Goal: Communication & Community: Answer question/provide support

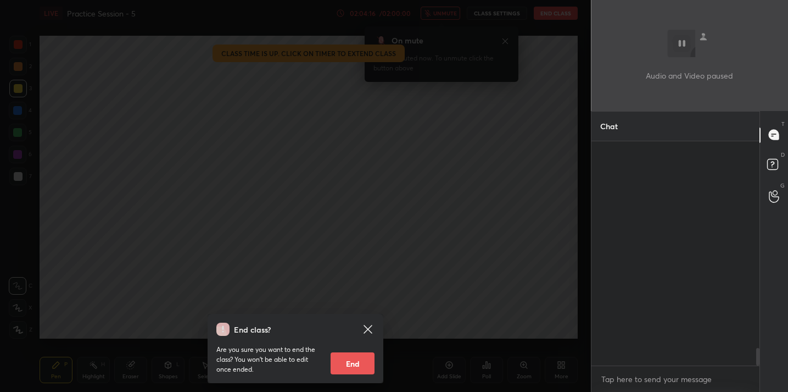
click at [347, 362] on button "End" at bounding box center [353, 363] width 44 height 22
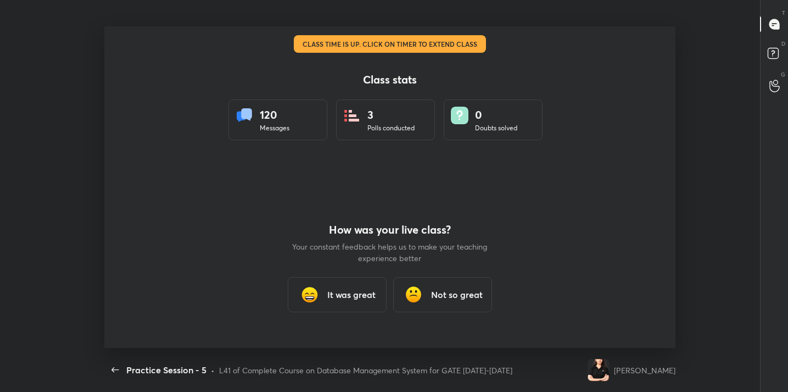
scroll to position [321, 779]
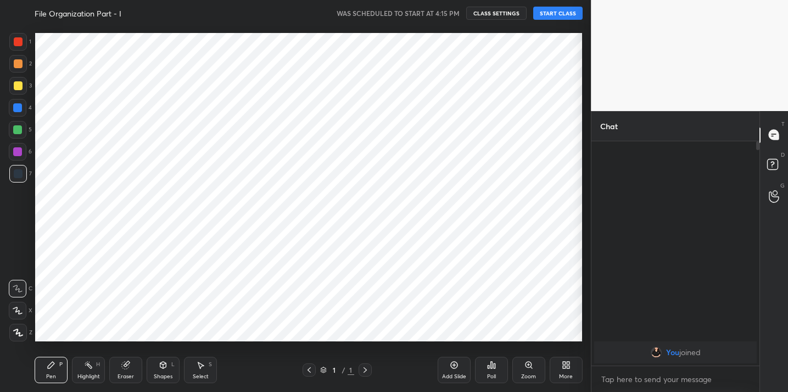
scroll to position [54607, 54381]
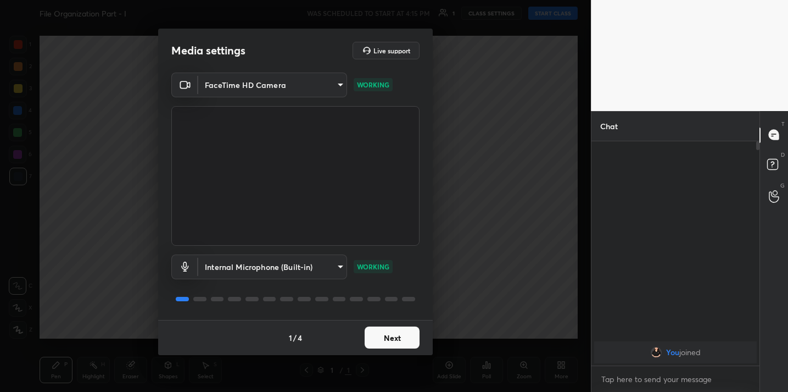
click at [397, 336] on button "Next" at bounding box center [392, 337] width 55 height 22
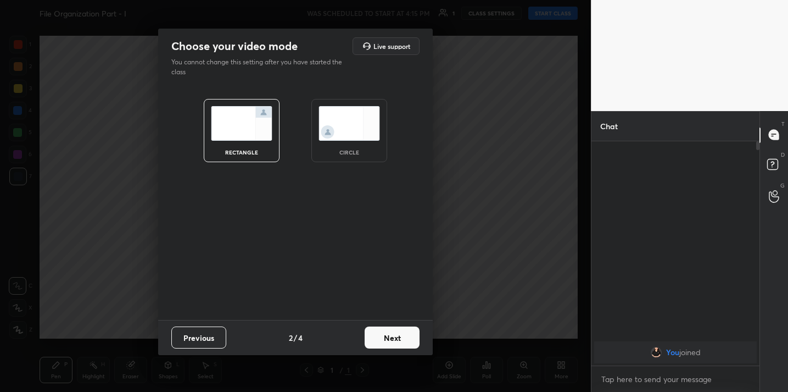
click at [397, 336] on button "Next" at bounding box center [392, 337] width 55 height 22
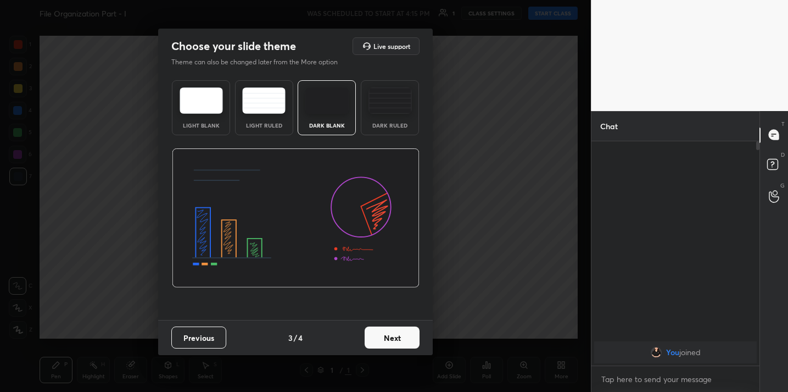
click at [397, 336] on button "Next" at bounding box center [392, 337] width 55 height 22
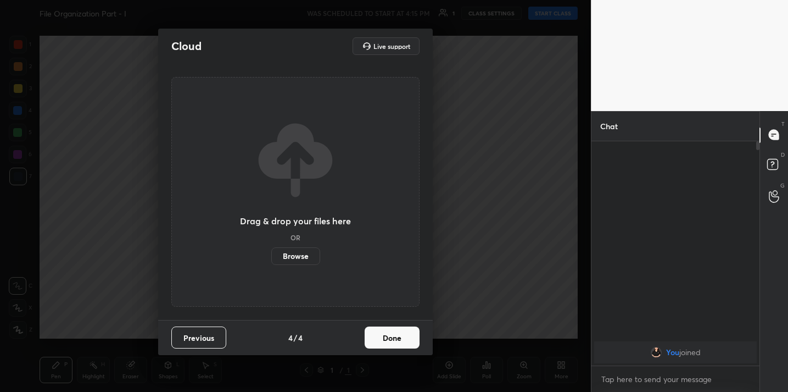
click at [397, 336] on button "Done" at bounding box center [392, 337] width 55 height 22
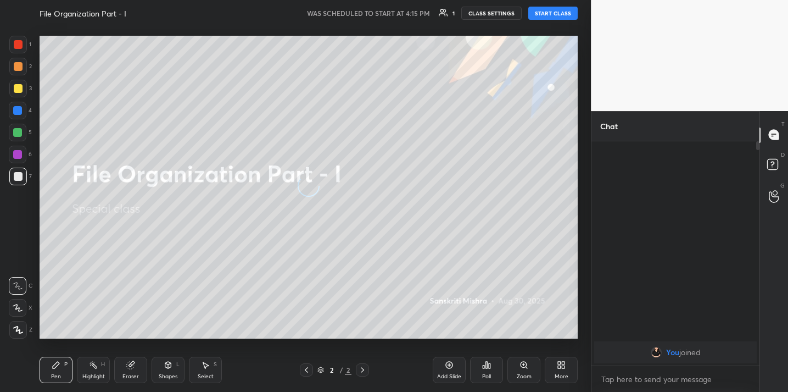
click at [552, 18] on button "START CLASS" at bounding box center [552, 13] width 49 height 13
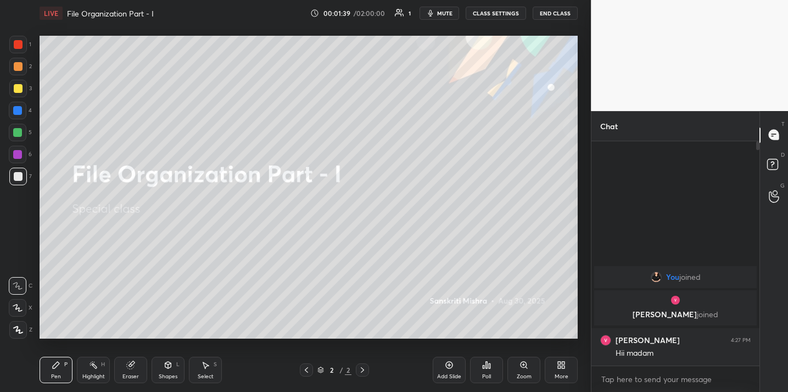
click at [554, 368] on div "More" at bounding box center [561, 369] width 33 height 26
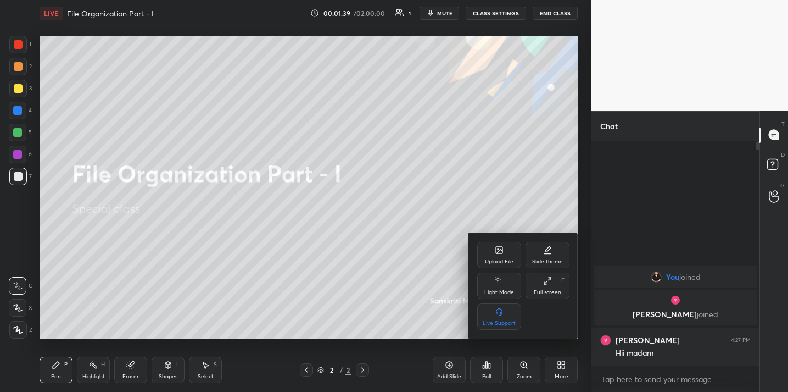
click at [497, 255] on div "Upload File" at bounding box center [499, 255] width 44 height 26
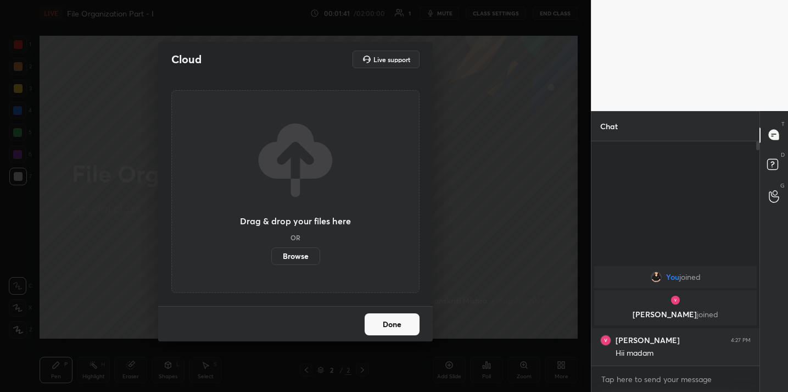
click at [296, 255] on label "Browse" at bounding box center [295, 256] width 49 height 18
click at [271, 255] on input "Browse" at bounding box center [271, 256] width 0 height 18
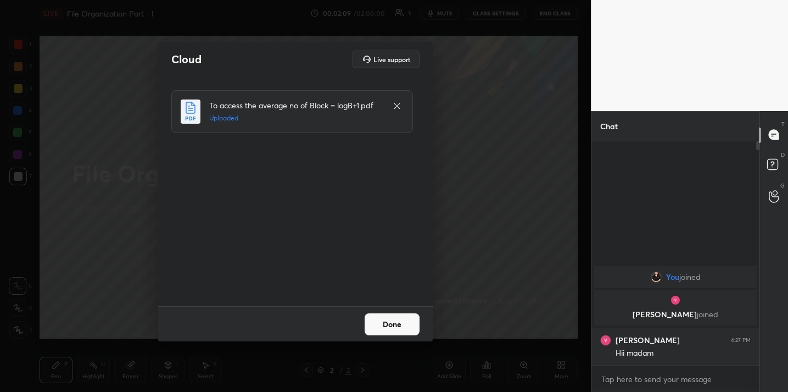
click at [393, 331] on button "Done" at bounding box center [392, 324] width 55 height 22
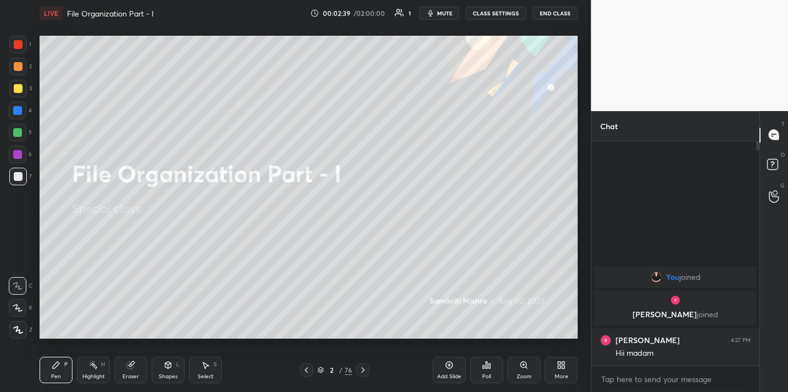
click at [135, 384] on div "Pen P Highlight H Eraser Shapes L Select S 2 / 76 Add Slide Poll Zoom More" at bounding box center [309, 370] width 538 height 44
click at [131, 371] on div "Eraser" at bounding box center [130, 369] width 33 height 26
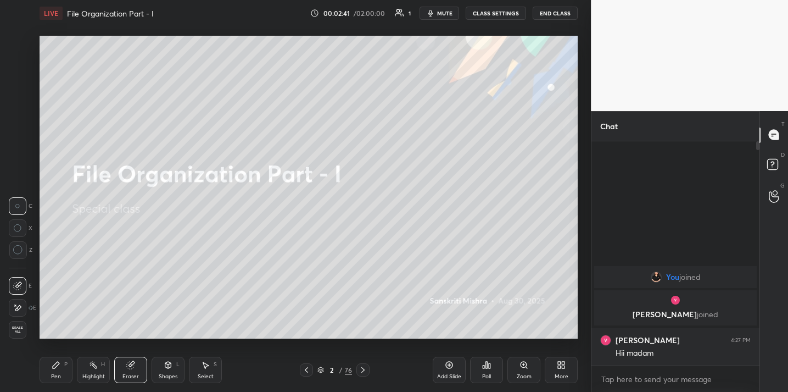
click at [18, 259] on div "C X Z" at bounding box center [21, 233] width 24 height 80
click at [17, 253] on icon at bounding box center [18, 250] width 10 height 10
click at [53, 359] on div "Pen P" at bounding box center [56, 369] width 33 height 26
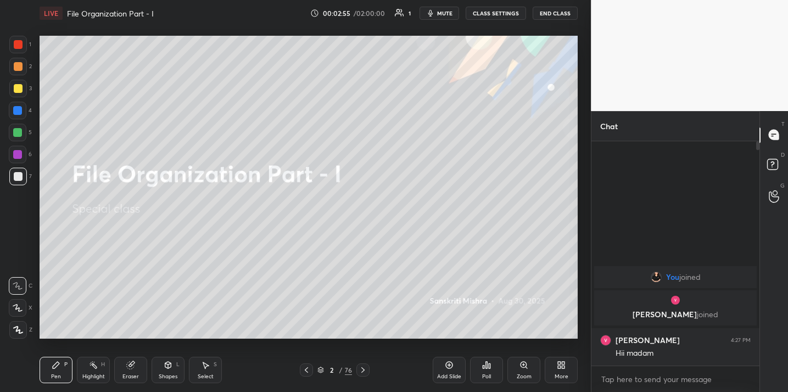
click at [455, 365] on div "Add Slide" at bounding box center [449, 369] width 33 height 26
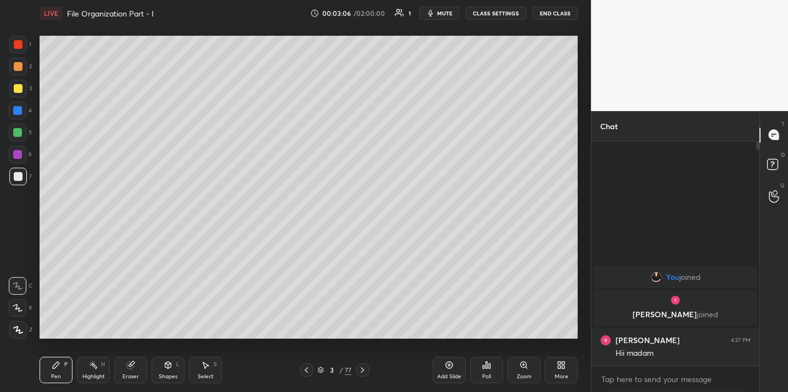
drag, startPoint x: 127, startPoint y: 372, endPoint x: 128, endPoint y: 355, distance: 17.1
click at [127, 369] on div "Eraser" at bounding box center [130, 369] width 33 height 26
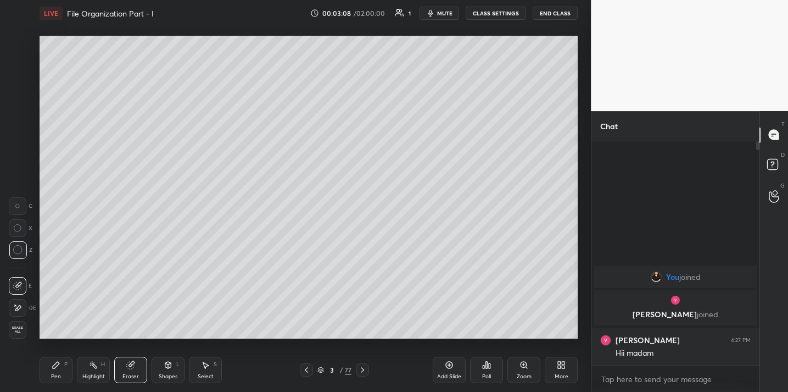
drag, startPoint x: 62, startPoint y: 369, endPoint x: 60, endPoint y: 348, distance: 21.5
click at [62, 369] on div "Pen P" at bounding box center [56, 369] width 33 height 26
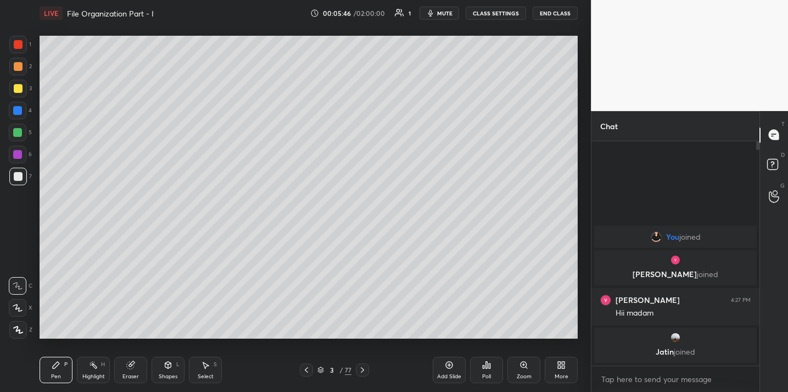
click at [488, 374] on div "Poll" at bounding box center [486, 376] width 9 height 5
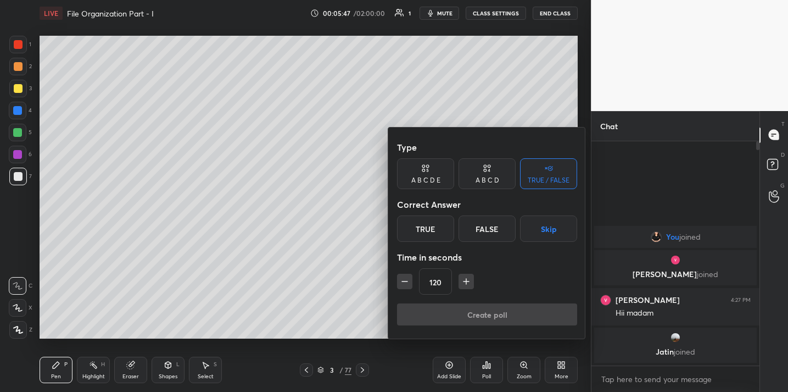
click at [436, 224] on div "True" at bounding box center [425, 228] width 57 height 26
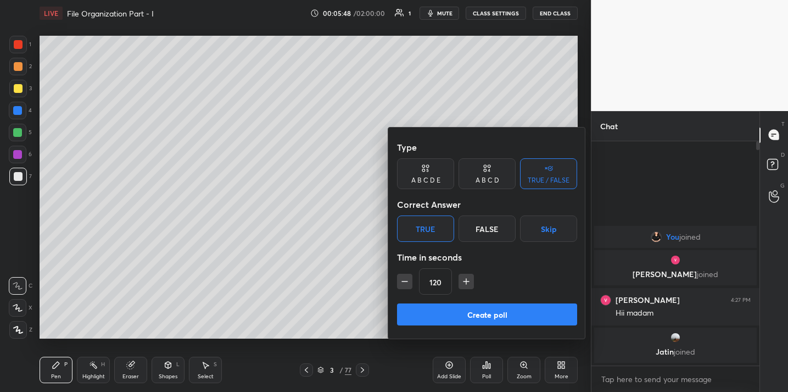
click at [500, 314] on button "Create poll" at bounding box center [487, 314] width 180 height 22
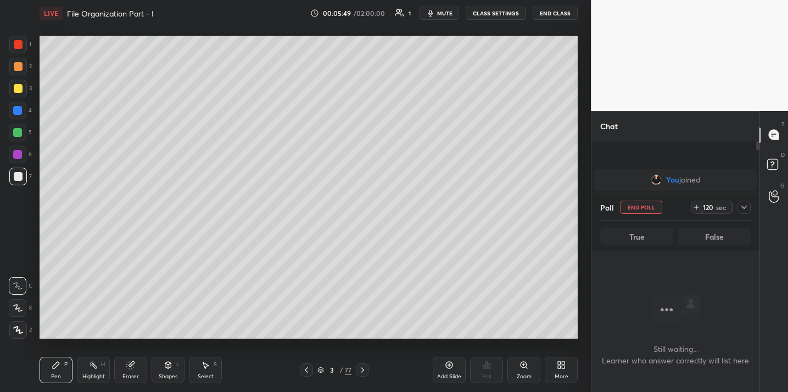
scroll to position [190, 164]
click at [556, 12] on button "End Class" at bounding box center [555, 13] width 45 height 13
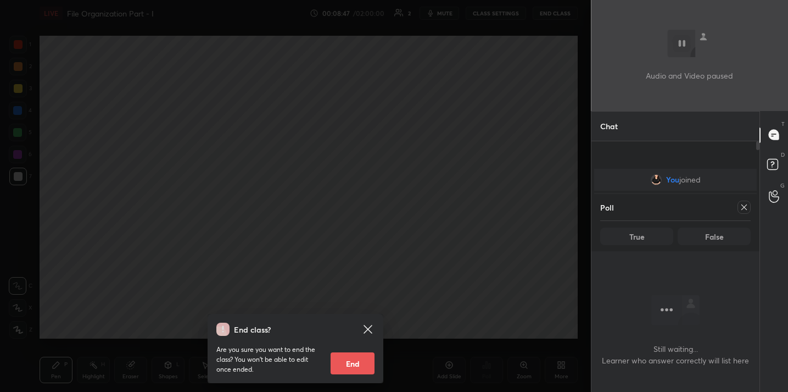
click at [556, 12] on div "End class? Are you sure you want to end the class? You won’t be able to edit on…" at bounding box center [295, 196] width 591 height 392
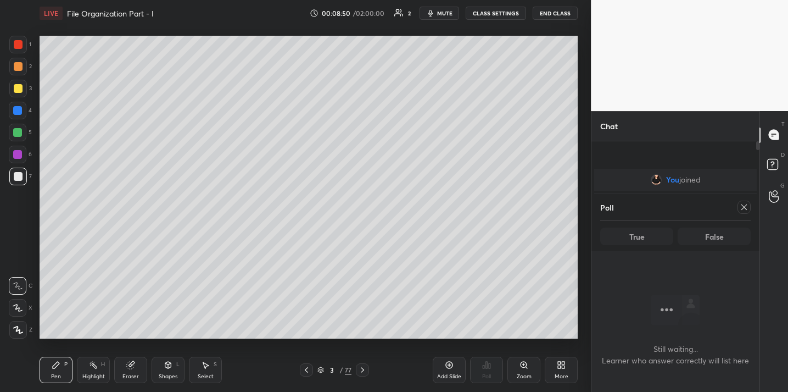
click at [750, 202] on div at bounding box center [742, 206] width 18 height 13
click at [745, 207] on icon at bounding box center [744, 207] width 9 height 9
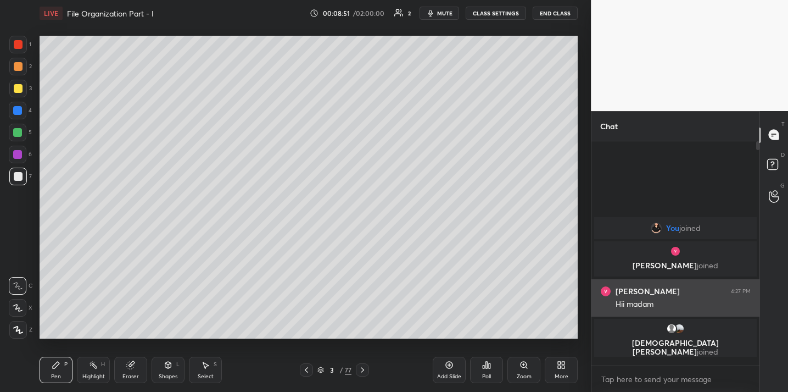
scroll to position [0, 0]
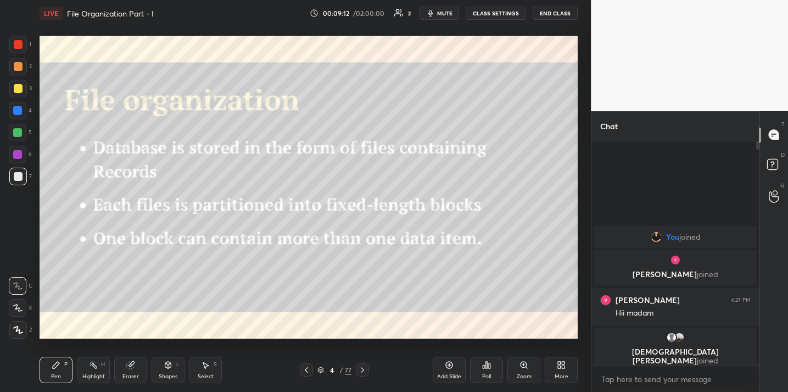
click at [443, 369] on div "Add Slide" at bounding box center [449, 369] width 33 height 26
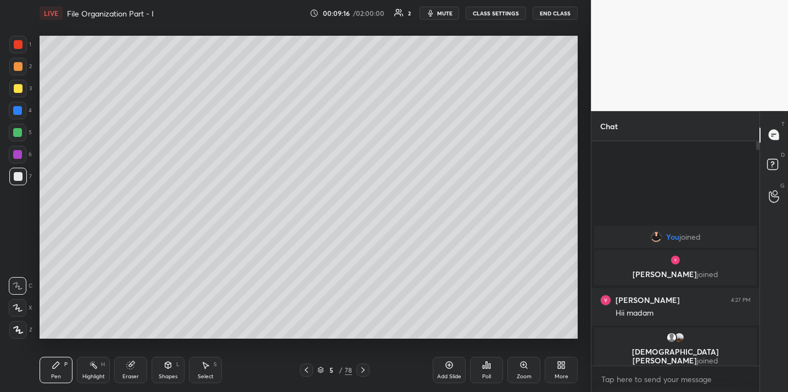
drag, startPoint x: 158, startPoint y: 365, endPoint x: 148, endPoint y: 365, distance: 9.9
click at [158, 365] on div "Shapes L" at bounding box center [168, 369] width 33 height 26
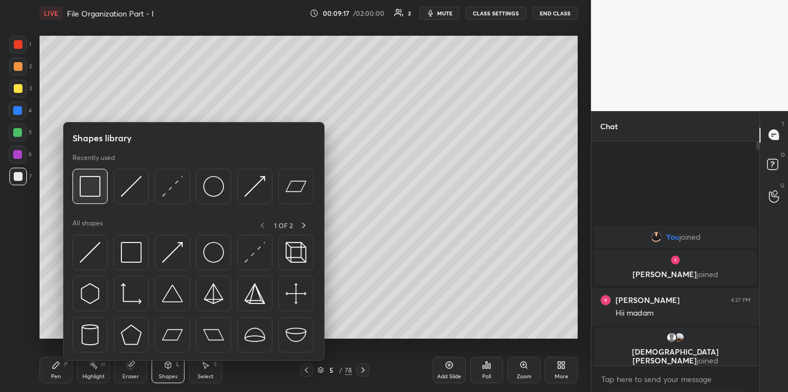
click at [82, 192] on img at bounding box center [90, 186] width 21 height 21
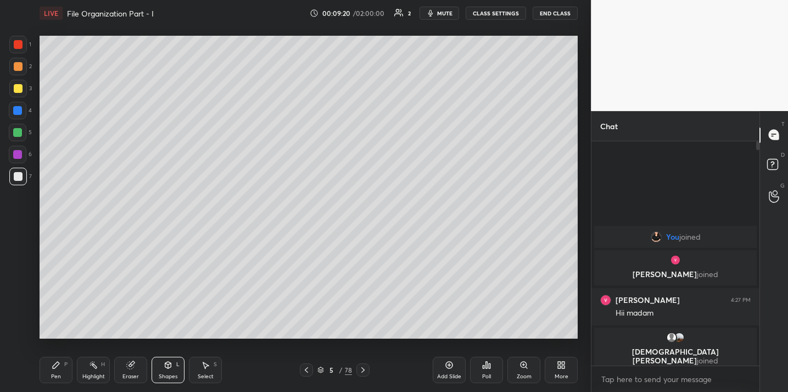
click at [57, 374] on div "Pen" at bounding box center [56, 376] width 10 height 5
click at [132, 370] on div "Eraser" at bounding box center [130, 369] width 33 height 26
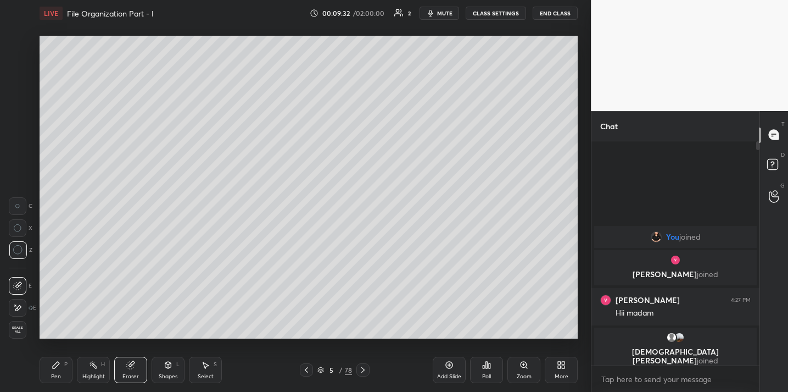
click at [161, 363] on div "Shapes L" at bounding box center [168, 369] width 33 height 26
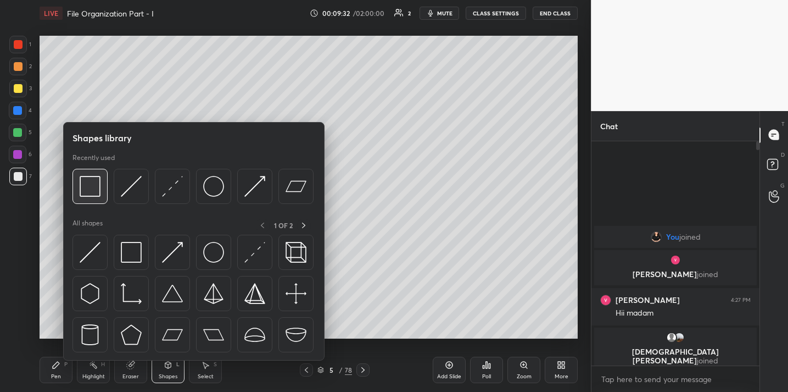
click at [94, 188] on img at bounding box center [90, 186] width 21 height 21
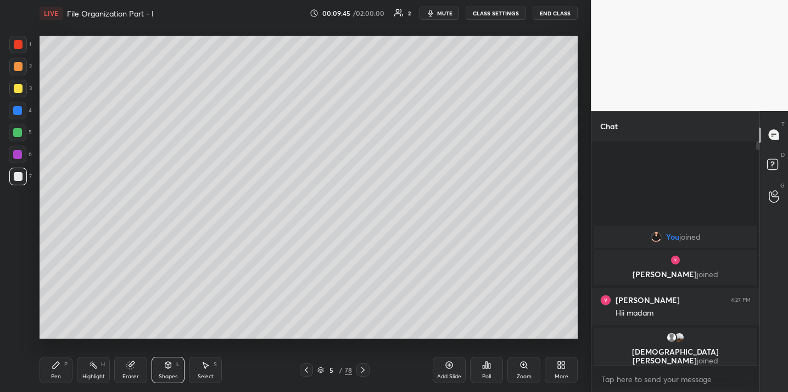
drag, startPoint x: 16, startPoint y: 90, endPoint x: 14, endPoint y: 96, distance: 5.9
click at [15, 90] on div at bounding box center [18, 88] width 9 height 9
drag, startPoint x: 57, startPoint y: 375, endPoint x: 63, endPoint y: 355, distance: 20.3
click at [57, 375] on div "Pen" at bounding box center [56, 376] width 10 height 5
click at [16, 179] on div at bounding box center [18, 176] width 9 height 9
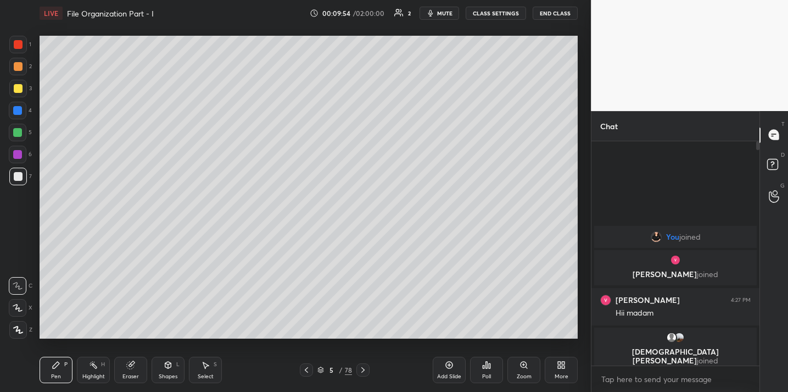
click at [172, 368] on icon at bounding box center [168, 364] width 9 height 9
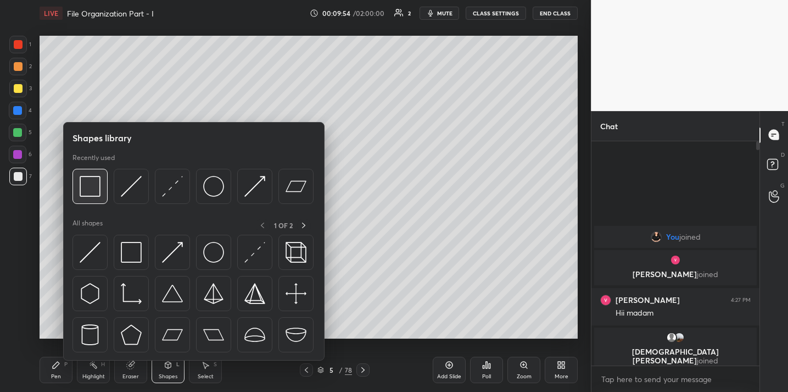
click at [89, 185] on img at bounding box center [90, 186] width 21 height 21
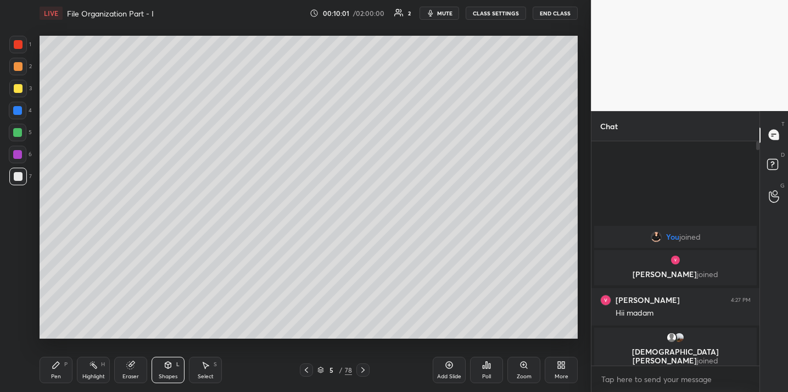
click at [57, 371] on div "Pen P" at bounding box center [56, 369] width 33 height 26
click at [19, 84] on div at bounding box center [18, 89] width 18 height 18
drag, startPoint x: 164, startPoint y: 369, endPoint x: 163, endPoint y: 361, distance: 7.8
click at [164, 369] on div "Shapes L" at bounding box center [168, 369] width 33 height 26
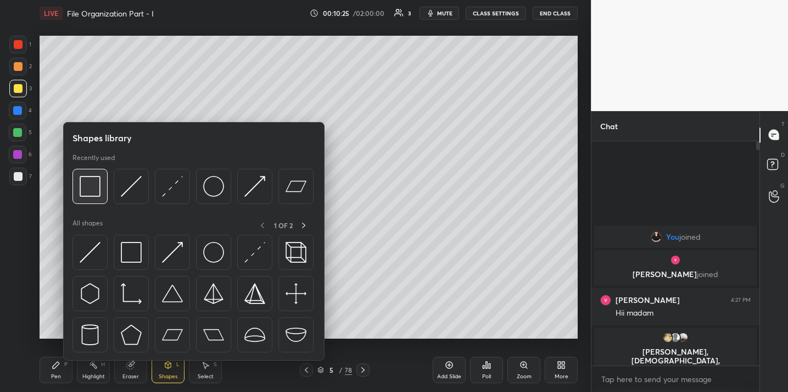
click at [87, 183] on img at bounding box center [90, 186] width 21 height 21
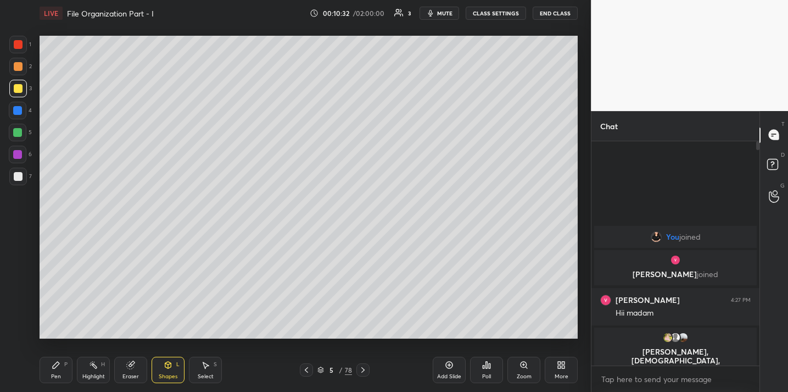
click at [53, 361] on icon at bounding box center [56, 364] width 9 height 9
click at [127, 366] on icon at bounding box center [130, 364] width 7 height 7
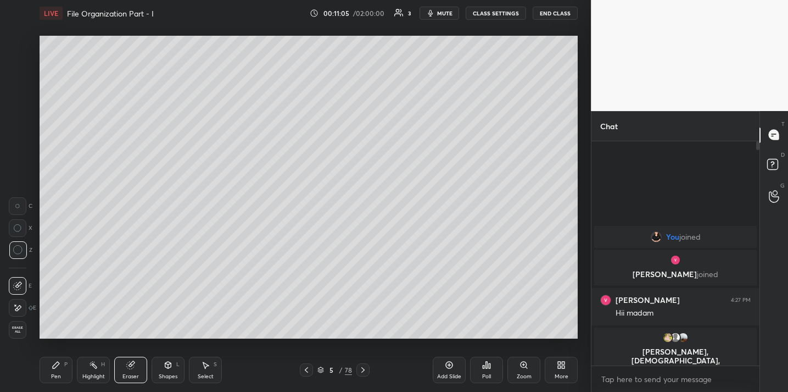
click at [168, 368] on icon at bounding box center [168, 364] width 9 height 9
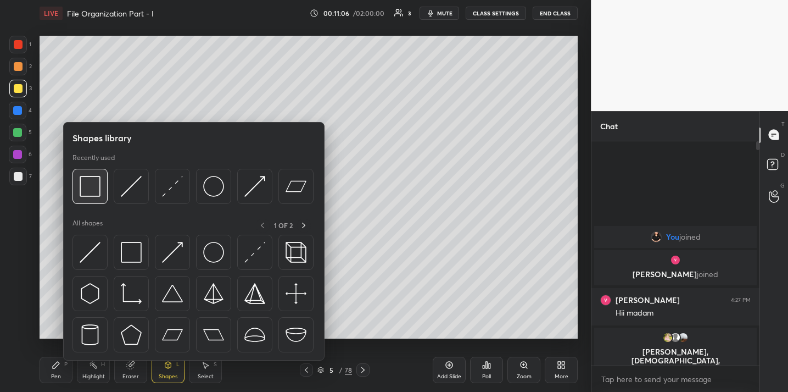
click at [93, 188] on img at bounding box center [90, 186] width 21 height 21
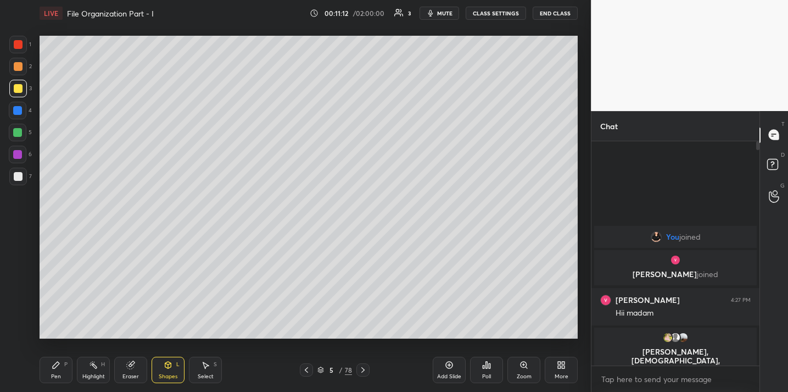
click at [55, 365] on icon at bounding box center [56, 364] width 7 height 7
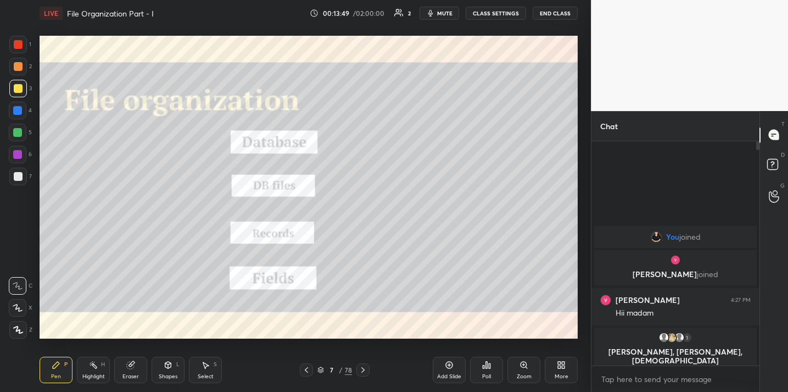
click at [20, 54] on div "1" at bounding box center [20, 47] width 22 height 22
drag, startPoint x: 15, startPoint y: 94, endPoint x: 15, endPoint y: 86, distance: 8.3
click at [15, 93] on div at bounding box center [18, 89] width 18 height 18
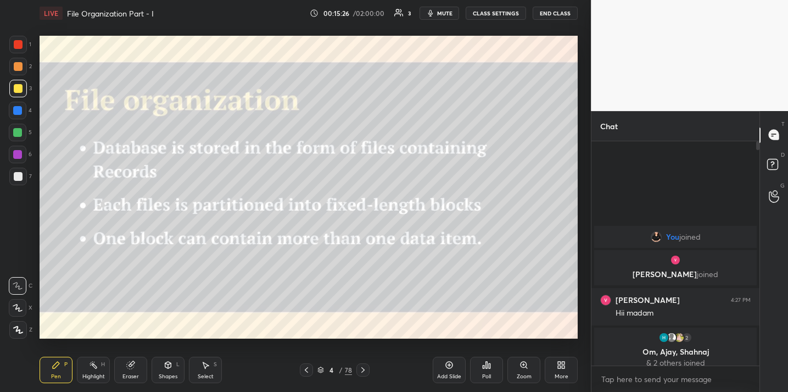
click at [492, 364] on div "Poll" at bounding box center [486, 369] width 33 height 26
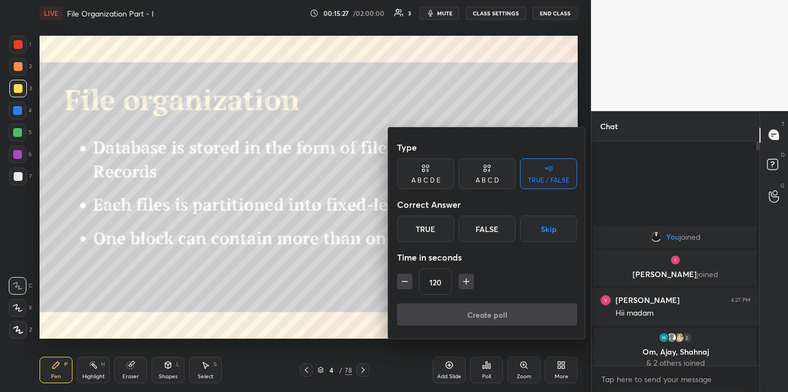
click at [413, 230] on div "True" at bounding box center [425, 228] width 57 height 26
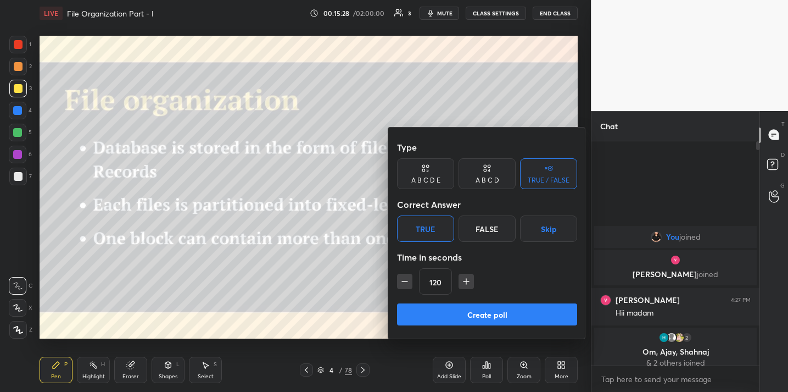
click at [477, 310] on button "Create poll" at bounding box center [487, 314] width 180 height 22
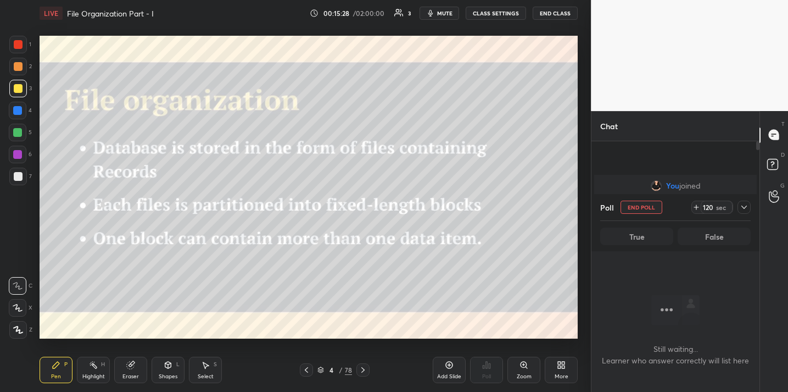
scroll to position [190, 164]
click at [744, 210] on icon at bounding box center [744, 207] width 9 height 9
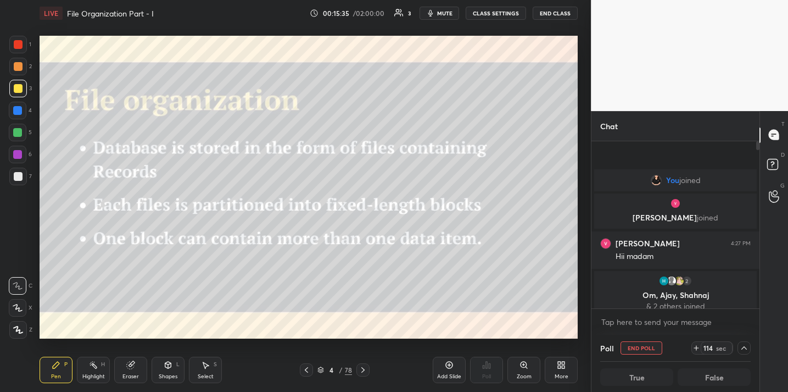
click at [743, 348] on icon at bounding box center [744, 347] width 9 height 9
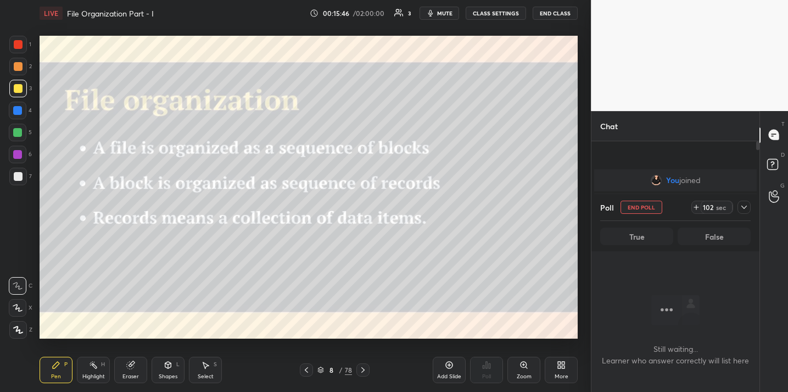
click at [561, 11] on button "End Class" at bounding box center [555, 13] width 45 height 13
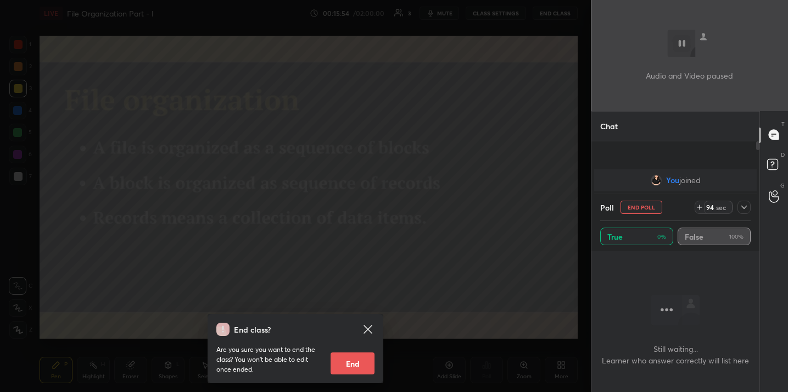
click at [744, 208] on icon at bounding box center [744, 206] width 5 height 3
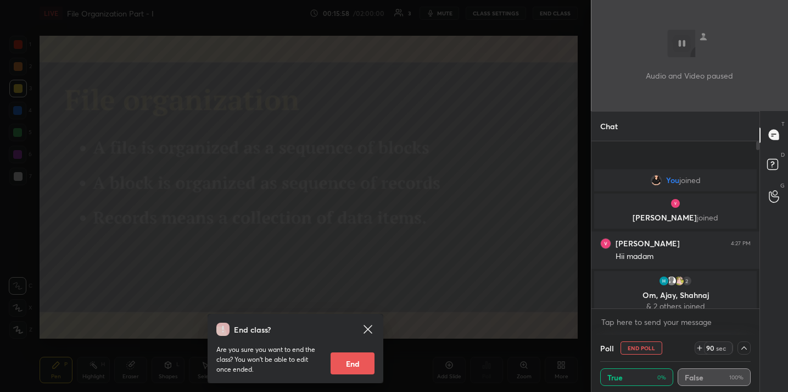
click at [632, 350] on button "End Poll" at bounding box center [642, 347] width 42 height 13
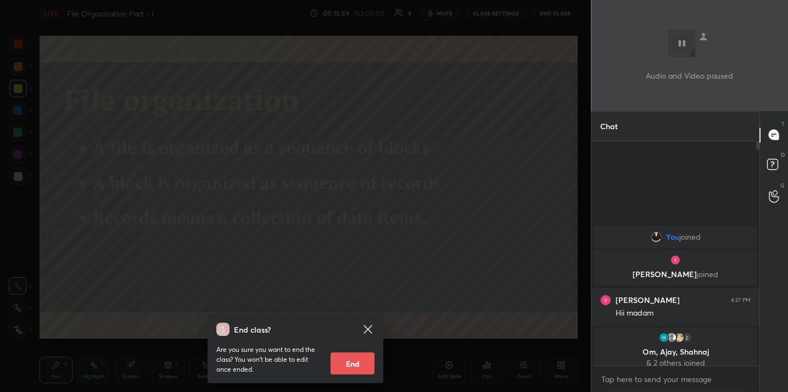
scroll to position [4, 4]
click at [393, 242] on div "End class? Are you sure you want to end the class? You won’t be able to edit on…" at bounding box center [295, 196] width 591 height 392
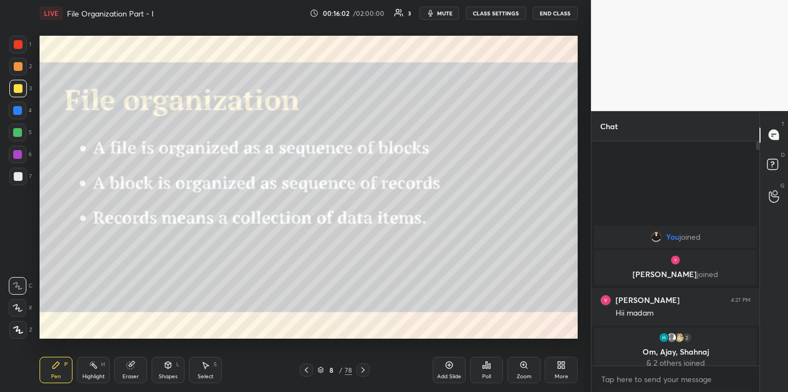
click at [486, 374] on div "Poll" at bounding box center [486, 376] width 9 height 5
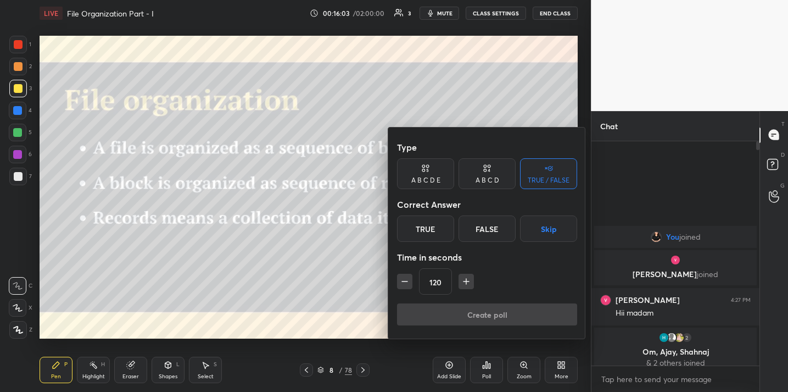
click at [477, 235] on div "False" at bounding box center [487, 228] width 57 height 26
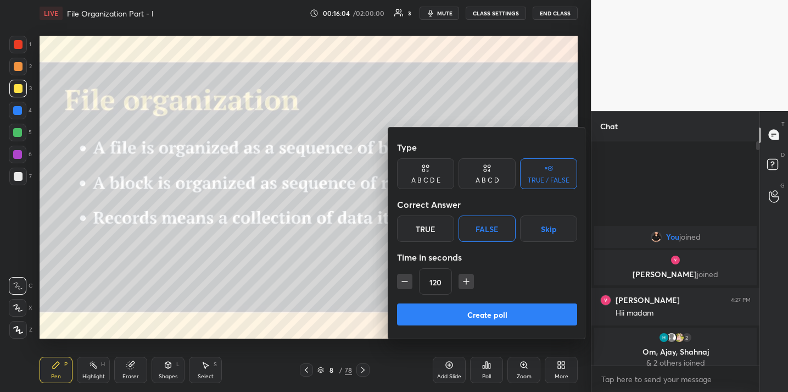
click at [475, 322] on button "Create poll" at bounding box center [487, 314] width 180 height 22
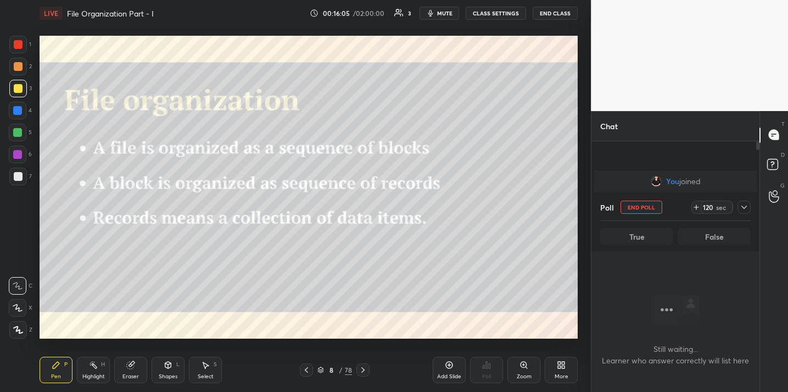
scroll to position [190, 164]
click at [745, 213] on div at bounding box center [744, 206] width 13 height 13
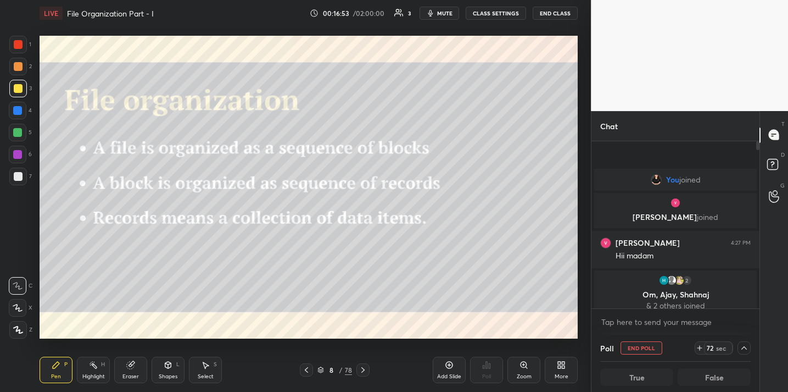
click at [740, 350] on icon at bounding box center [744, 347] width 9 height 9
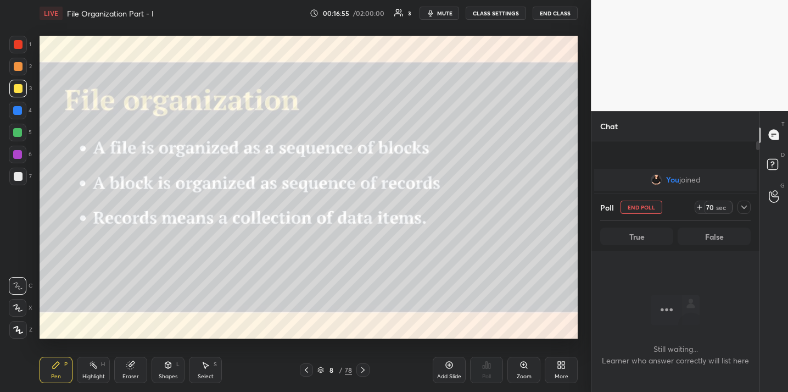
click at [741, 209] on icon at bounding box center [744, 207] width 9 height 9
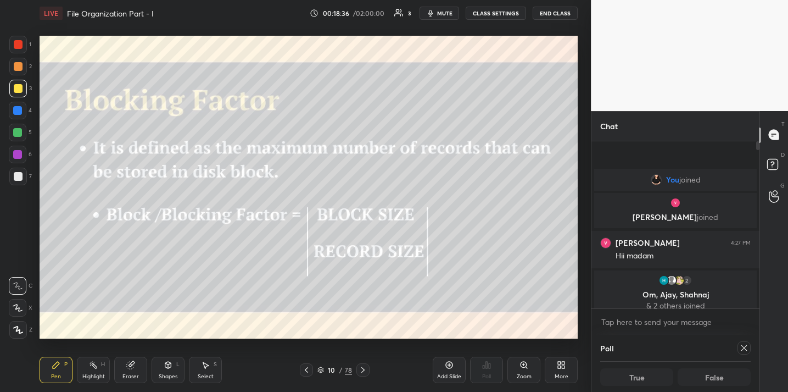
click at [453, 370] on div "Add Slide" at bounding box center [449, 369] width 33 height 26
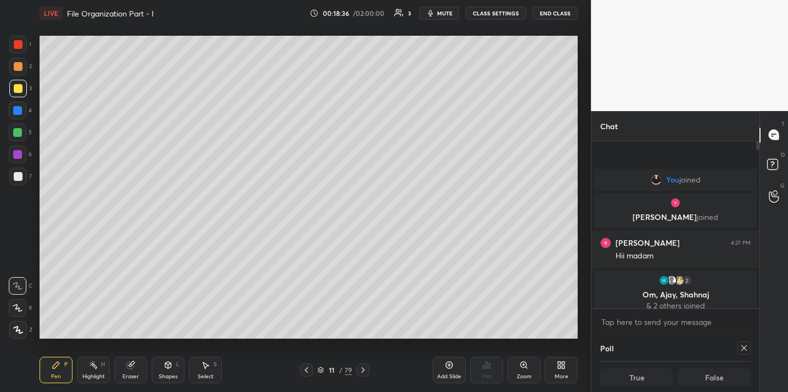
click at [168, 365] on icon at bounding box center [168, 366] width 0 height 4
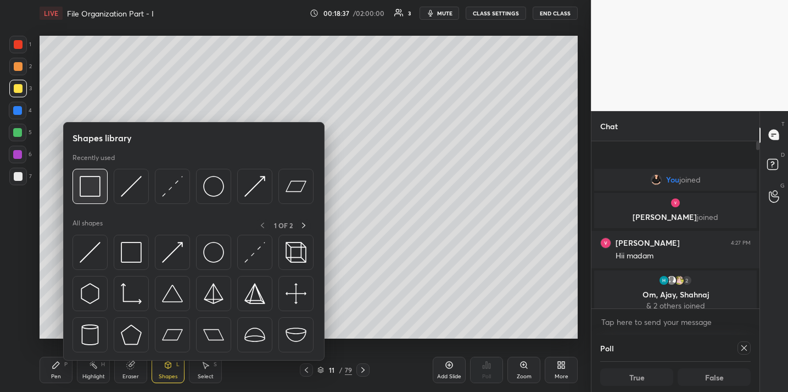
click at [90, 188] on img at bounding box center [90, 186] width 21 height 21
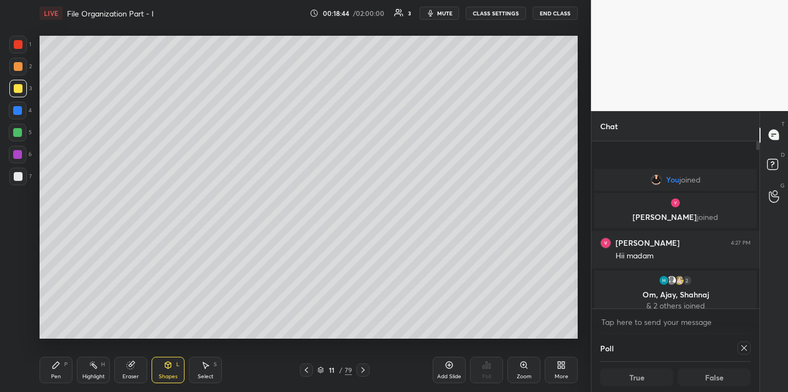
click at [56, 368] on icon at bounding box center [56, 364] width 9 height 9
click at [17, 172] on div at bounding box center [18, 176] width 9 height 9
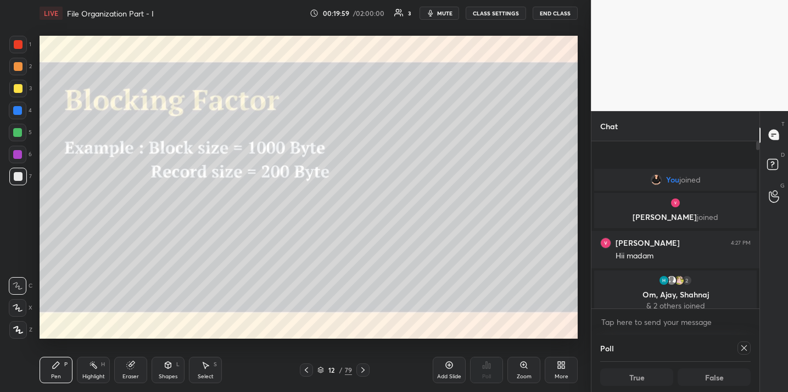
click at [170, 375] on div "Shapes" at bounding box center [168, 376] width 19 height 5
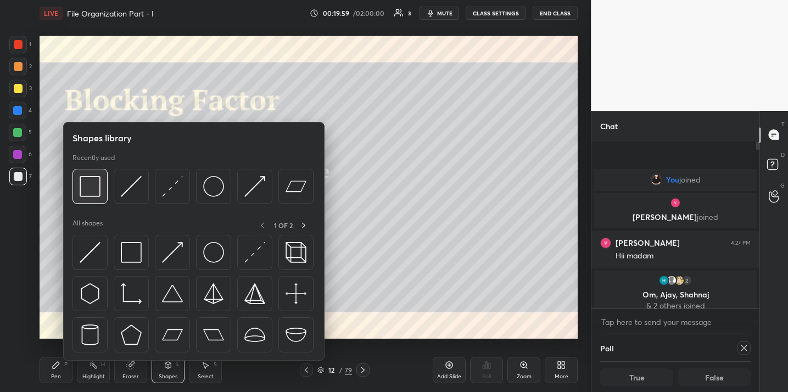
click at [83, 191] on img at bounding box center [90, 186] width 21 height 21
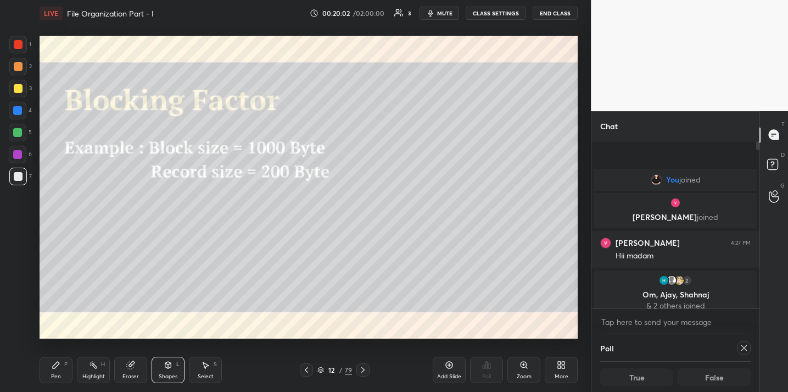
click at [50, 370] on div "Pen P" at bounding box center [56, 369] width 33 height 26
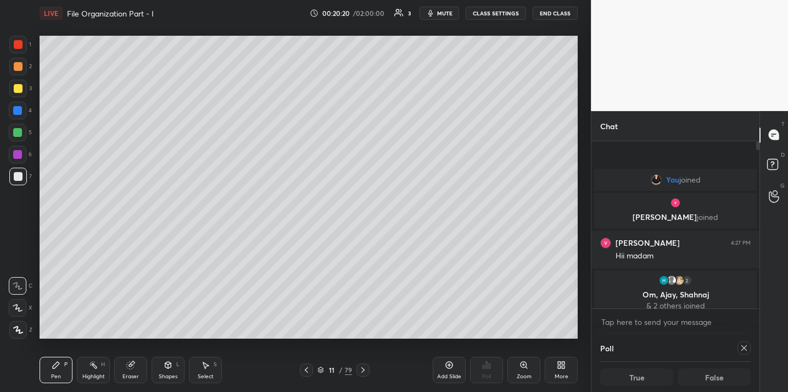
click at [446, 375] on div "Add Slide" at bounding box center [449, 376] width 24 height 5
click at [10, 91] on div at bounding box center [18, 89] width 18 height 18
click at [136, 371] on div "Eraser" at bounding box center [130, 369] width 33 height 26
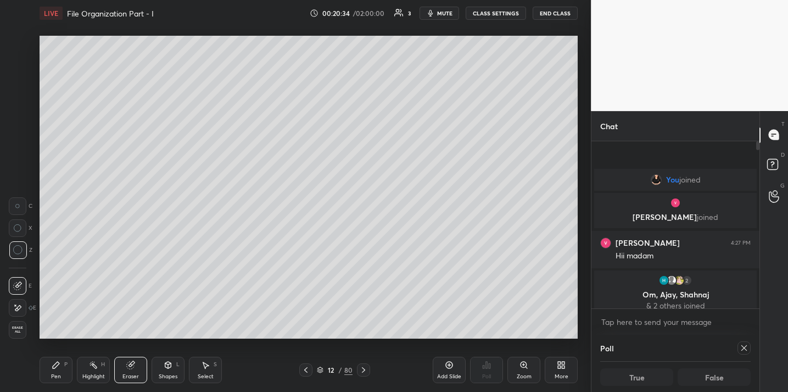
click at [52, 375] on div "Pen" at bounding box center [56, 376] width 10 height 5
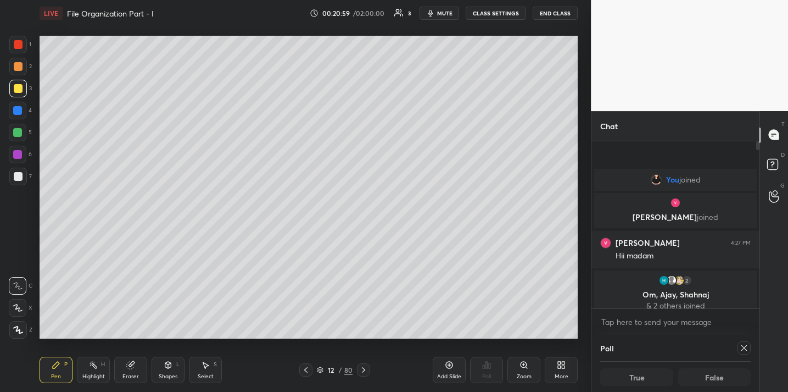
click at [135, 374] on div "Eraser" at bounding box center [130, 376] width 16 height 5
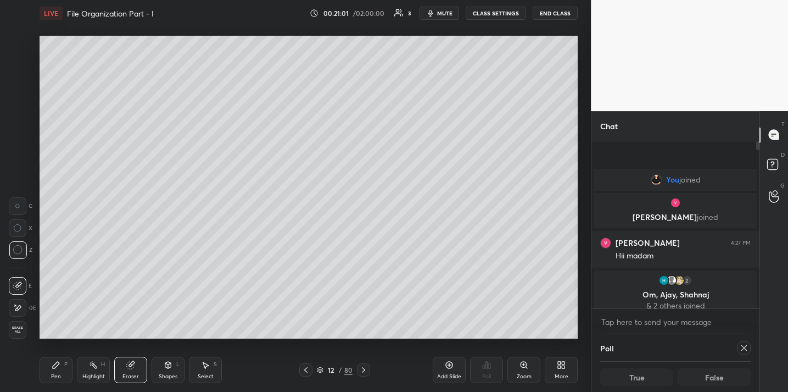
drag, startPoint x: 58, startPoint y: 363, endPoint x: 62, endPoint y: 358, distance: 6.6
click at [58, 363] on icon at bounding box center [56, 364] width 7 height 7
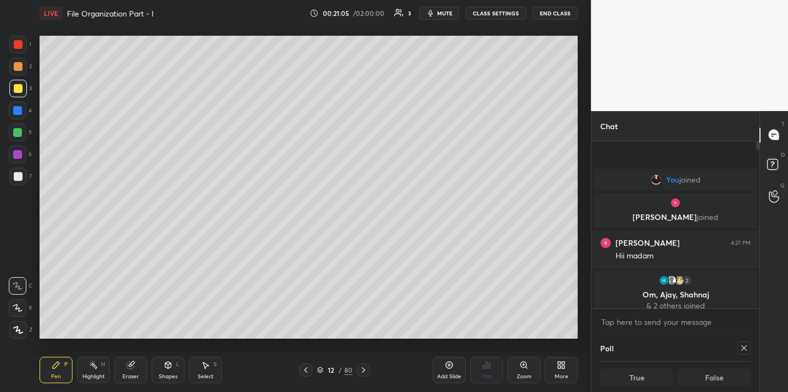
drag, startPoint x: 14, startPoint y: 177, endPoint x: 35, endPoint y: 163, distance: 25.0
click at [16, 176] on div at bounding box center [18, 176] width 9 height 9
drag, startPoint x: 19, startPoint y: 89, endPoint x: 32, endPoint y: 88, distance: 13.2
click at [19, 89] on div at bounding box center [18, 88] width 9 height 9
click at [136, 367] on div "Eraser" at bounding box center [130, 369] width 33 height 26
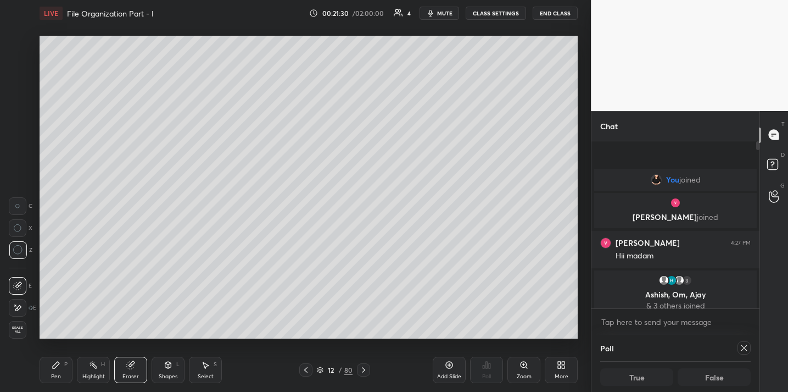
drag, startPoint x: 51, startPoint y: 361, endPoint x: 86, endPoint y: 339, distance: 41.0
click at [53, 360] on icon at bounding box center [56, 364] width 9 height 9
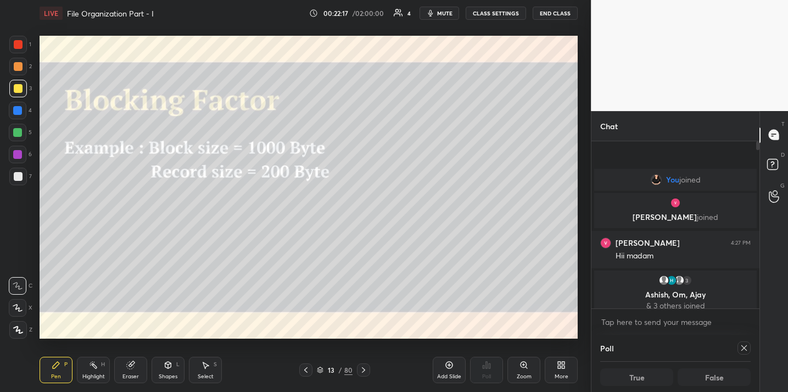
click at [133, 368] on div "Eraser" at bounding box center [130, 369] width 33 height 26
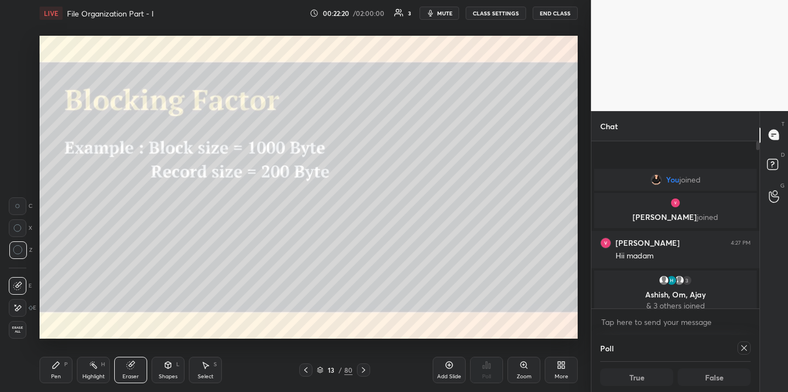
click at [56, 371] on div "Pen P" at bounding box center [56, 369] width 33 height 26
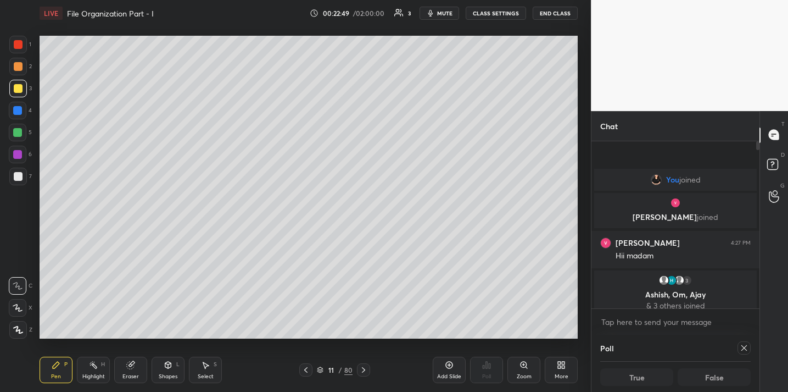
click at [133, 366] on div "Eraser" at bounding box center [130, 369] width 33 height 26
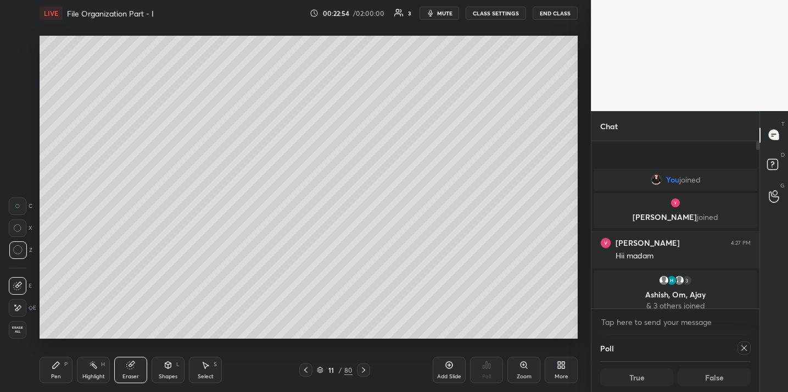
click at [65, 366] on div "P" at bounding box center [65, 363] width 3 height 5
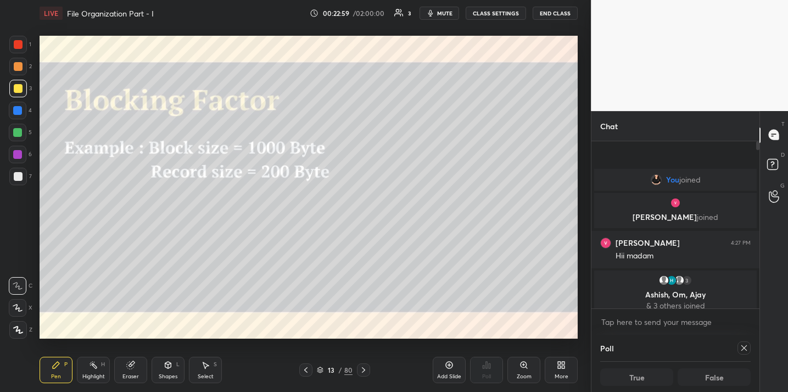
click at [15, 178] on div at bounding box center [18, 176] width 9 height 9
click at [129, 365] on div "Eraser" at bounding box center [130, 369] width 33 height 26
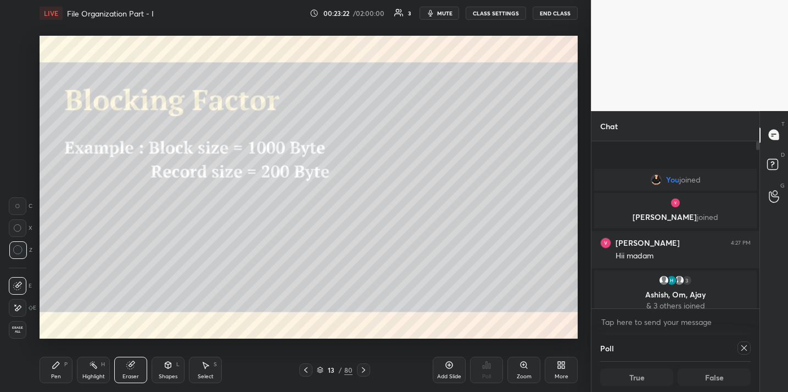
drag, startPoint x: 64, startPoint y: 363, endPoint x: 85, endPoint y: 342, distance: 29.5
click at [63, 364] on div "Pen P" at bounding box center [56, 369] width 33 height 26
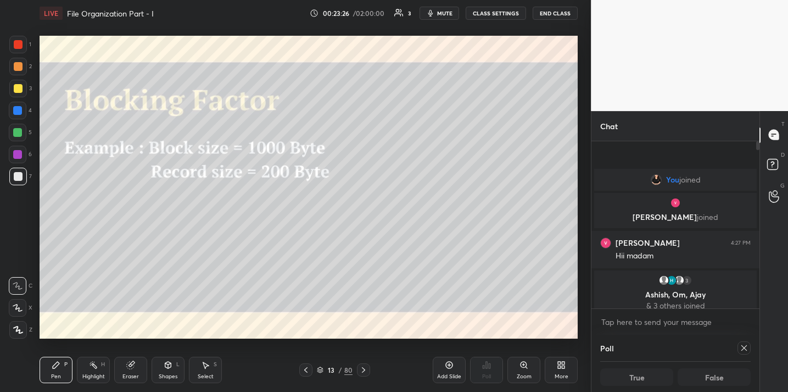
click at [126, 371] on div "Eraser" at bounding box center [130, 369] width 33 height 26
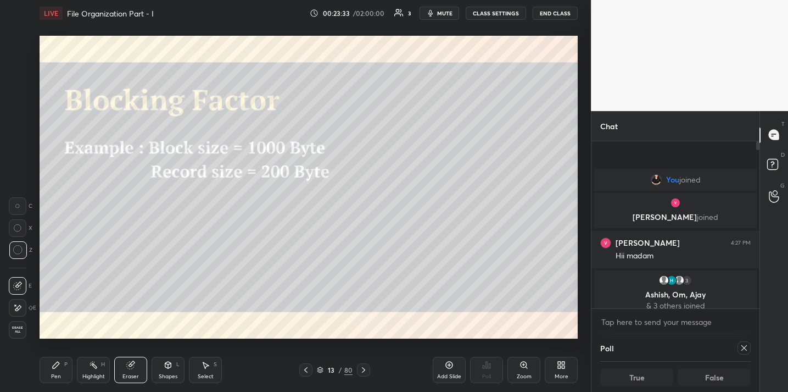
click at [60, 361] on icon at bounding box center [56, 364] width 9 height 9
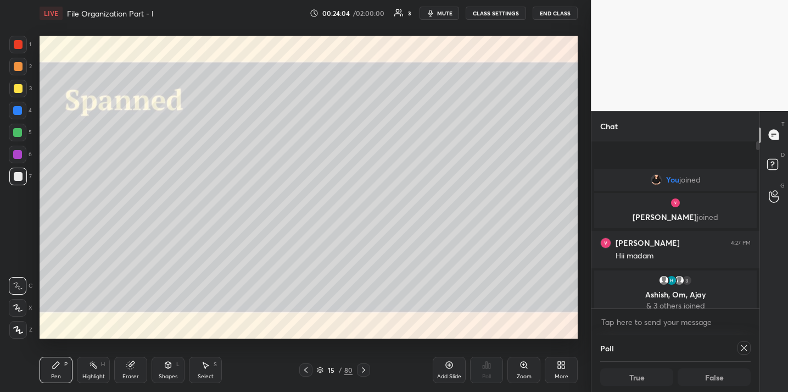
click at [129, 370] on div "Eraser" at bounding box center [130, 369] width 33 height 26
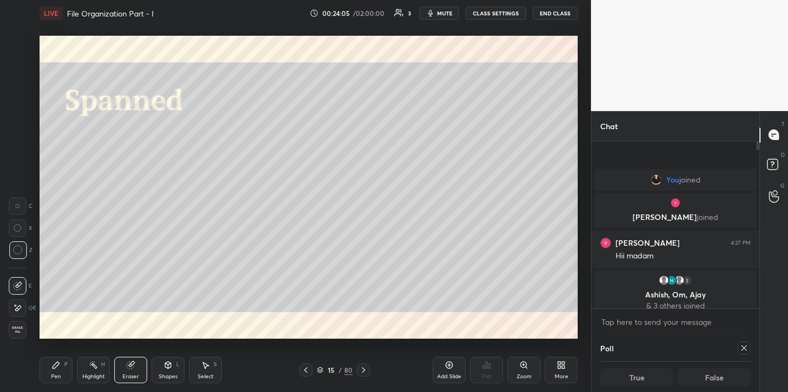
click at [168, 366] on icon at bounding box center [168, 366] width 0 height 4
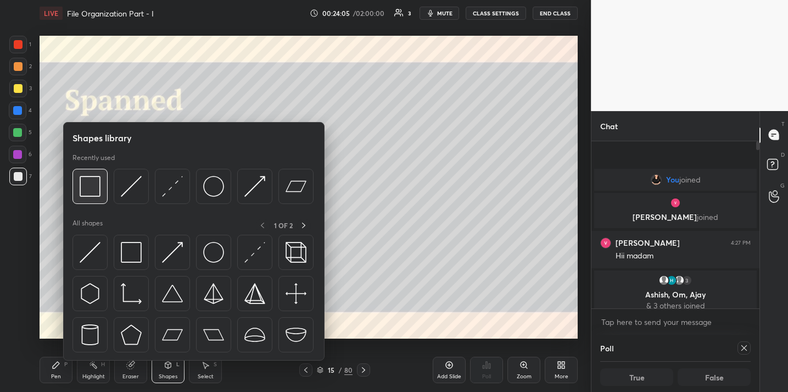
click at [86, 187] on img at bounding box center [90, 186] width 21 height 21
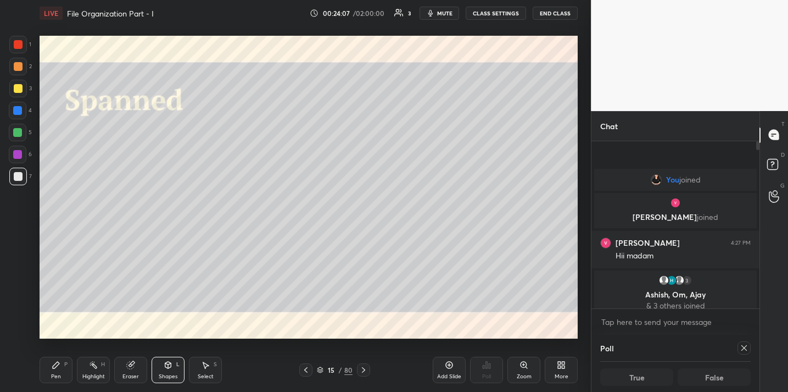
drag, startPoint x: 42, startPoint y: 375, endPoint x: 49, endPoint y: 373, distance: 7.5
click at [42, 375] on div "Pen P" at bounding box center [56, 369] width 33 height 26
click at [19, 90] on div at bounding box center [18, 88] width 9 height 9
click at [23, 178] on div at bounding box center [18, 177] width 18 height 18
click at [161, 360] on div "Shapes L" at bounding box center [168, 369] width 33 height 26
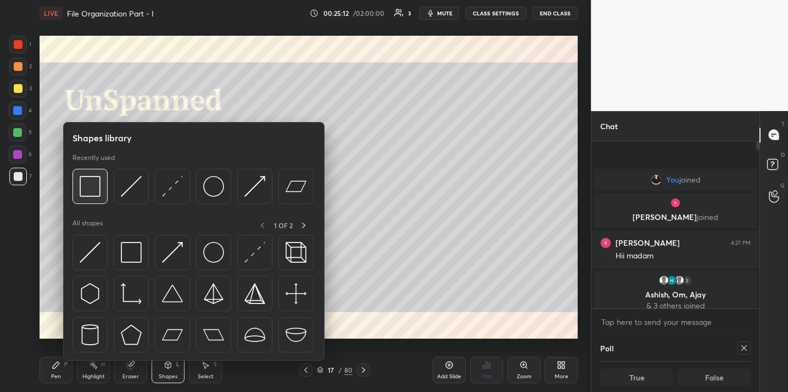
click at [90, 176] on img at bounding box center [90, 186] width 21 height 21
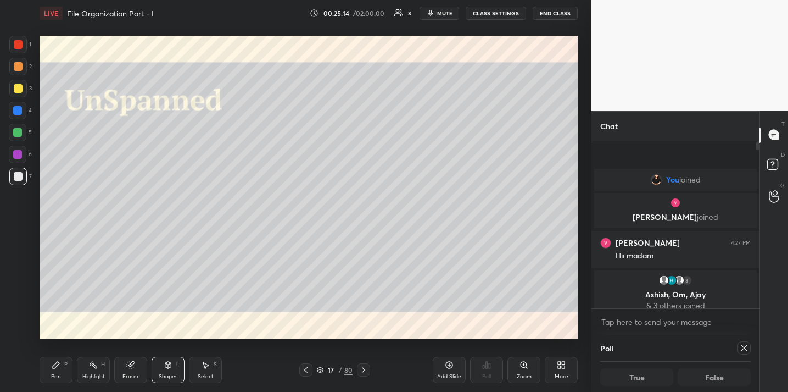
click at [51, 374] on div "Pen" at bounding box center [56, 376] width 10 height 5
click at [26, 88] on div "3" at bounding box center [20, 89] width 23 height 18
click at [165, 369] on icon at bounding box center [168, 364] width 9 height 9
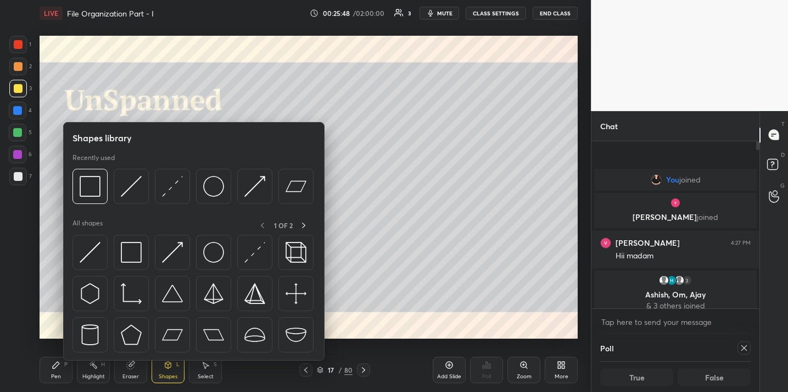
drag, startPoint x: 140, startPoint y: 372, endPoint x: 138, endPoint y: 359, distance: 13.2
click at [140, 371] on div "Eraser" at bounding box center [130, 369] width 33 height 26
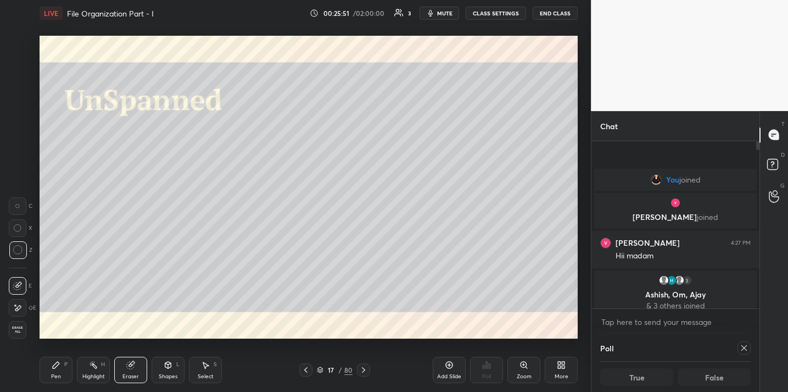
click at [43, 376] on div "Pen P" at bounding box center [56, 369] width 33 height 26
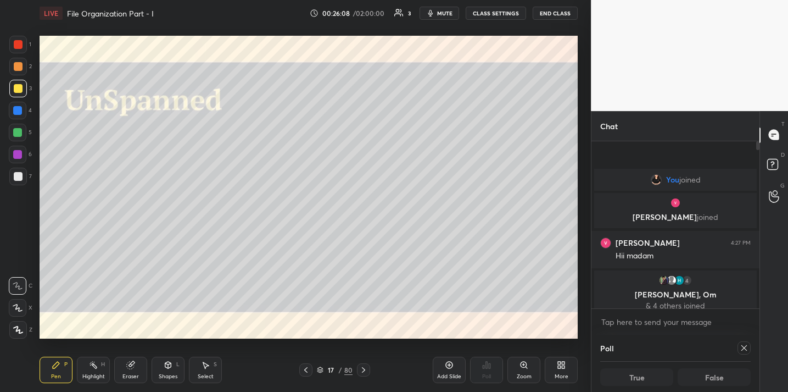
drag, startPoint x: 135, startPoint y: 371, endPoint x: 136, endPoint y: 358, distance: 13.3
click at [135, 371] on div "Eraser" at bounding box center [130, 369] width 33 height 26
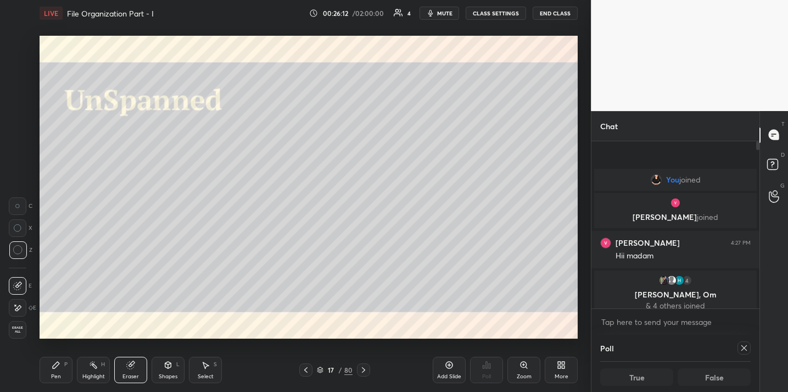
click at [54, 367] on div "Pen P" at bounding box center [56, 369] width 33 height 26
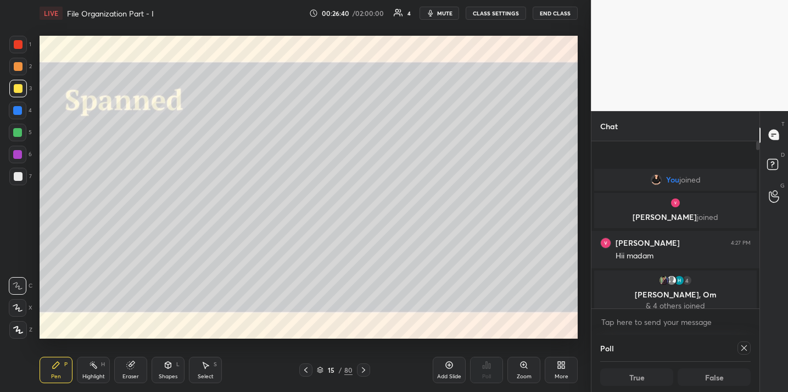
click at [747, 350] on icon at bounding box center [744, 347] width 9 height 9
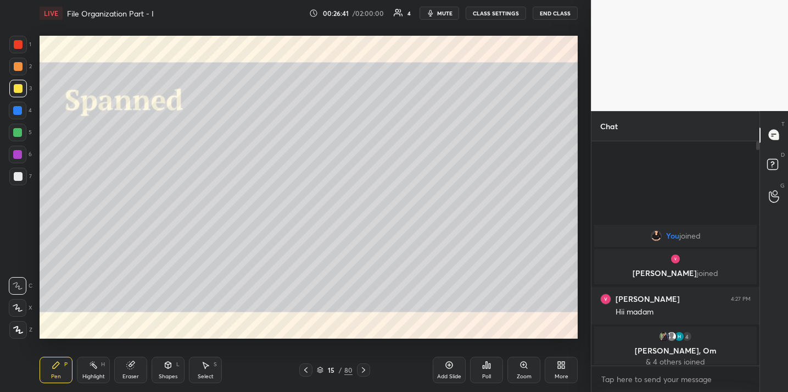
scroll to position [247, 164]
click at [480, 362] on div "Poll" at bounding box center [486, 369] width 33 height 26
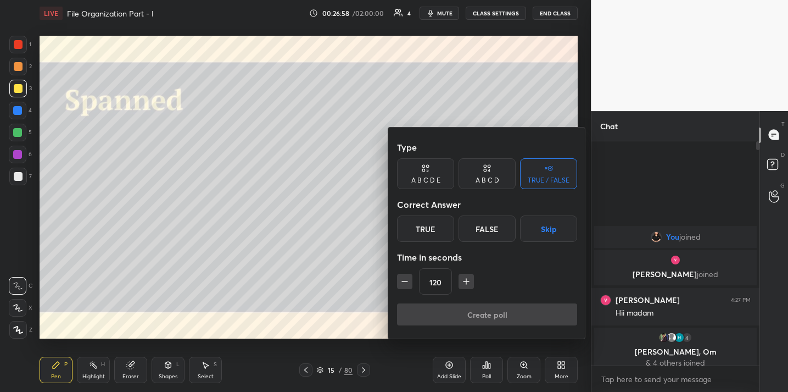
click at [430, 226] on div "True" at bounding box center [425, 228] width 57 height 26
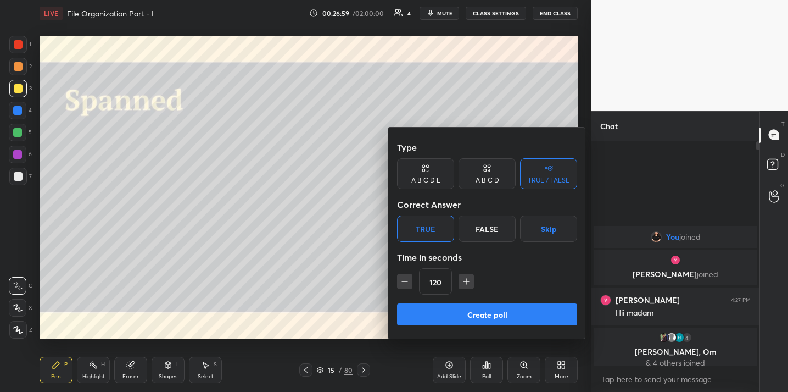
click at [467, 312] on button "Create poll" at bounding box center [487, 314] width 180 height 22
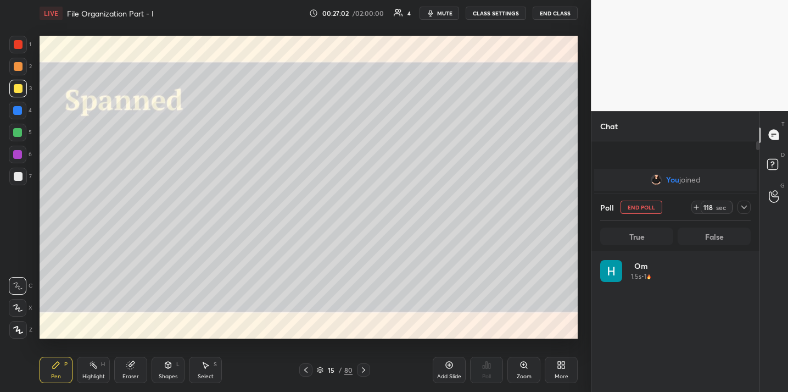
scroll to position [129, 147]
click at [743, 208] on icon at bounding box center [744, 207] width 9 height 9
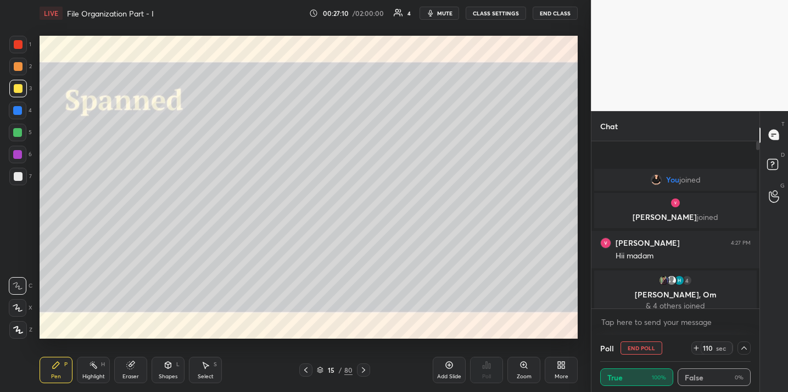
scroll to position [1, 4]
click at [744, 353] on div at bounding box center [744, 347] width 13 height 13
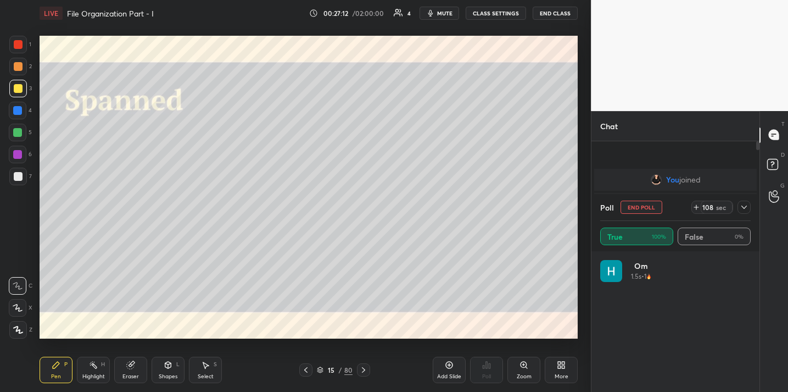
scroll to position [129, 147]
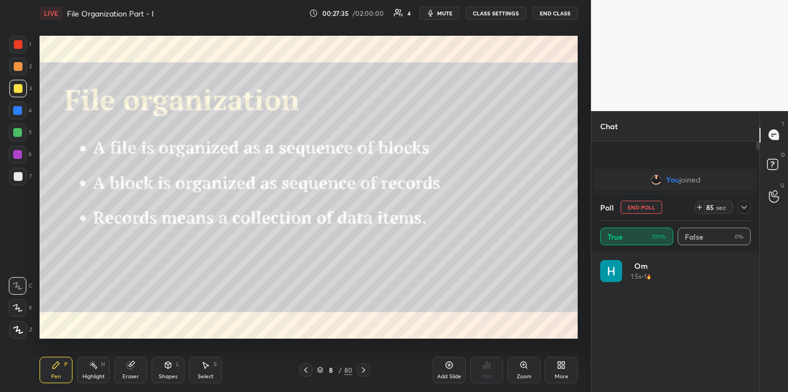
click at [741, 211] on icon at bounding box center [744, 207] width 9 height 9
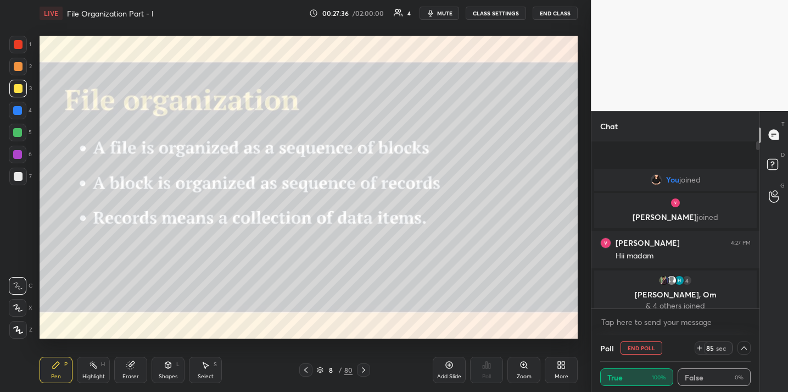
scroll to position [3, 4]
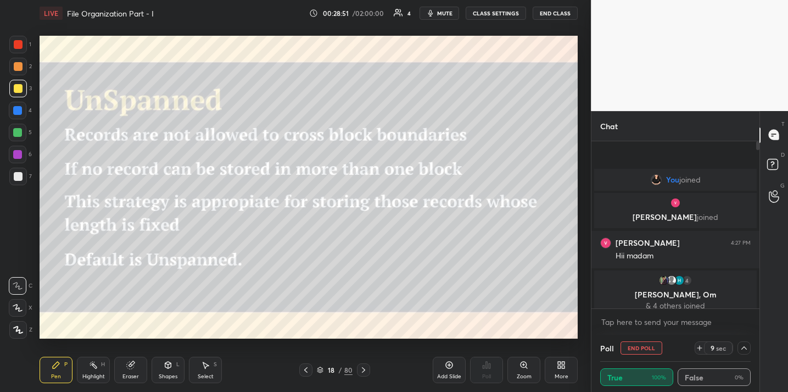
click at [542, 12] on button "End Class" at bounding box center [555, 13] width 45 height 13
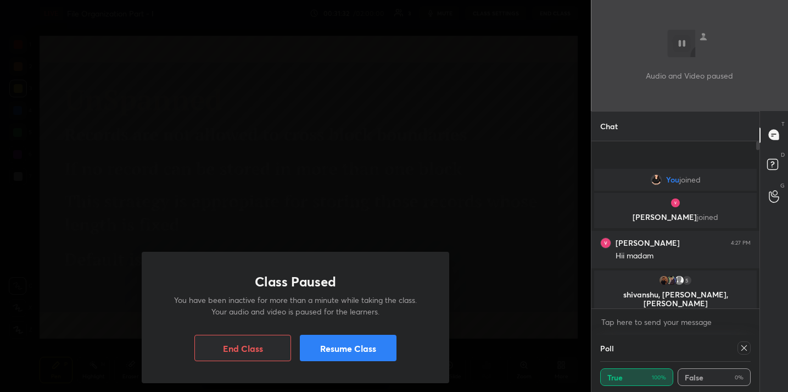
click at [339, 356] on button "Resume Class" at bounding box center [348, 348] width 97 height 26
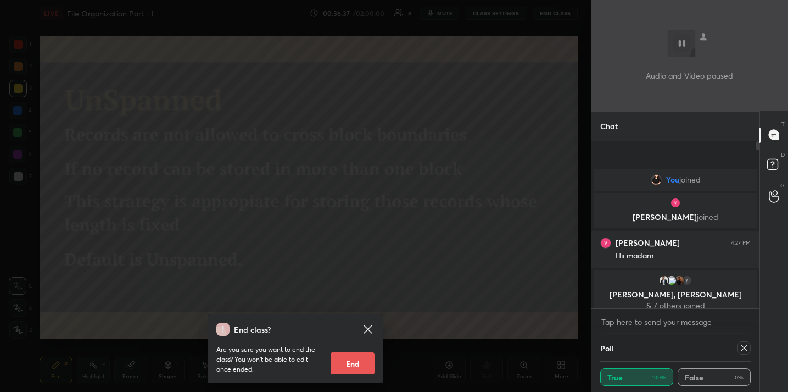
click at [443, 199] on div "End class? Are you sure you want to end the class? You won’t be able to edit on…" at bounding box center [295, 196] width 591 height 392
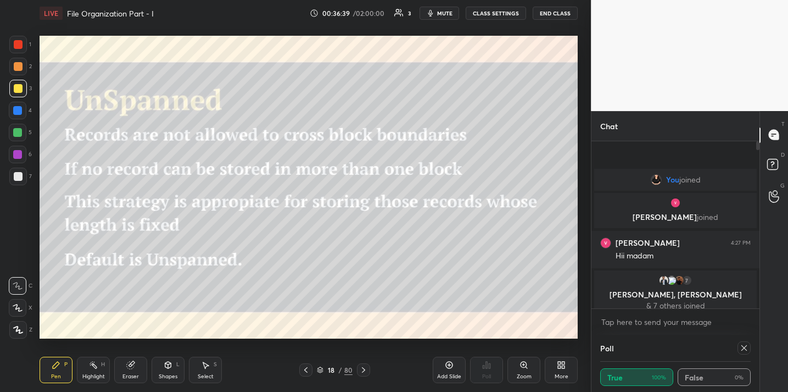
click at [743, 347] on icon at bounding box center [744, 347] width 9 height 9
type textarea "x"
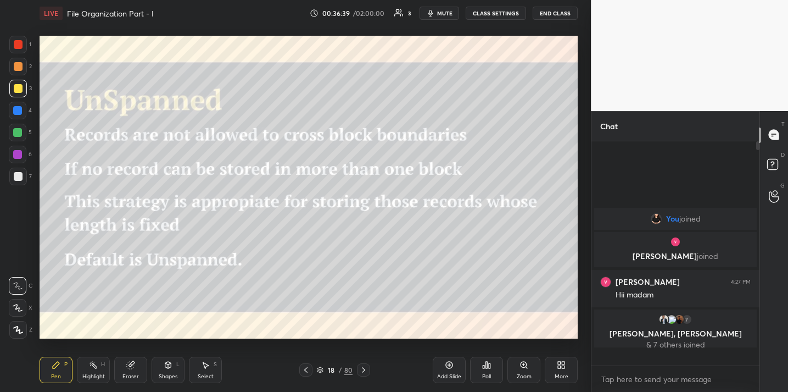
scroll to position [4, 4]
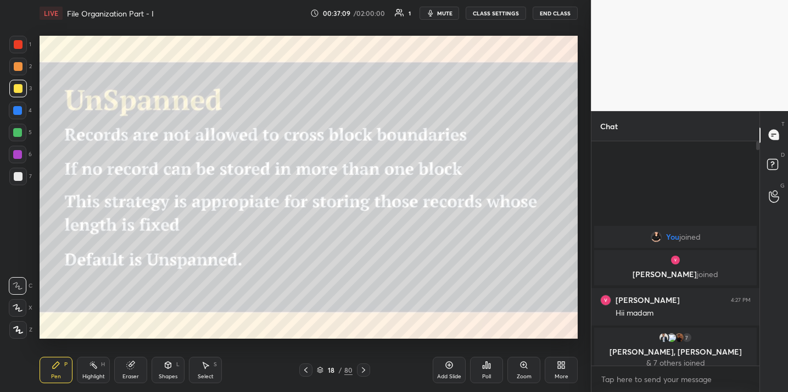
click at [756, 290] on div "1 2 3 4 5 6 7 C X Z C X Z E E Erase all H H LIVE File Organization Part - I 00:…" at bounding box center [394, 196] width 788 height 392
click at [554, 12] on button "End Class" at bounding box center [555, 13] width 45 height 13
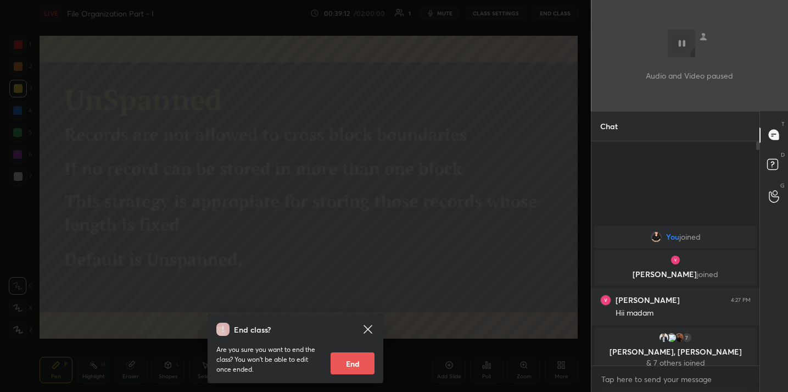
click at [422, 251] on div "End class? Are you sure you want to end the class? You won’t be able to edit on…" at bounding box center [295, 196] width 591 height 392
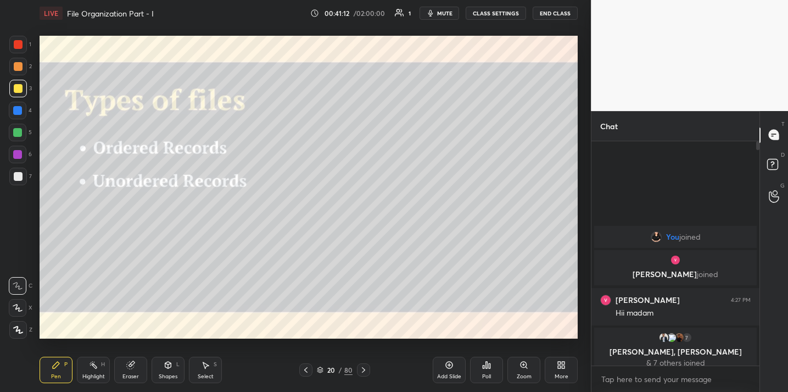
click at [177, 366] on div "L" at bounding box center [177, 363] width 3 height 5
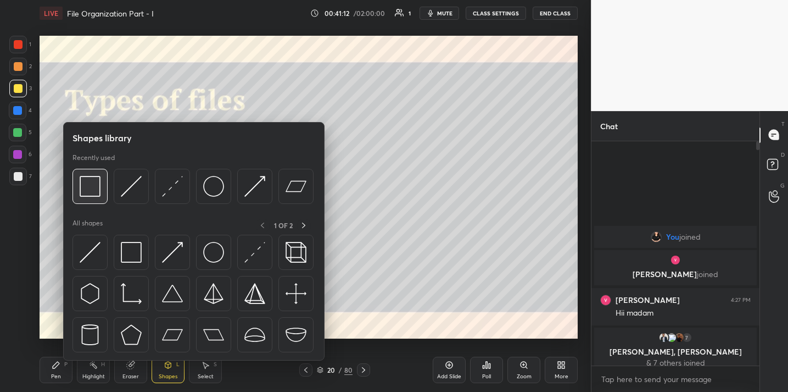
click at [88, 186] on img at bounding box center [90, 186] width 21 height 21
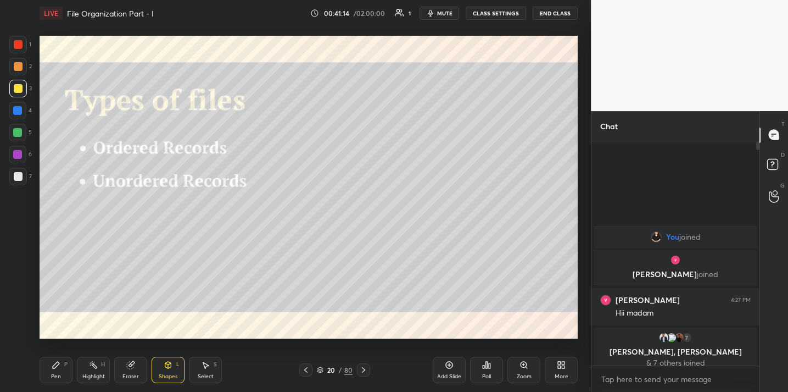
click at [66, 368] on div "Pen P" at bounding box center [56, 369] width 33 height 26
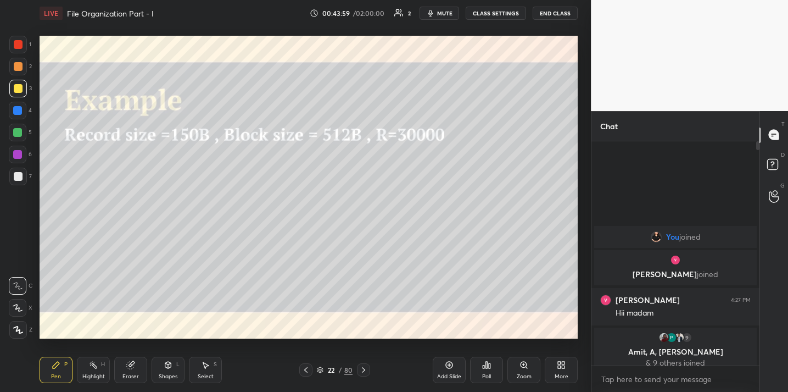
click at [438, 12] on button "mute" at bounding box center [440, 13] width 40 height 13
click at [443, 17] on button "unmute" at bounding box center [440, 13] width 40 height 13
drag, startPoint x: 447, startPoint y: 364, endPoint x: 442, endPoint y: 347, distance: 17.1
click at [447, 364] on icon at bounding box center [449, 364] width 9 height 9
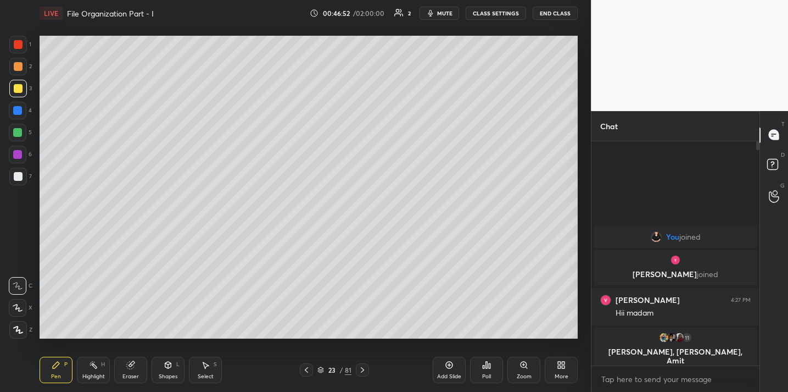
click at [136, 360] on div "Eraser" at bounding box center [130, 369] width 33 height 26
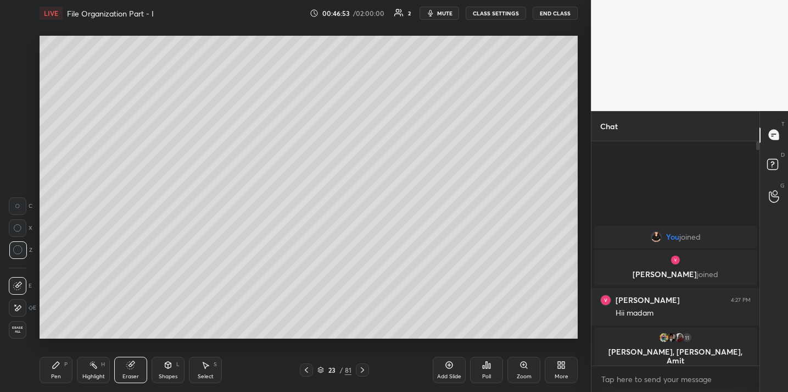
drag, startPoint x: 62, startPoint y: 371, endPoint x: 68, endPoint y: 355, distance: 16.5
click at [62, 371] on div "Pen P" at bounding box center [56, 369] width 33 height 26
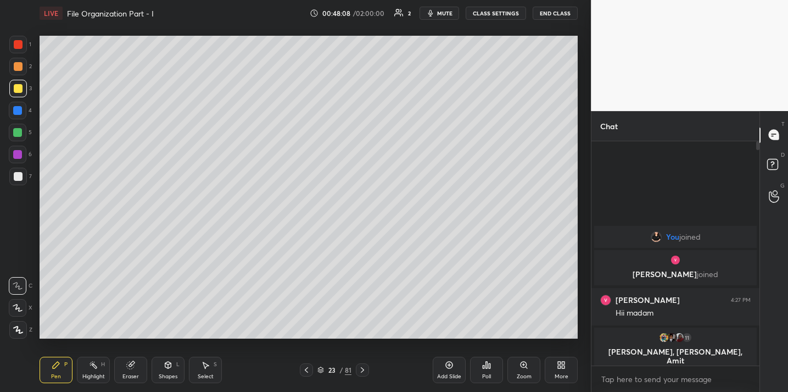
click at [130, 365] on icon at bounding box center [130, 364] width 7 height 7
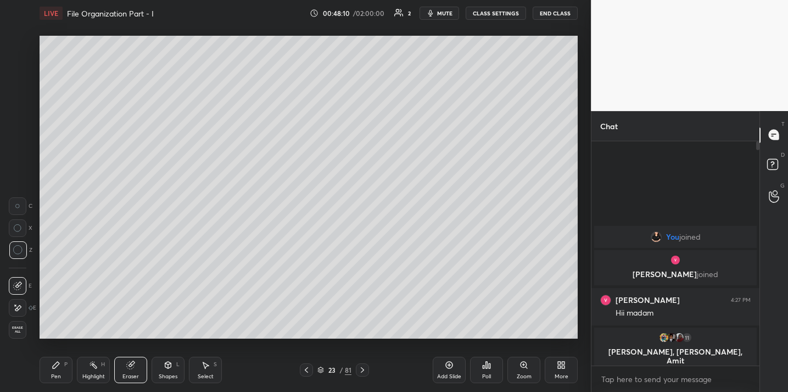
click at [62, 367] on div "Pen P" at bounding box center [56, 369] width 33 height 26
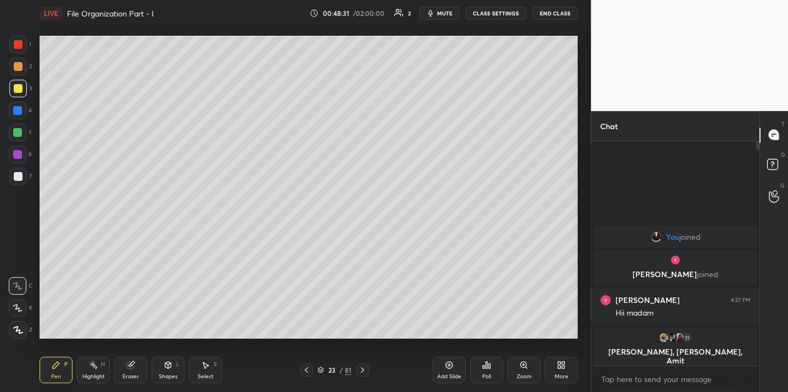
click at [558, 17] on button "End Class" at bounding box center [555, 13] width 45 height 13
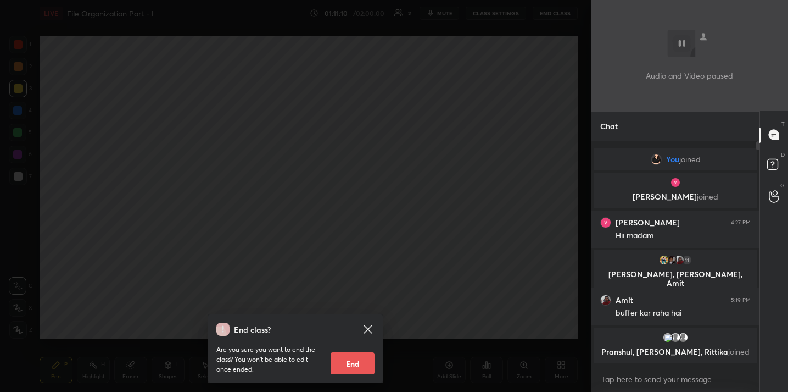
click at [398, 252] on div "End class? Are you sure you want to end the class? You won’t be able to edit on…" at bounding box center [295, 196] width 591 height 392
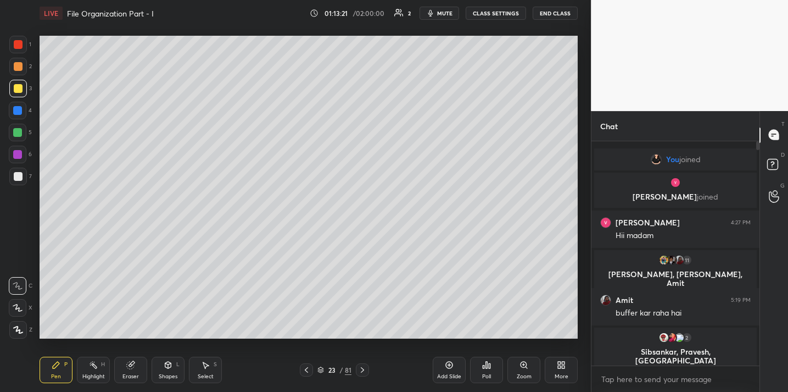
click at [452, 15] on span "mute" at bounding box center [444, 13] width 15 height 8
click at [553, 12] on button "End Class" at bounding box center [555, 13] width 45 height 13
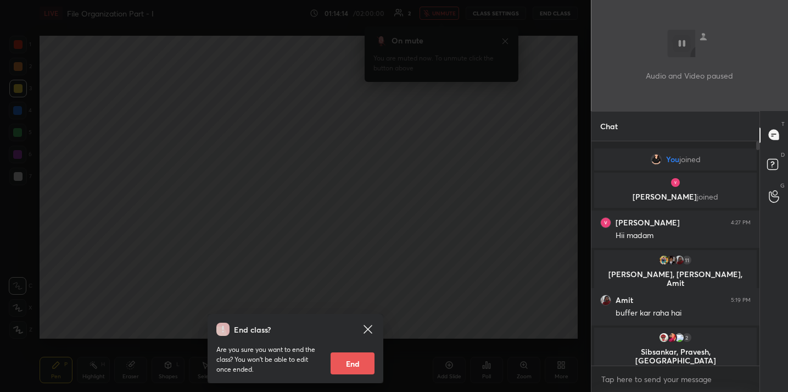
click at [403, 173] on div "End class? Are you sure you want to end the class? You won’t be able to edit on…" at bounding box center [295, 196] width 591 height 392
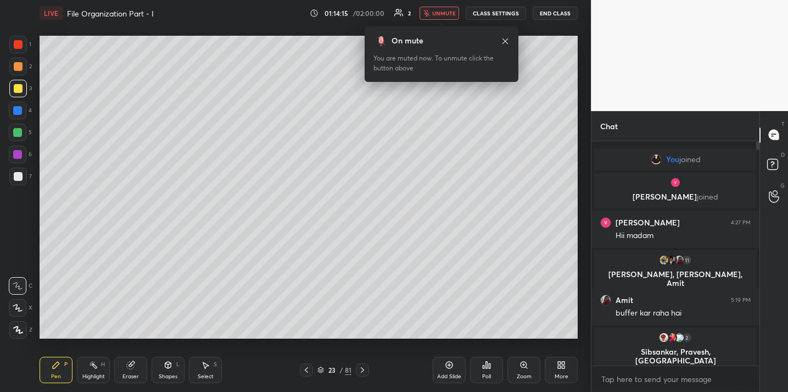
click at [437, 13] on span "unmute" at bounding box center [444, 13] width 24 height 8
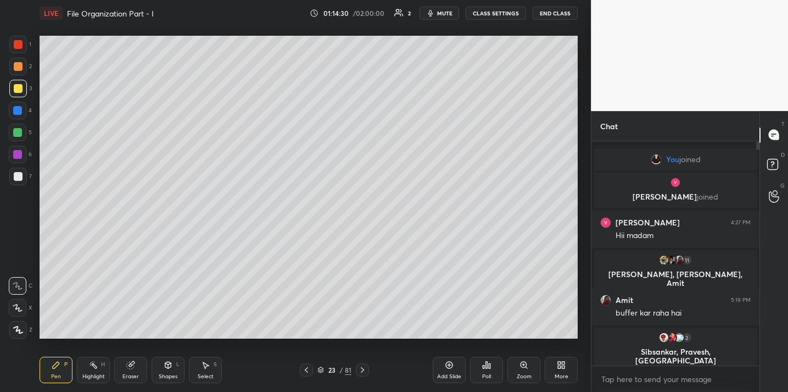
click at [450, 369] on icon at bounding box center [449, 364] width 9 height 9
click at [169, 364] on icon at bounding box center [168, 364] width 6 height 7
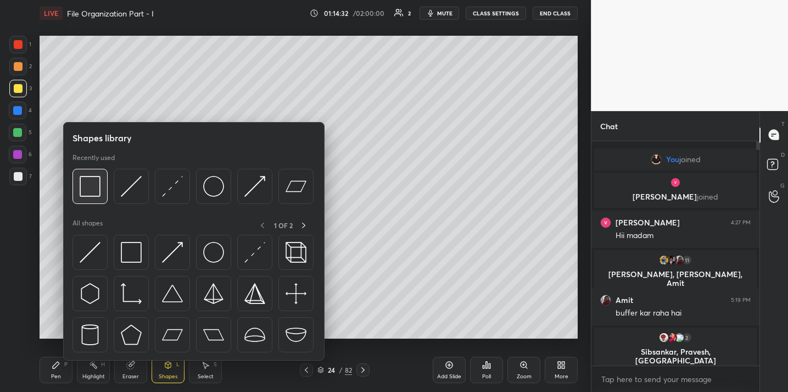
click at [93, 193] on img at bounding box center [90, 186] width 21 height 21
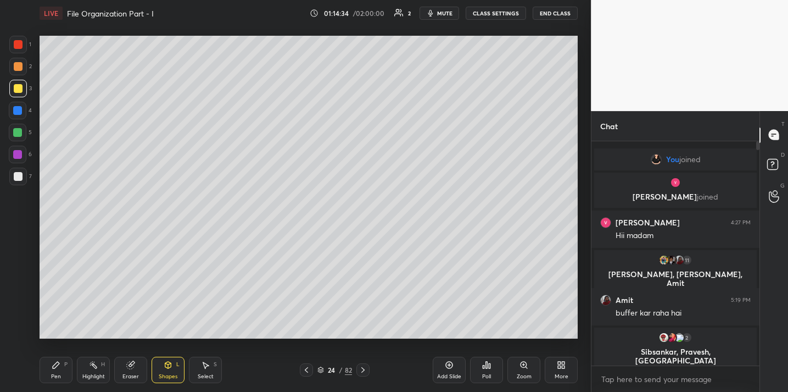
drag, startPoint x: 59, startPoint y: 369, endPoint x: 66, endPoint y: 363, distance: 10.1
click at [59, 369] on div "Pen P" at bounding box center [56, 369] width 33 height 26
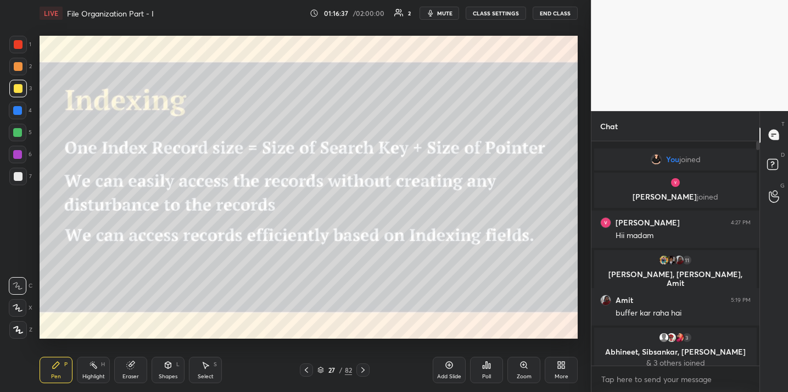
click at [544, 12] on button "End Class" at bounding box center [555, 13] width 45 height 13
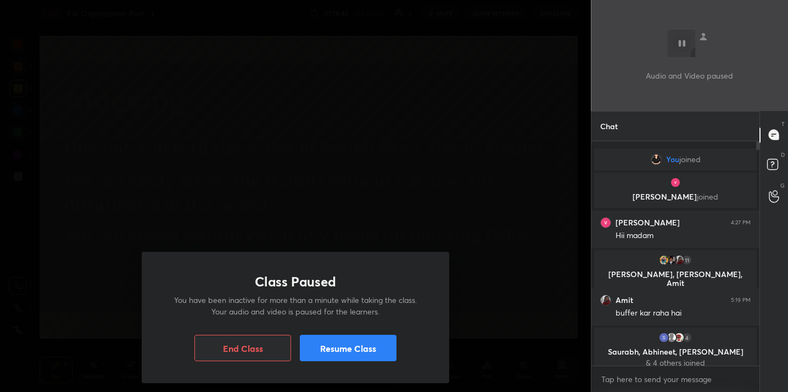
click at [243, 343] on button "End Class" at bounding box center [242, 348] width 97 height 26
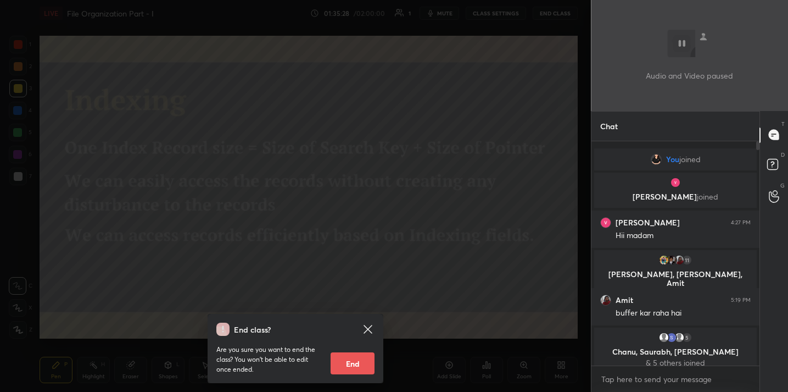
click at [300, 183] on div "End class? Are you sure you want to end the class? You won’t be able to edit on…" at bounding box center [295, 196] width 591 height 392
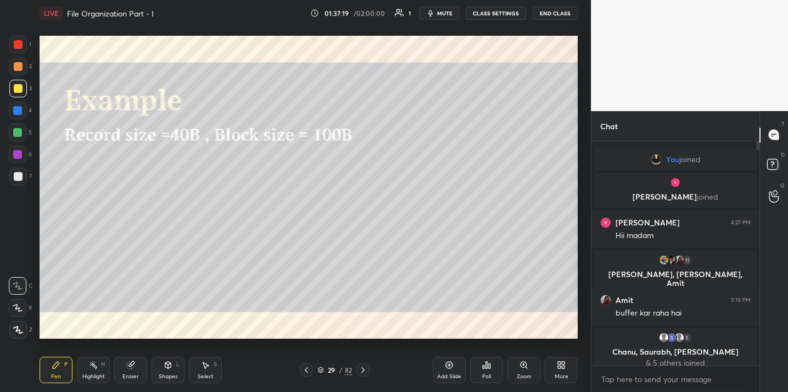
drag, startPoint x: 121, startPoint y: 380, endPoint x: 145, endPoint y: 354, distance: 35.4
click at [121, 380] on div "Eraser" at bounding box center [130, 369] width 33 height 26
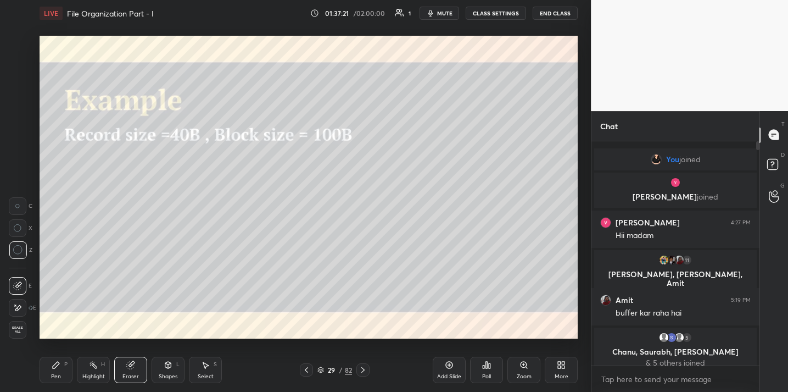
click at [60, 369] on div "Pen P" at bounding box center [56, 369] width 33 height 26
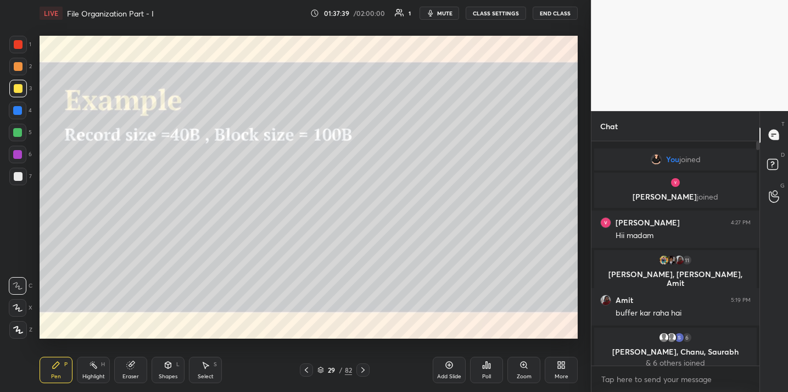
click at [448, 15] on span "mute" at bounding box center [444, 13] width 15 height 8
click at [440, 11] on span "unmute" at bounding box center [444, 13] width 24 height 8
drag, startPoint x: 131, startPoint y: 364, endPoint x: 138, endPoint y: 356, distance: 11.3
click at [133, 364] on icon at bounding box center [130, 364] width 9 height 9
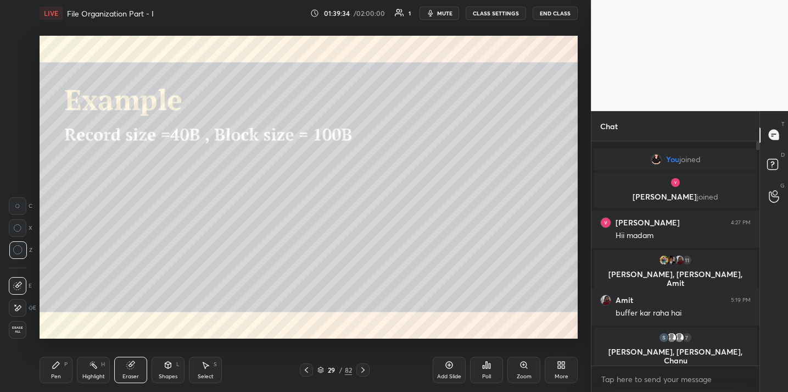
click at [55, 368] on icon at bounding box center [56, 364] width 9 height 9
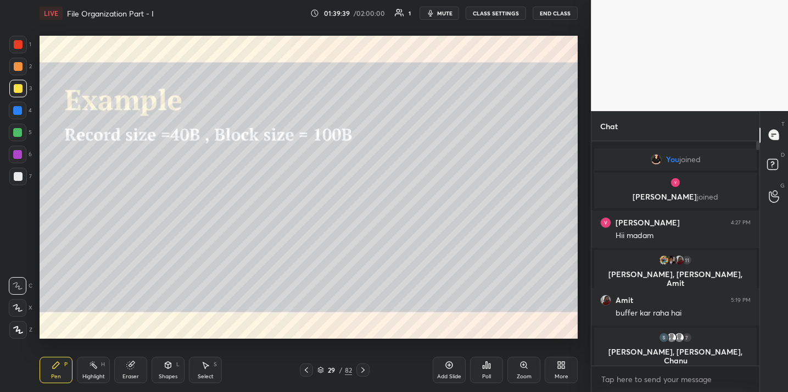
click at [130, 374] on div "Eraser" at bounding box center [130, 376] width 16 height 5
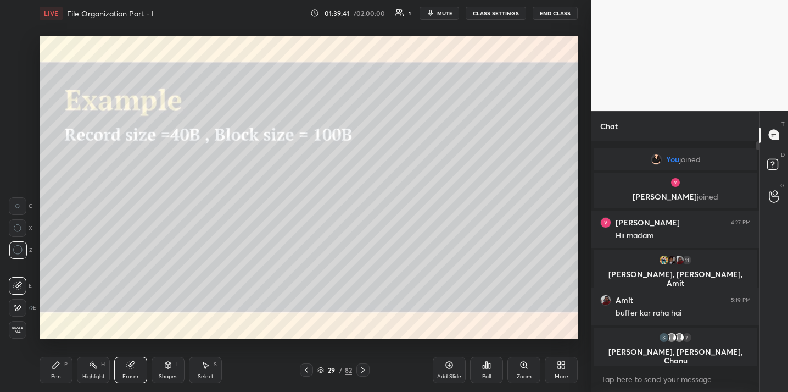
click at [56, 367] on icon at bounding box center [56, 364] width 9 height 9
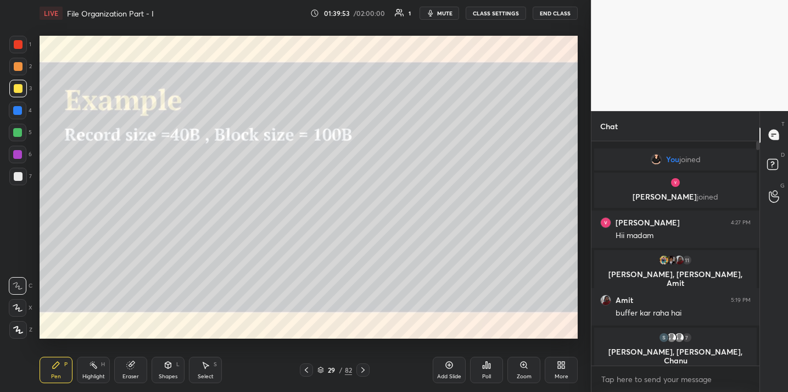
drag, startPoint x: 134, startPoint y: 364, endPoint x: 135, endPoint y: 342, distance: 21.4
click at [135, 362] on div "Eraser" at bounding box center [130, 369] width 33 height 26
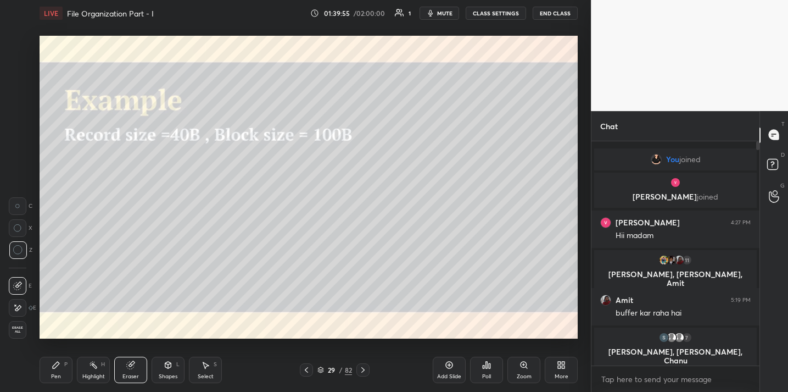
click at [74, 369] on div "Pen P Highlight H Eraser Shapes L Select S" at bounding box center [138, 369] width 197 height 26
click at [55, 369] on div "Pen P" at bounding box center [56, 369] width 33 height 26
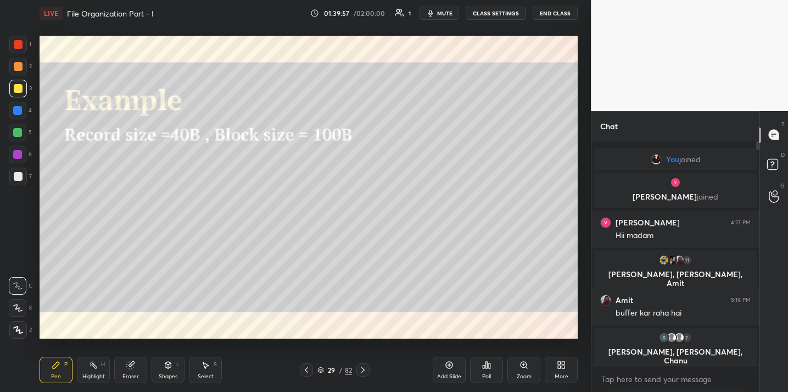
click at [124, 366] on div "Eraser" at bounding box center [130, 369] width 33 height 26
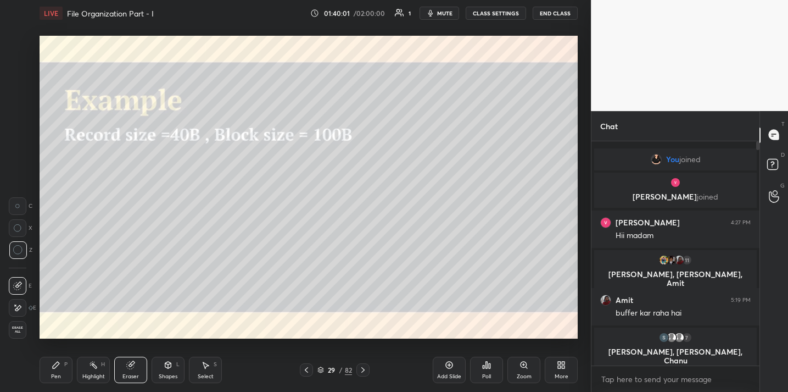
click at [59, 376] on div "Pen" at bounding box center [56, 376] width 10 height 5
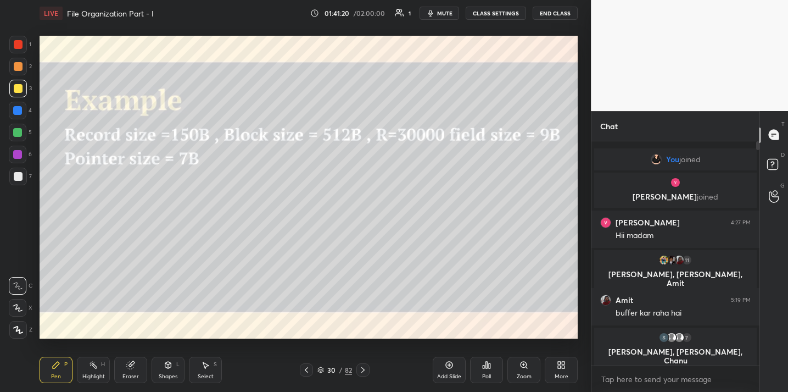
click at [445, 16] on span "mute" at bounding box center [444, 13] width 15 height 8
click at [482, 383] on div "Poll" at bounding box center [486, 370] width 33 height 62
click at [491, 362] on icon at bounding box center [486, 364] width 9 height 9
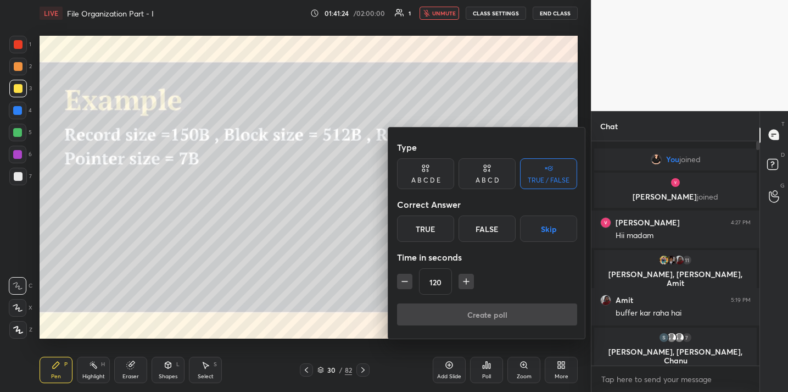
click at [427, 236] on div "True" at bounding box center [425, 228] width 57 height 26
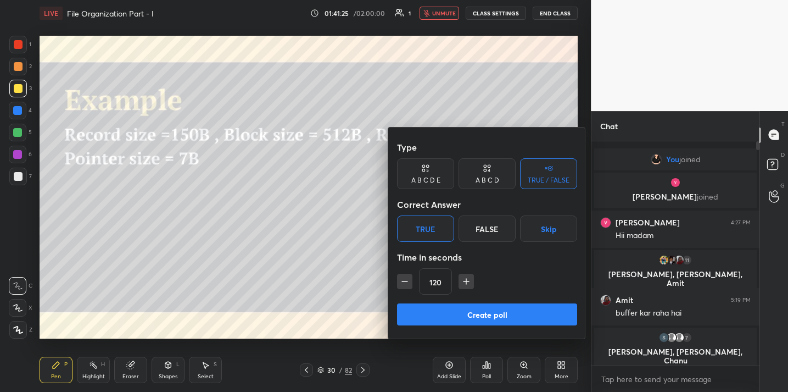
click at [508, 316] on button "Create poll" at bounding box center [487, 314] width 180 height 22
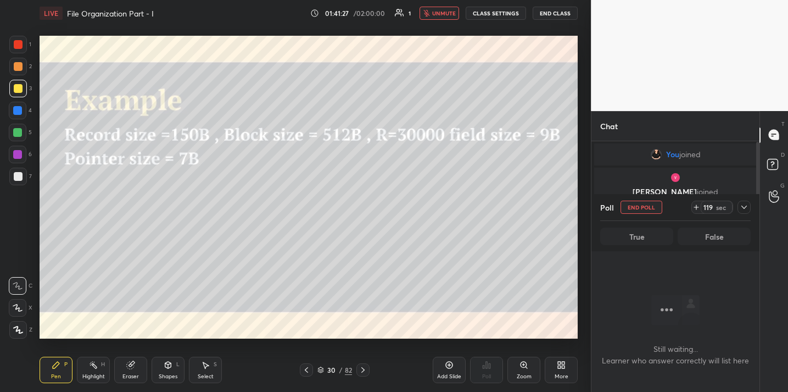
scroll to position [52, 0]
click at [749, 205] on div at bounding box center [744, 206] width 13 height 13
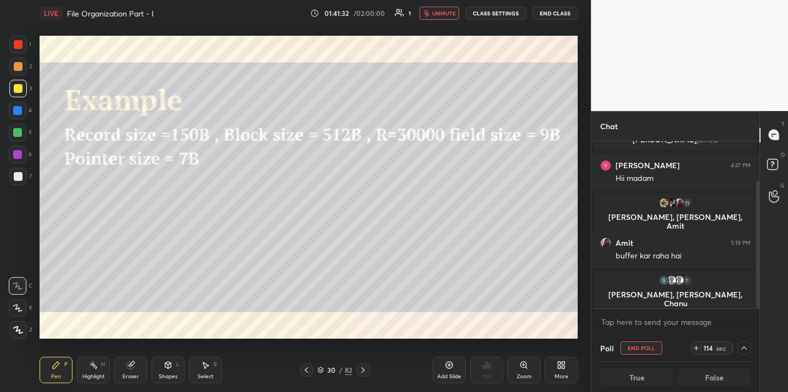
click at [746, 349] on icon at bounding box center [744, 347] width 9 height 9
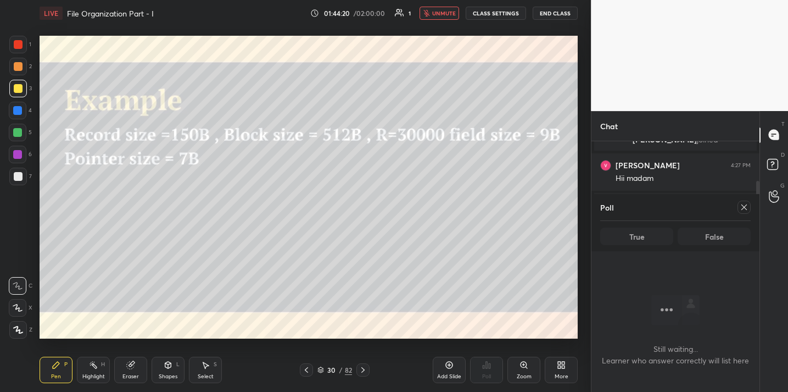
click at [448, 11] on span "unmute" at bounding box center [444, 13] width 24 height 8
click at [741, 207] on icon at bounding box center [744, 207] width 9 height 9
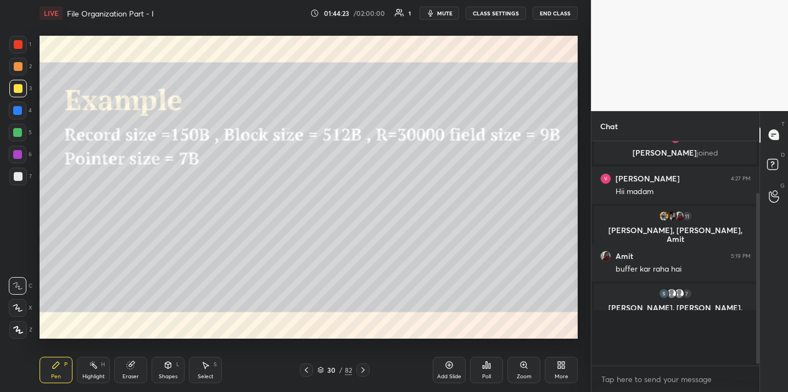
scroll to position [4, 4]
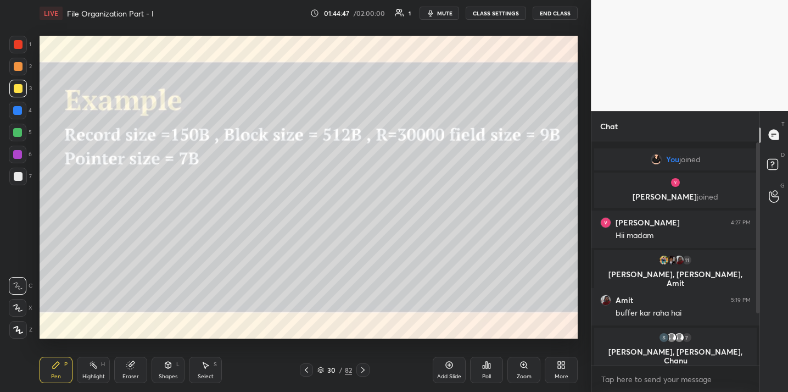
click at [137, 372] on div "Eraser" at bounding box center [130, 369] width 33 height 26
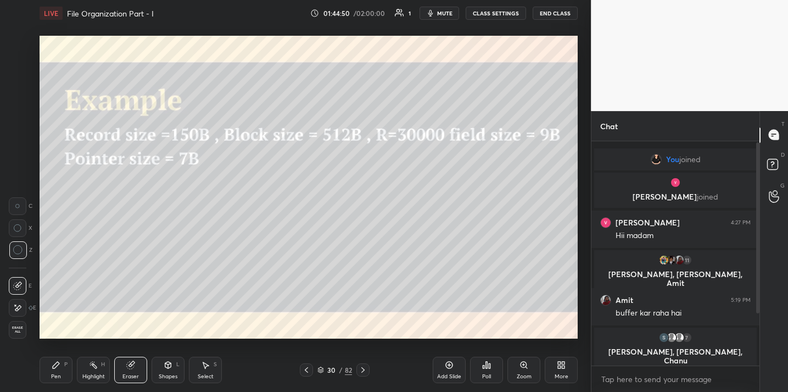
click at [69, 372] on div "Pen P" at bounding box center [56, 369] width 33 height 26
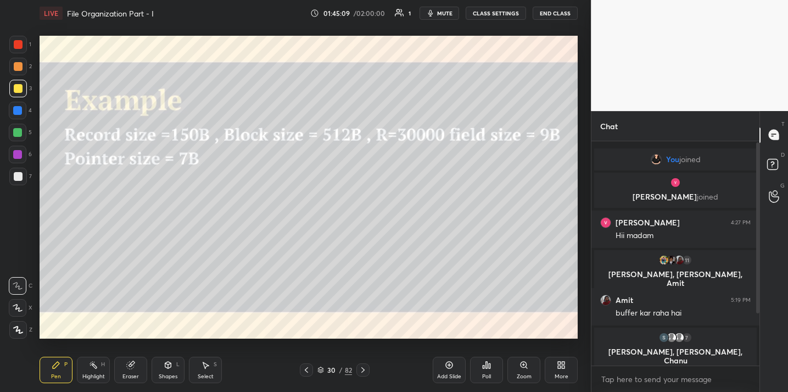
drag, startPoint x: 139, startPoint y: 365, endPoint x: 155, endPoint y: 345, distance: 26.2
click at [139, 366] on div "Eraser" at bounding box center [130, 369] width 33 height 26
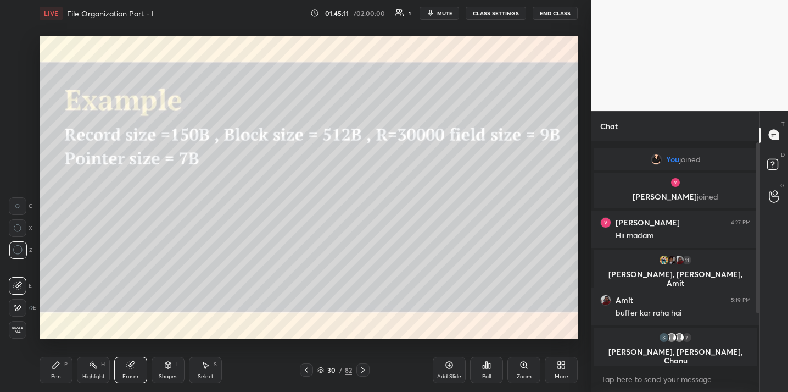
click at [52, 372] on div "Pen P" at bounding box center [56, 369] width 33 height 26
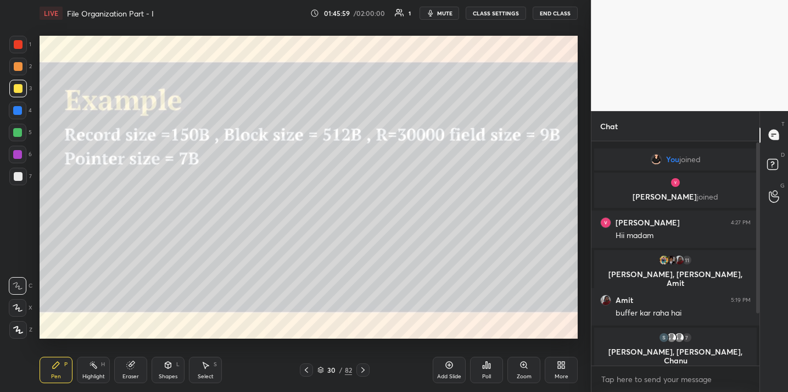
click at [443, 14] on span "mute" at bounding box center [444, 13] width 15 height 8
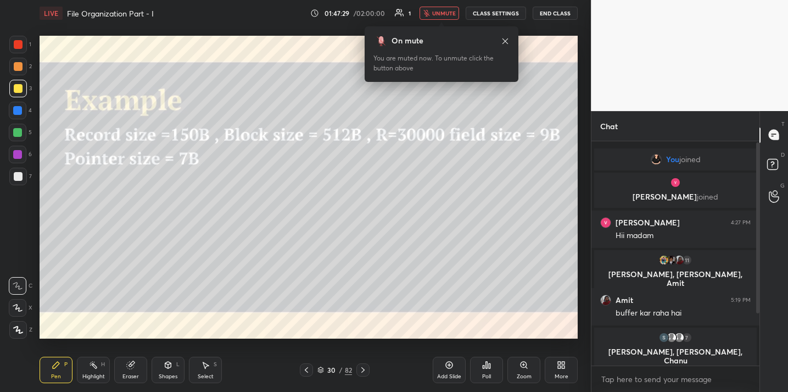
click at [442, 19] on button "unmute" at bounding box center [440, 13] width 40 height 13
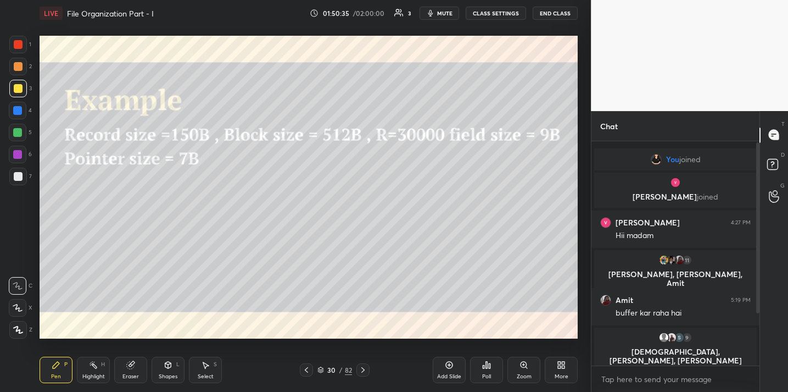
drag, startPoint x: 448, startPoint y: 364, endPoint x: 448, endPoint y: 358, distance: 6.0
click at [448, 364] on icon at bounding box center [449, 364] width 3 height 3
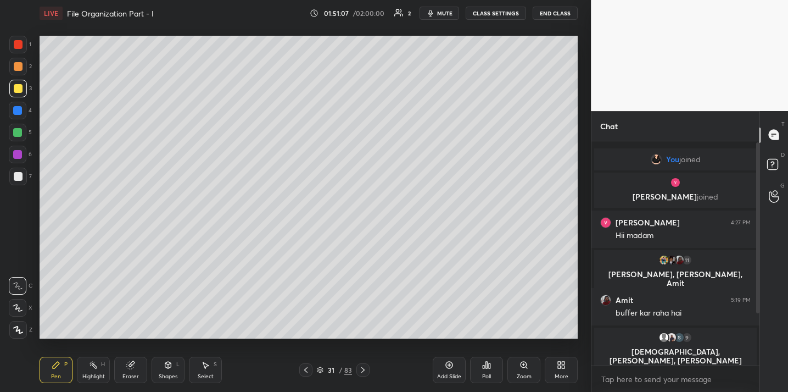
click at [18, 174] on div at bounding box center [18, 176] width 9 height 9
drag, startPoint x: 125, startPoint y: 376, endPoint x: 135, endPoint y: 368, distance: 12.5
click at [128, 374] on div "Eraser" at bounding box center [130, 376] width 16 height 5
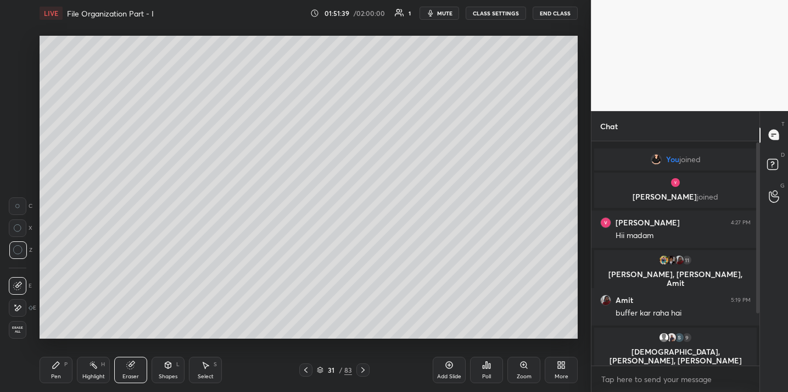
click at [55, 374] on div "Pen" at bounding box center [56, 376] width 10 height 5
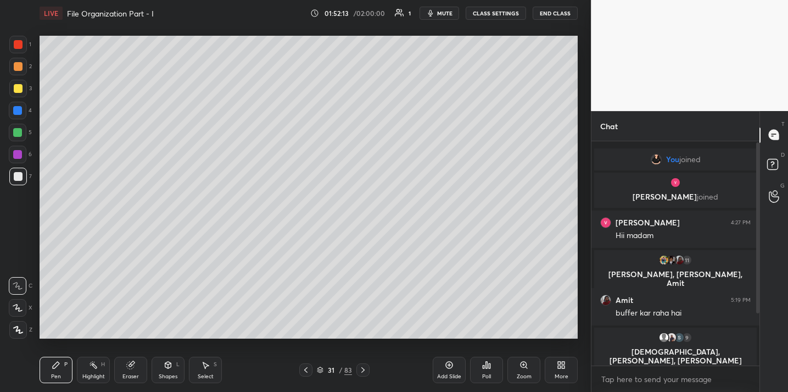
click at [452, 370] on div "Add Slide" at bounding box center [449, 369] width 33 height 26
click at [442, 11] on span "mute" at bounding box center [444, 13] width 15 height 8
click at [555, 13] on button "End Class" at bounding box center [555, 13] width 45 height 13
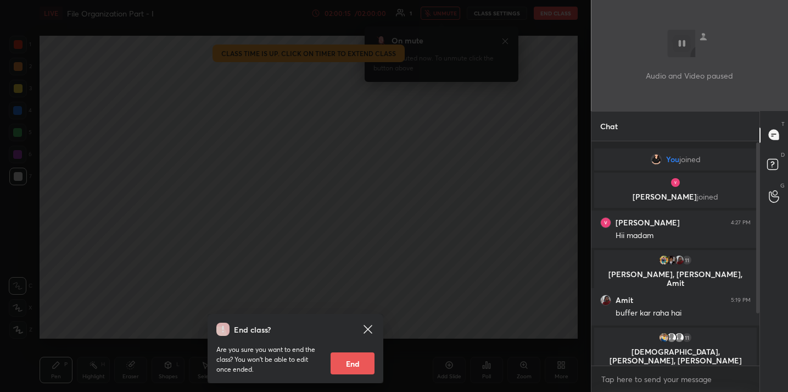
click at [348, 367] on button "End" at bounding box center [353, 363] width 44 height 22
type textarea "x"
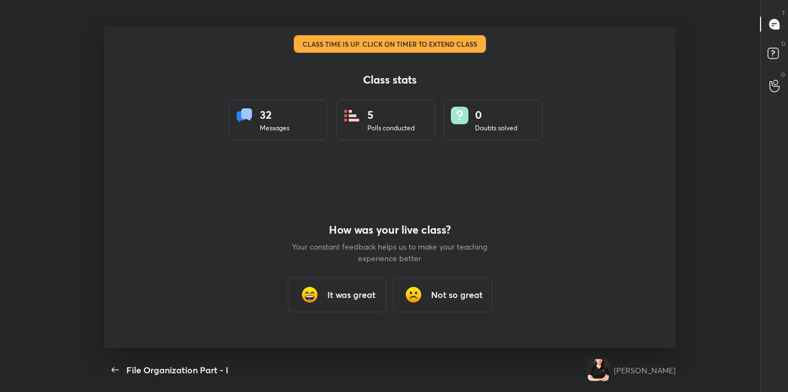
scroll to position [321, 733]
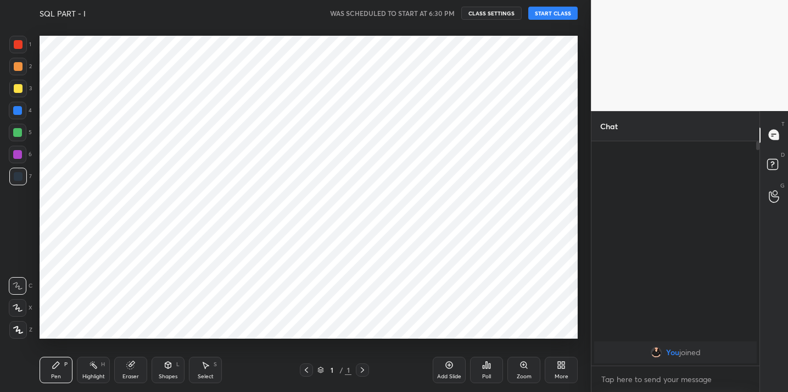
scroll to position [54607, 54381]
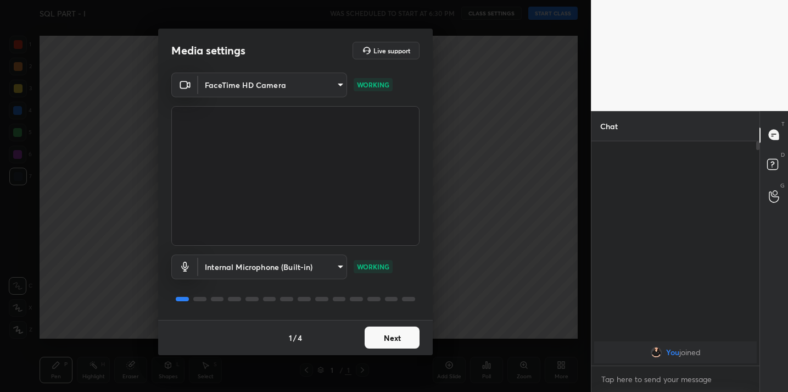
click at [383, 337] on button "Next" at bounding box center [392, 337] width 55 height 22
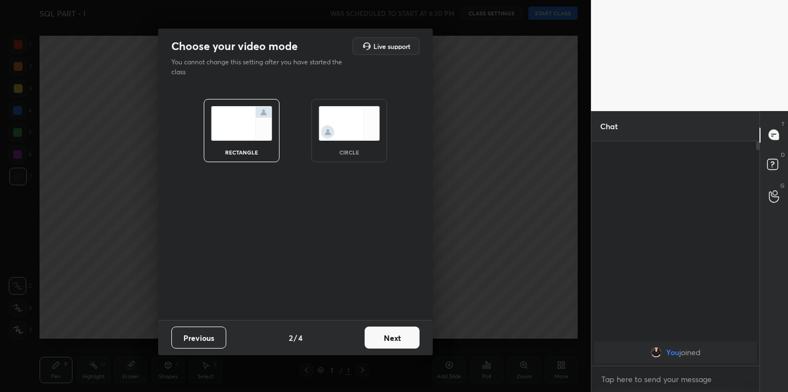
click at [383, 337] on button "Next" at bounding box center [392, 337] width 55 height 22
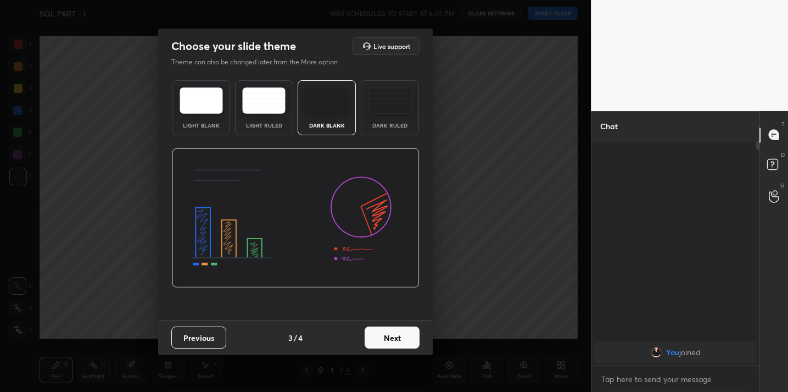
click at [383, 337] on button "Next" at bounding box center [392, 337] width 55 height 22
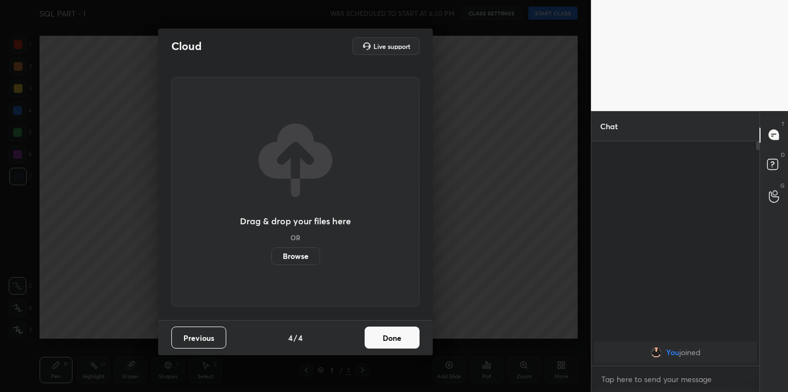
click at [383, 337] on button "Done" at bounding box center [392, 337] width 55 height 22
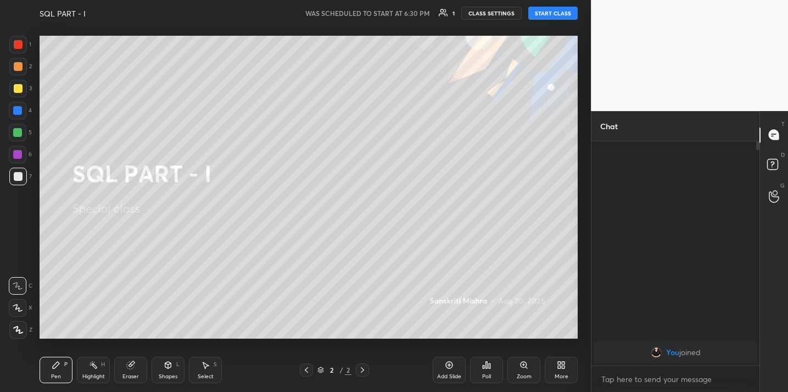
click at [555, 16] on button "START CLASS" at bounding box center [552, 13] width 49 height 13
click at [454, 366] on div "Add Slide" at bounding box center [449, 369] width 33 height 26
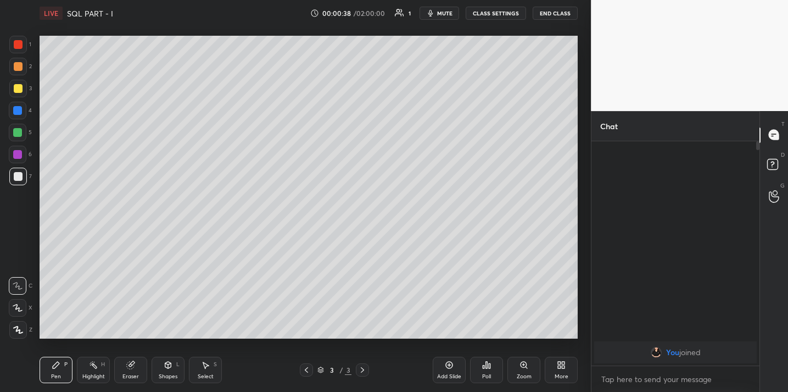
click at [482, 374] on div "Poll" at bounding box center [486, 376] width 9 height 5
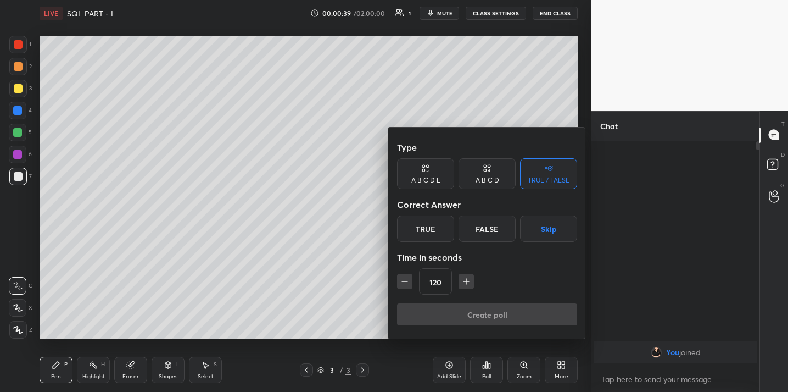
click at [443, 233] on div "True" at bounding box center [425, 228] width 57 height 26
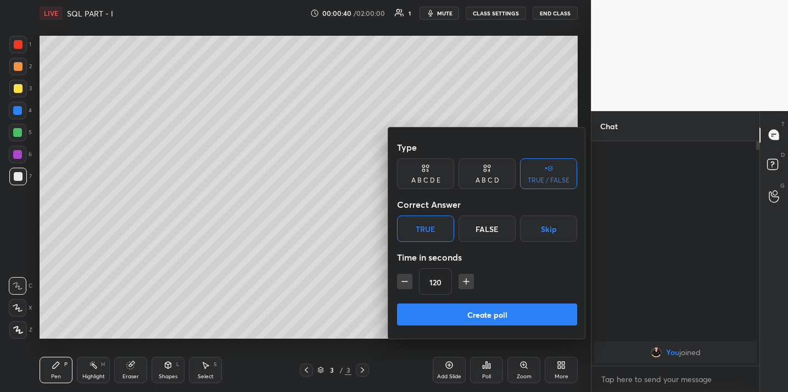
click at [461, 318] on button "Create poll" at bounding box center [487, 314] width 180 height 22
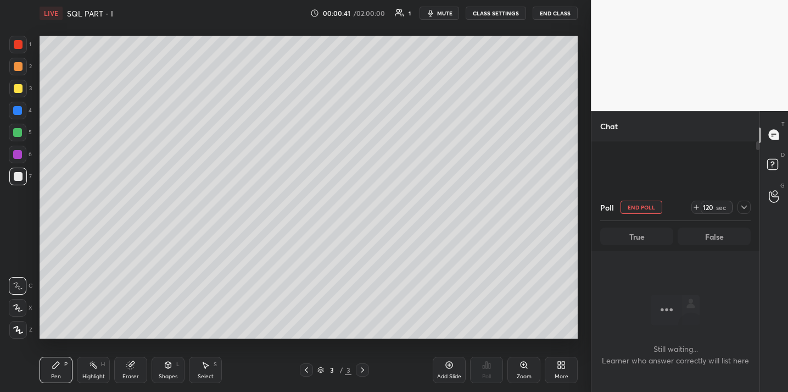
scroll to position [190, 164]
click at [748, 207] on div at bounding box center [744, 206] width 13 height 13
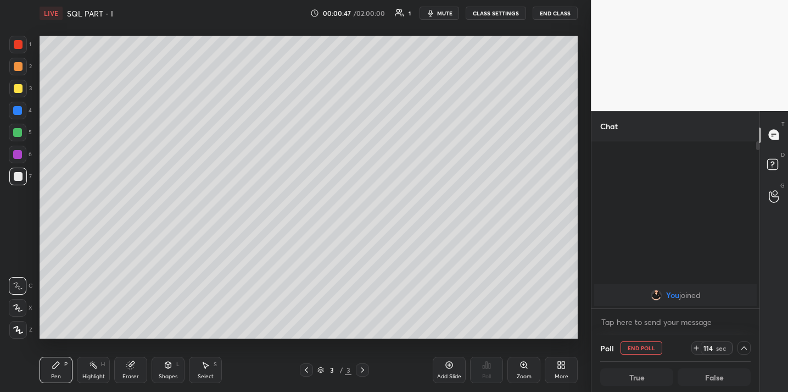
click at [549, 17] on button "End Class" at bounding box center [555, 13] width 45 height 13
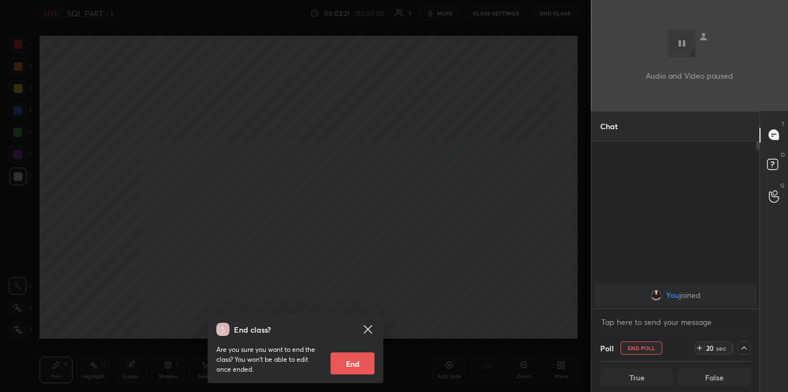
click at [338, 180] on div "End class? Are you sure you want to end the class? You won’t be able to edit on…" at bounding box center [295, 196] width 591 height 392
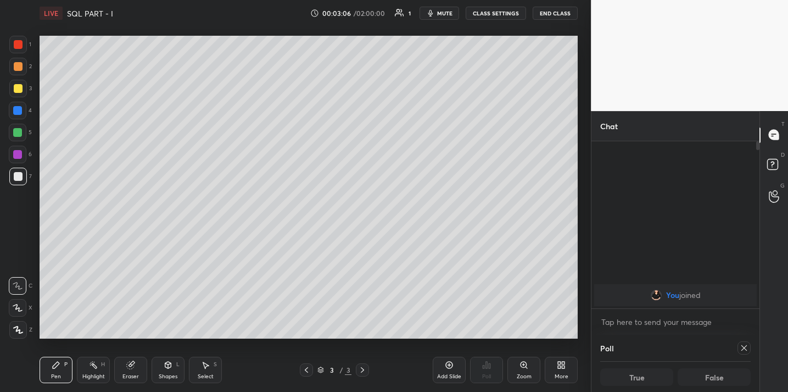
click at [560, 362] on icon at bounding box center [559, 362] width 3 height 3
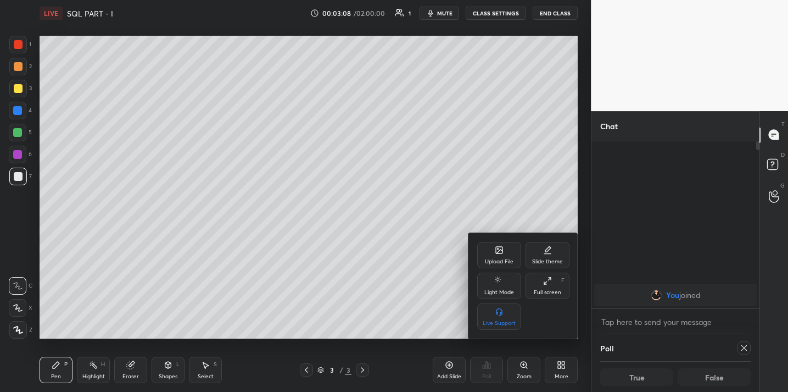
click at [497, 251] on icon at bounding box center [499, 250] width 7 height 7
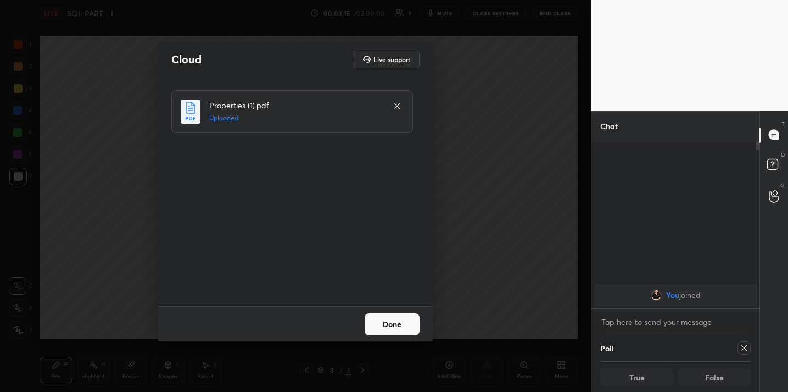
click at [385, 327] on button "Done" at bounding box center [392, 324] width 55 height 22
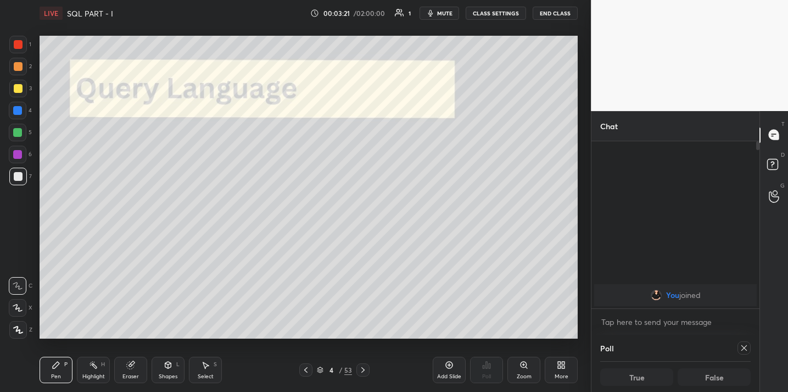
click at [549, 16] on button "End Class" at bounding box center [555, 13] width 45 height 13
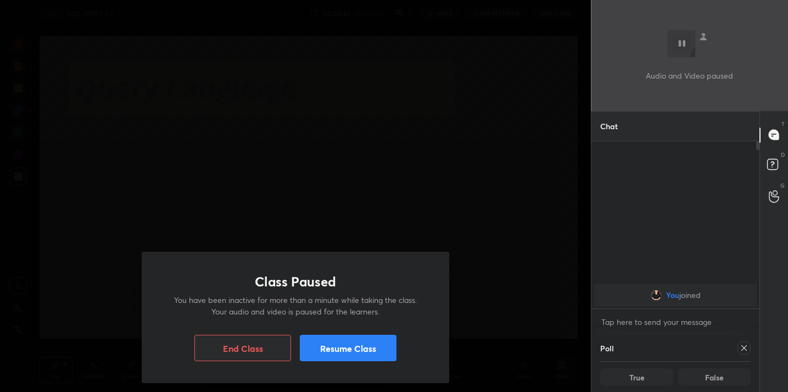
click at [324, 346] on button "Resume Class" at bounding box center [348, 348] width 97 height 26
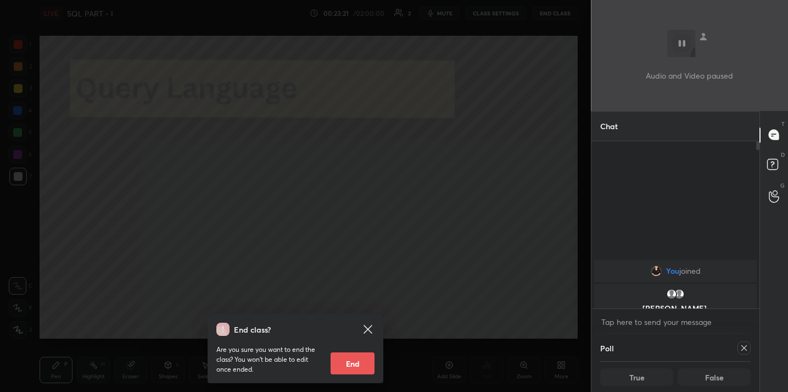
click at [745, 349] on icon at bounding box center [744, 347] width 9 height 9
type textarea "x"
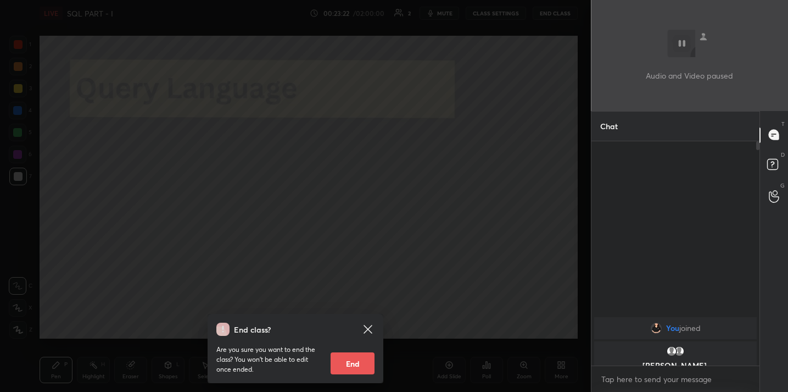
scroll to position [0, 0]
click at [439, 258] on div "End class? Are you sure you want to end the class? You won’t be able to edit on…" at bounding box center [295, 196] width 591 height 392
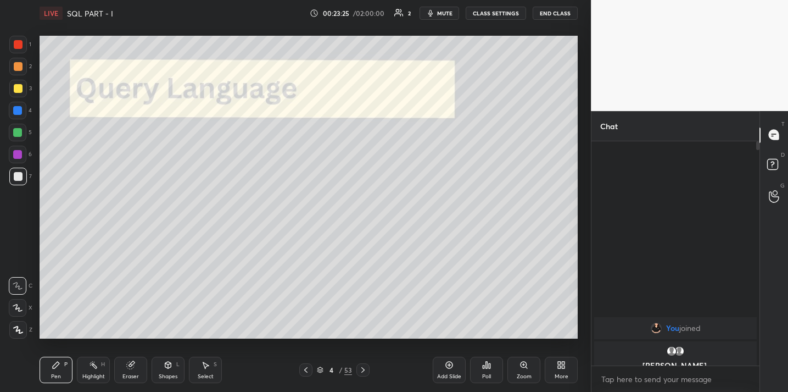
click at [443, 19] on button "mute" at bounding box center [440, 13] width 40 height 13
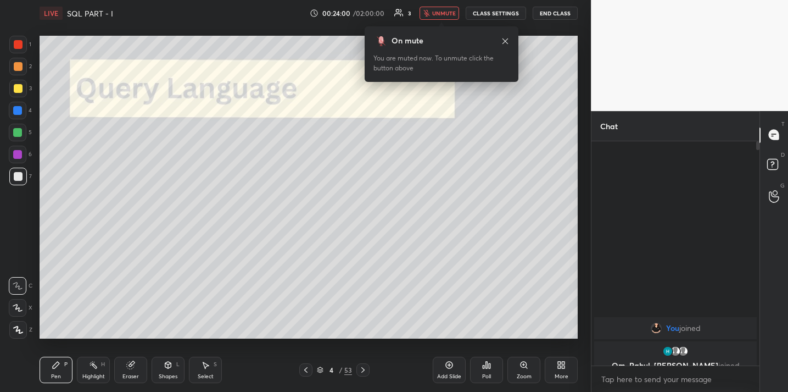
click at [442, 15] on span "unmute" at bounding box center [444, 13] width 24 height 8
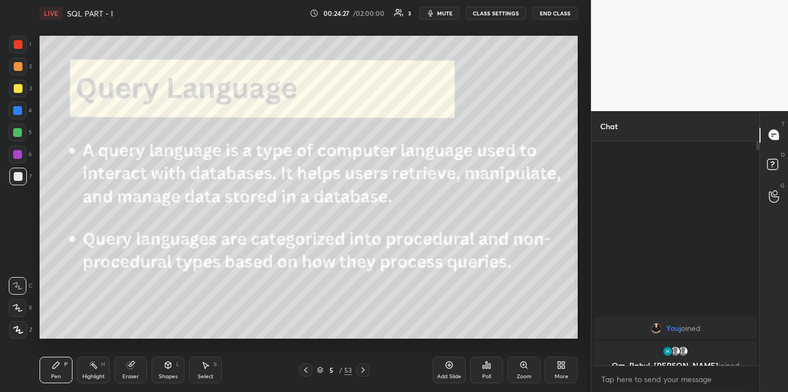
click at [453, 374] on div "Add Slide" at bounding box center [449, 376] width 24 height 5
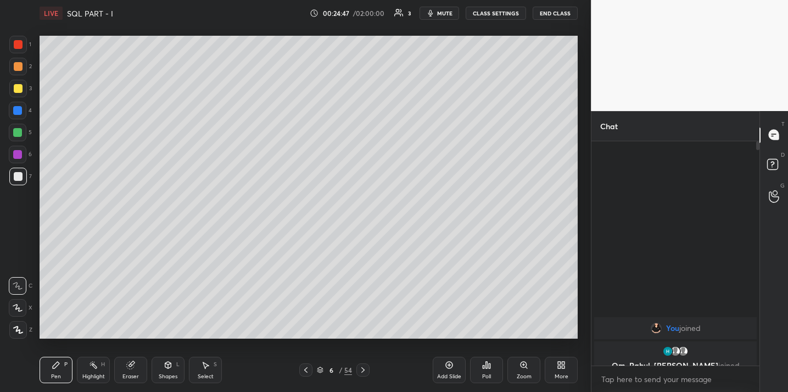
click at [23, 92] on div at bounding box center [18, 89] width 18 height 18
click at [125, 365] on div "Eraser" at bounding box center [130, 369] width 33 height 26
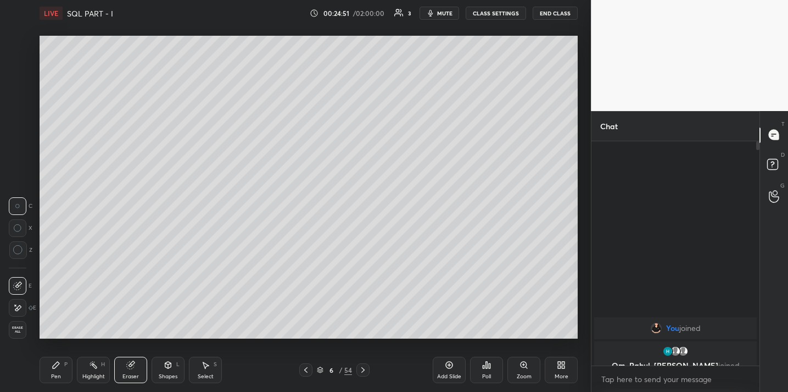
click at [16, 245] on icon at bounding box center [18, 250] width 10 height 10
click at [59, 367] on icon at bounding box center [56, 364] width 9 height 9
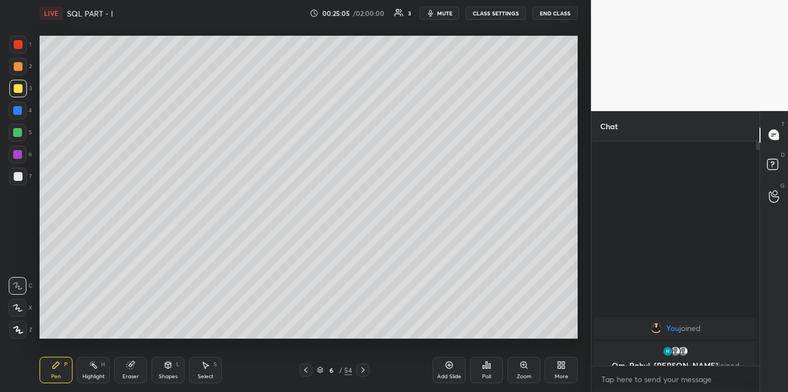
click at [18, 66] on div at bounding box center [18, 66] width 9 height 9
drag, startPoint x: 128, startPoint y: 374, endPoint x: 131, endPoint y: 364, distance: 10.3
click at [129, 372] on div "Eraser" at bounding box center [130, 369] width 33 height 26
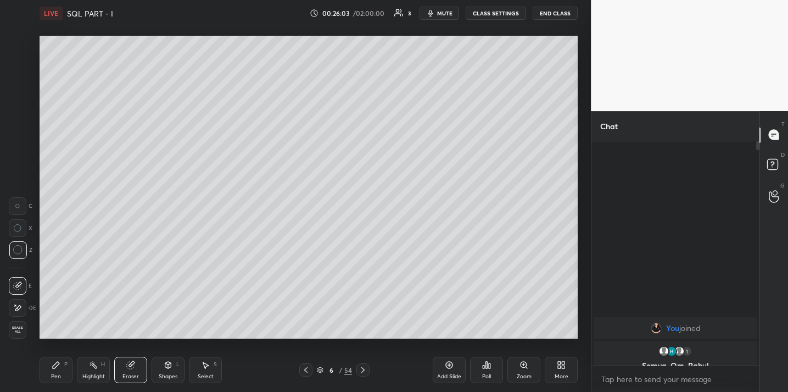
click at [57, 366] on icon at bounding box center [56, 364] width 9 height 9
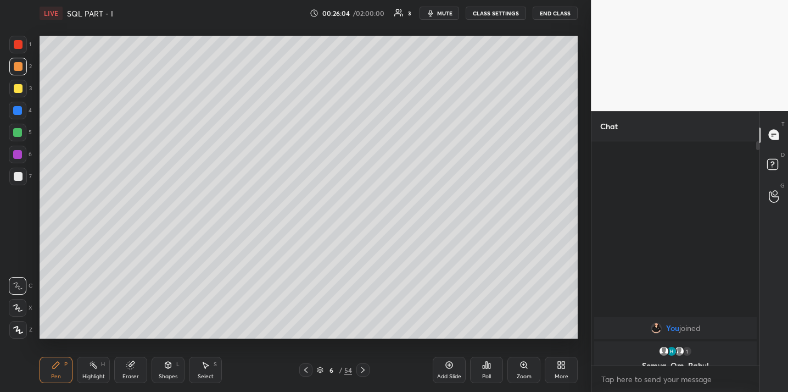
click at [19, 132] on div at bounding box center [17, 132] width 9 height 9
click at [564, 12] on button "End Class" at bounding box center [555, 13] width 45 height 13
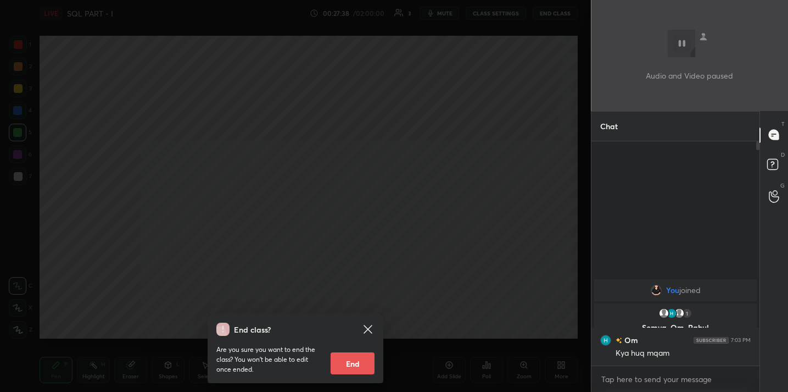
click at [400, 153] on div "End class? Are you sure you want to end the class? You won’t be able to edit on…" at bounding box center [295, 196] width 591 height 392
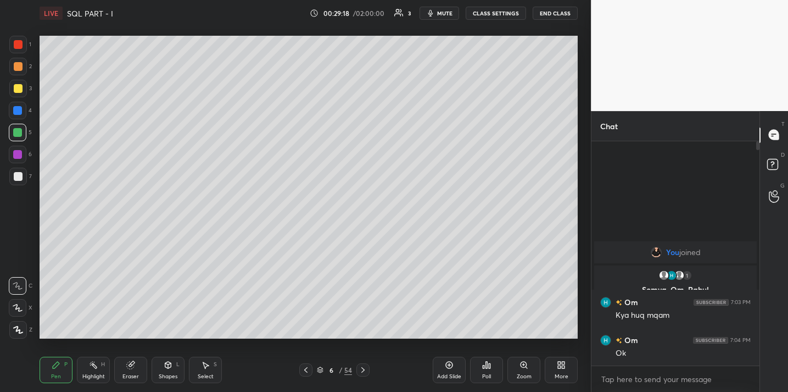
click at [121, 353] on div "LIVE SQL PART - I 00:29:18 / 02:00:00 3 mute CLASS SETTINGS End Class Setting u…" at bounding box center [308, 196] width 547 height 392
click at [133, 374] on div "Eraser" at bounding box center [130, 376] width 16 height 5
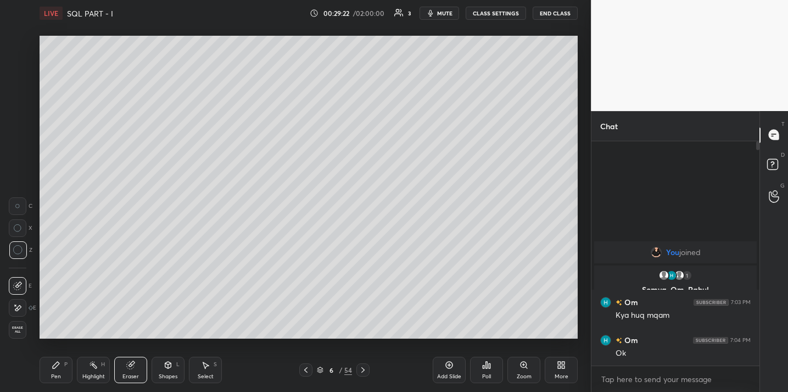
click at [49, 368] on div "Pen P" at bounding box center [56, 369] width 33 height 26
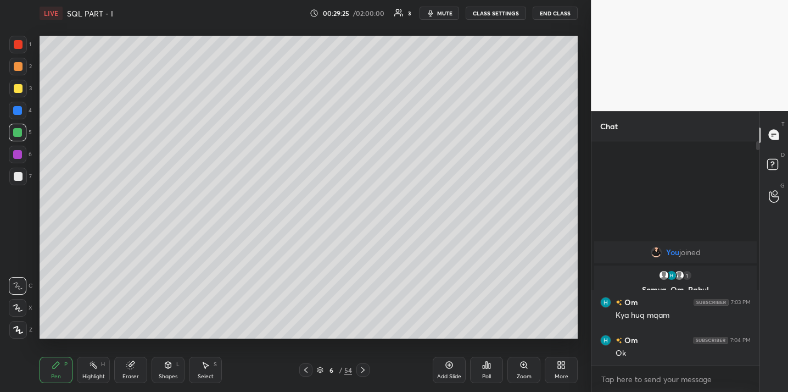
click at [21, 90] on div at bounding box center [18, 88] width 9 height 9
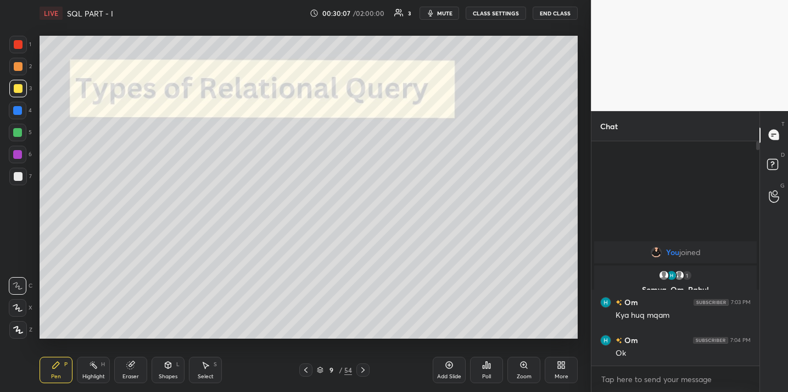
click at [23, 174] on div at bounding box center [18, 177] width 18 height 18
click at [20, 86] on div at bounding box center [18, 88] width 9 height 9
drag, startPoint x: 20, startPoint y: 42, endPoint x: 30, endPoint y: 41, distance: 9.5
click at [20, 42] on div at bounding box center [18, 44] width 9 height 9
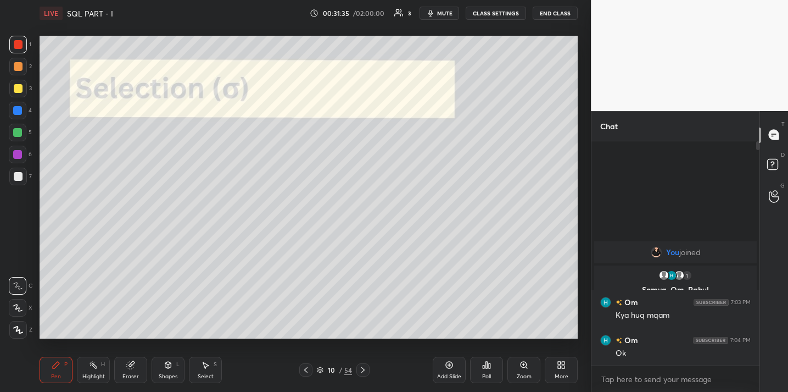
drag, startPoint x: 16, startPoint y: 171, endPoint x: 37, endPoint y: 168, distance: 21.2
click at [16, 171] on div at bounding box center [18, 177] width 18 height 18
drag, startPoint x: 121, startPoint y: 363, endPoint x: 130, endPoint y: 345, distance: 19.7
click at [122, 359] on div "Eraser" at bounding box center [130, 369] width 33 height 26
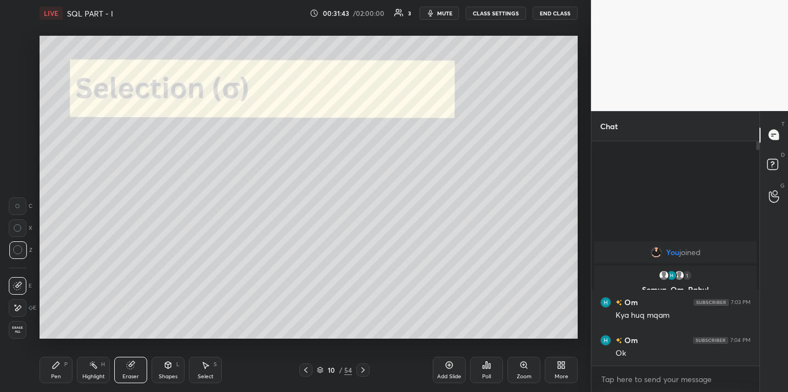
drag, startPoint x: 55, startPoint y: 366, endPoint x: 70, endPoint y: 341, distance: 29.3
click at [55, 366] on icon at bounding box center [56, 364] width 7 height 7
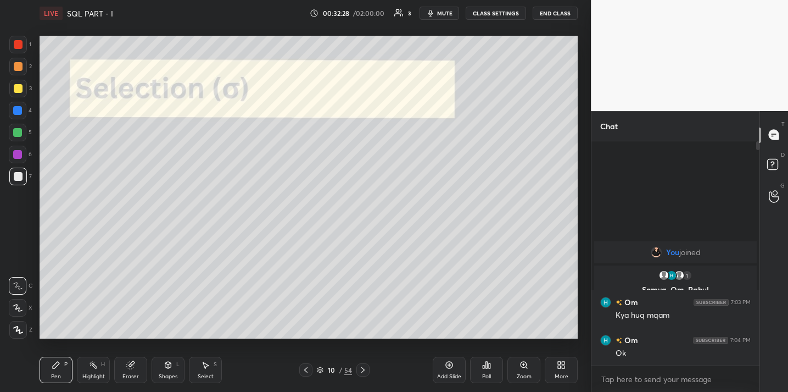
drag, startPoint x: 22, startPoint y: 105, endPoint x: 37, endPoint y: 103, distance: 15.5
click at [22, 105] on div at bounding box center [18, 111] width 18 height 18
click at [22, 176] on div at bounding box center [18, 176] width 9 height 9
click at [166, 359] on div "Shapes L" at bounding box center [168, 369] width 33 height 26
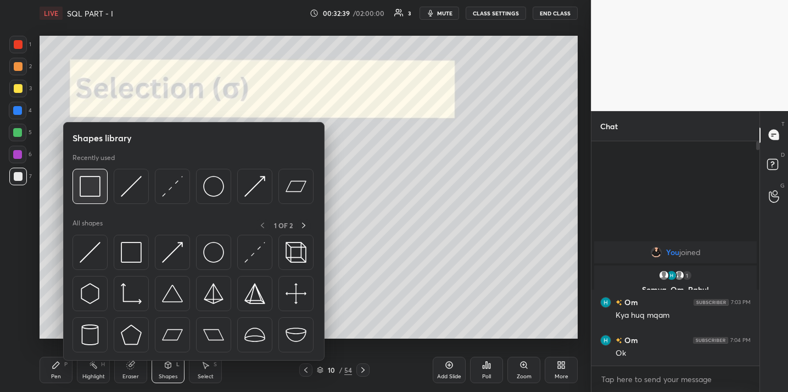
click at [92, 190] on img at bounding box center [90, 186] width 21 height 21
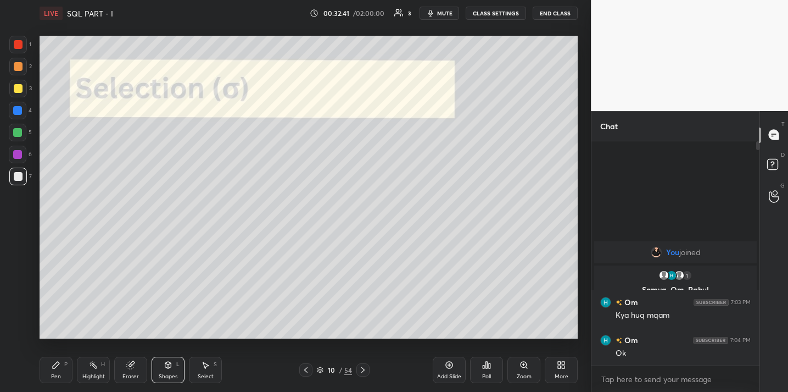
drag, startPoint x: 55, startPoint y: 363, endPoint x: 59, endPoint y: 359, distance: 5.8
click at [56, 363] on icon at bounding box center [56, 364] width 9 height 9
drag, startPoint x: 451, startPoint y: 370, endPoint x: 453, endPoint y: 364, distance: 6.4
click at [451, 370] on div "Add Slide" at bounding box center [449, 369] width 33 height 26
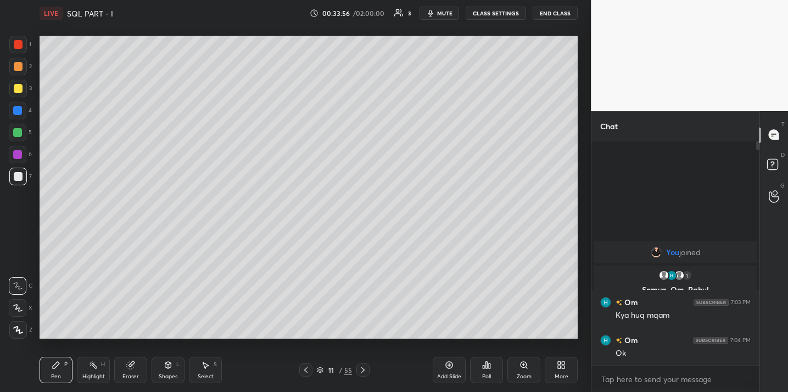
drag, startPoint x: 20, startPoint y: 91, endPoint x: 27, endPoint y: 92, distance: 7.2
click at [20, 91] on div at bounding box center [18, 88] width 9 height 9
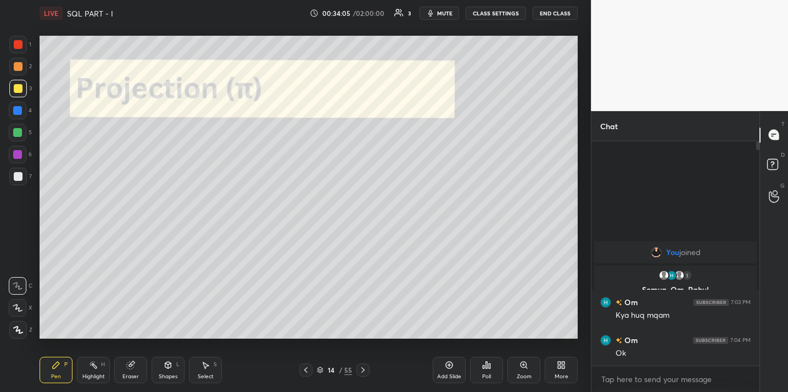
drag, startPoint x: 23, startPoint y: 119, endPoint x: 39, endPoint y: 109, distance: 18.9
click at [23, 119] on div at bounding box center [18, 111] width 18 height 18
click at [168, 358] on div "Shapes L" at bounding box center [168, 369] width 33 height 26
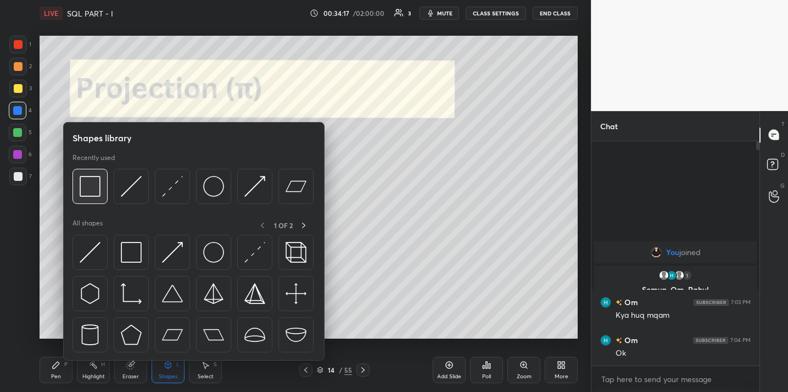
click at [90, 190] on img at bounding box center [90, 186] width 21 height 21
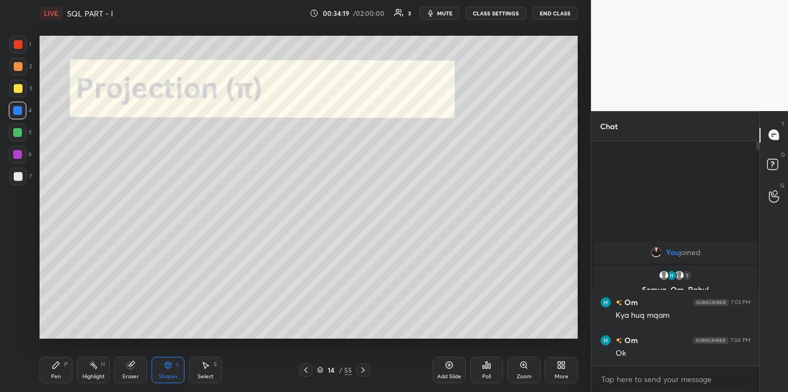
click at [62, 375] on div "Pen P" at bounding box center [56, 369] width 33 height 26
click at [14, 174] on div at bounding box center [18, 176] width 9 height 9
drag, startPoint x: 20, startPoint y: 50, endPoint x: 35, endPoint y: 52, distance: 15.0
click at [20, 50] on div at bounding box center [18, 45] width 18 height 18
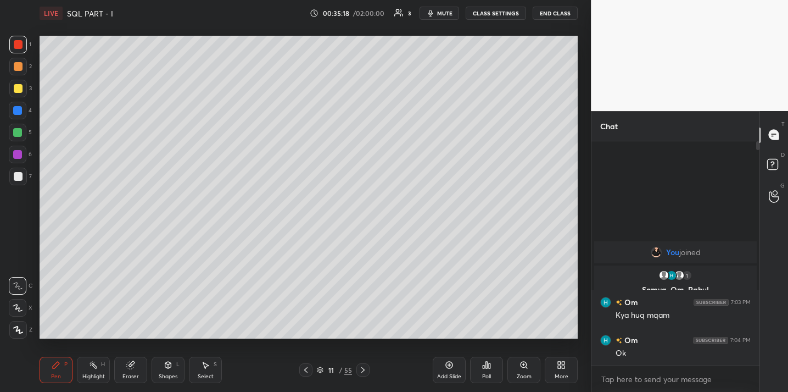
click at [21, 87] on div at bounding box center [18, 88] width 9 height 9
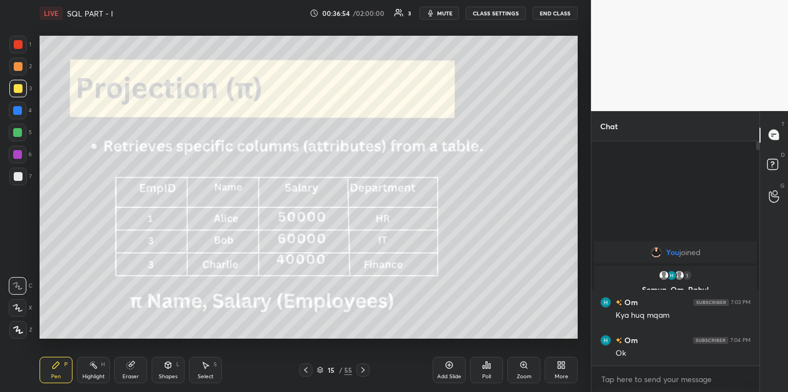
click at [167, 370] on div "Shapes L" at bounding box center [168, 369] width 33 height 26
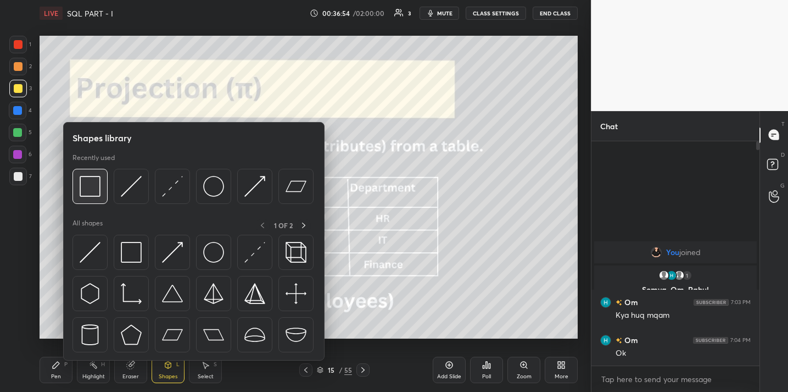
click at [85, 185] on img at bounding box center [90, 186] width 21 height 21
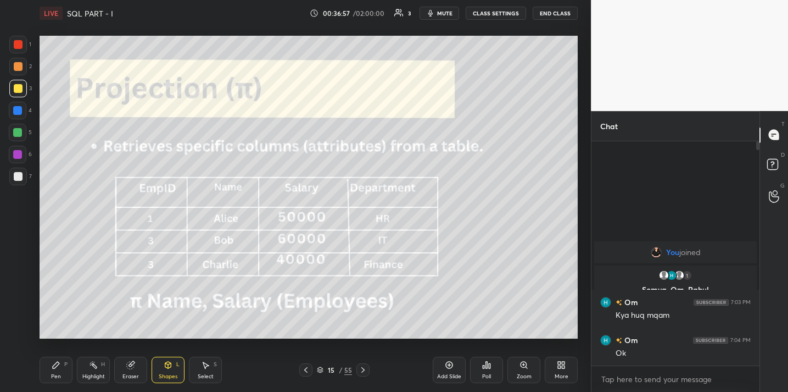
drag, startPoint x: 63, startPoint y: 366, endPoint x: 77, endPoint y: 358, distance: 16.7
click at [61, 367] on div "Pen P" at bounding box center [56, 369] width 33 height 26
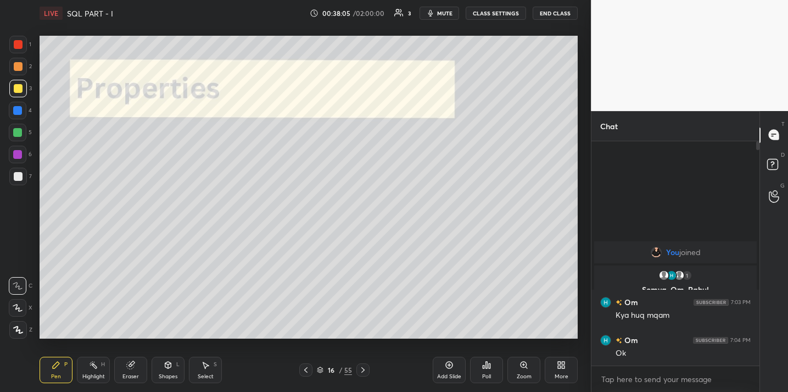
click at [135, 366] on div "Eraser" at bounding box center [130, 369] width 33 height 26
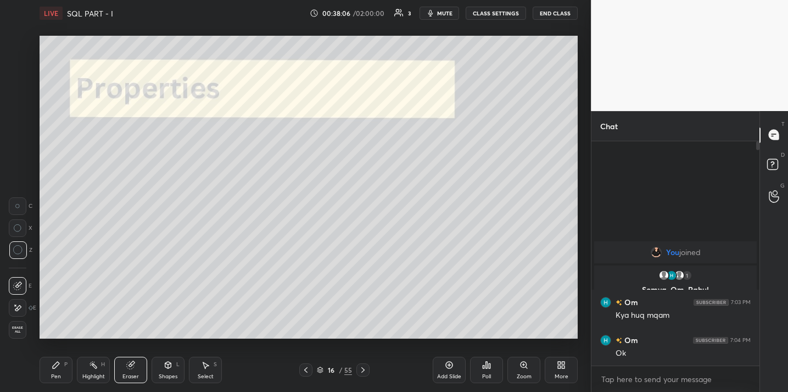
drag, startPoint x: 61, startPoint y: 373, endPoint x: 68, endPoint y: 364, distance: 11.8
click at [61, 373] on div "Pen P" at bounding box center [56, 369] width 33 height 26
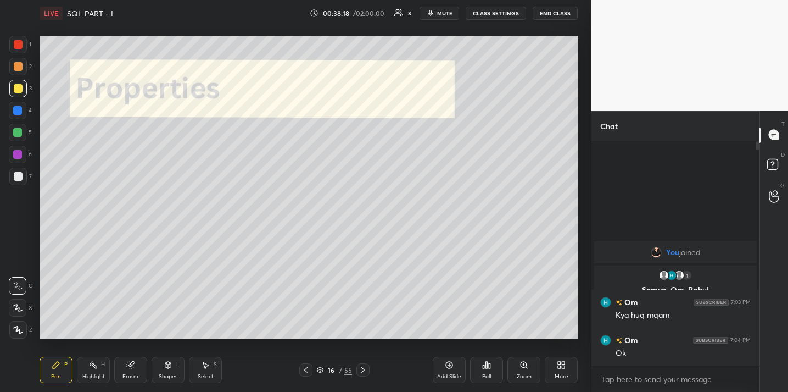
click at [131, 365] on icon at bounding box center [130, 364] width 7 height 7
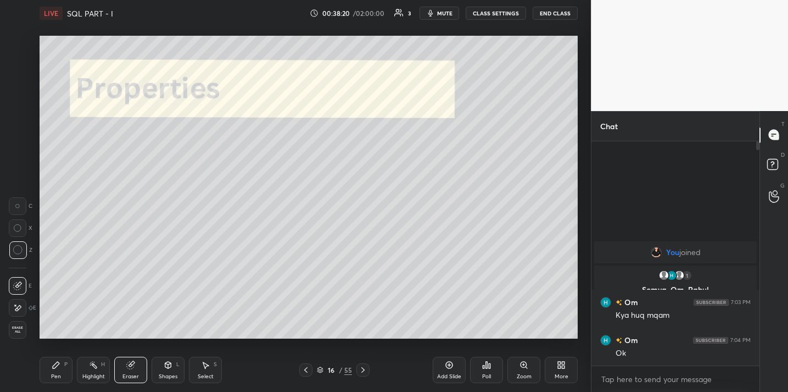
drag, startPoint x: 50, startPoint y: 369, endPoint x: 82, endPoint y: 339, distance: 43.2
click at [51, 368] on div "Pen P" at bounding box center [56, 369] width 33 height 26
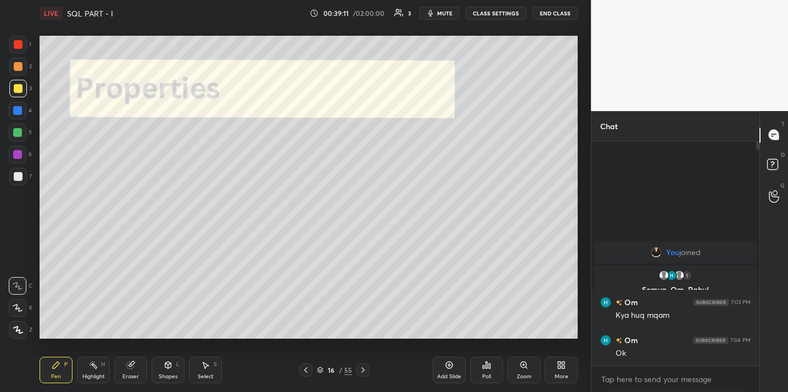
drag, startPoint x: 453, startPoint y: 377, endPoint x: 449, endPoint y: 359, distance: 18.5
click at [454, 374] on div "Add Slide" at bounding box center [449, 376] width 24 height 5
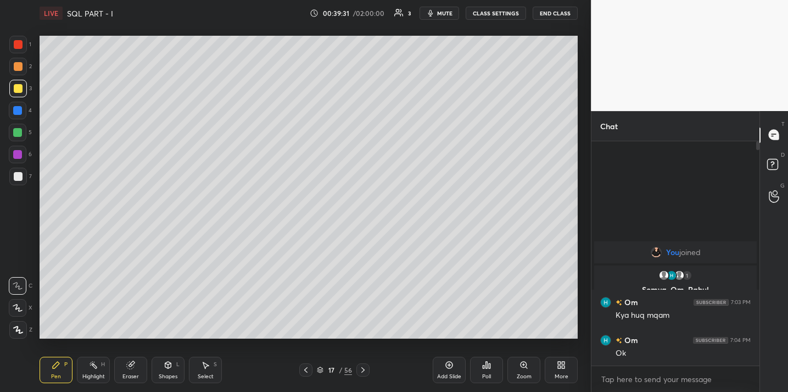
click at [154, 371] on div "Shapes L" at bounding box center [168, 369] width 33 height 26
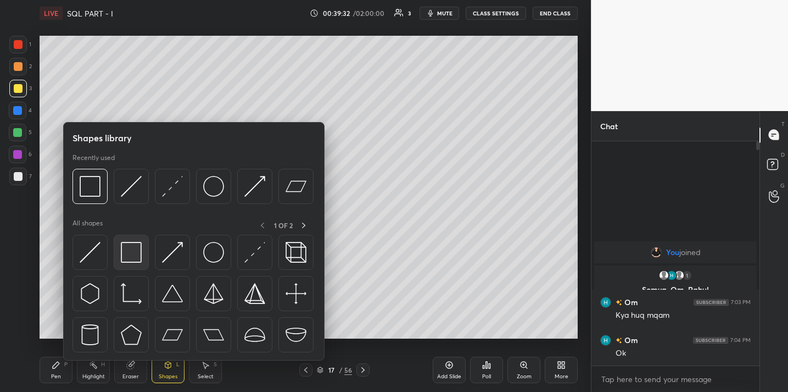
click at [124, 254] on img at bounding box center [131, 252] width 21 height 21
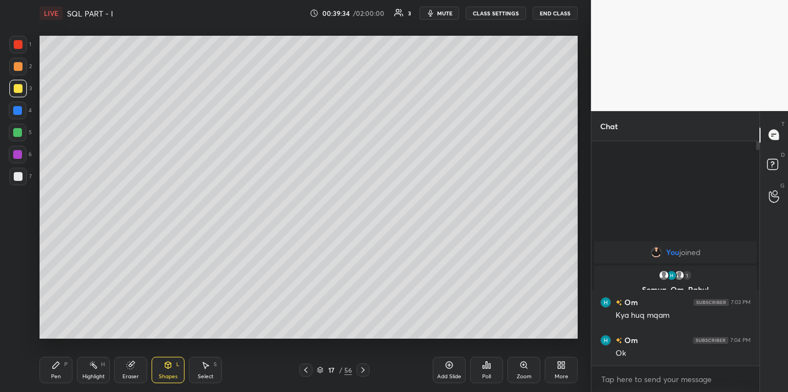
click at [52, 374] on div "Pen" at bounding box center [56, 376] width 10 height 5
click at [448, 370] on div "Add Slide" at bounding box center [449, 369] width 33 height 26
click at [137, 370] on div "Eraser" at bounding box center [130, 369] width 33 height 26
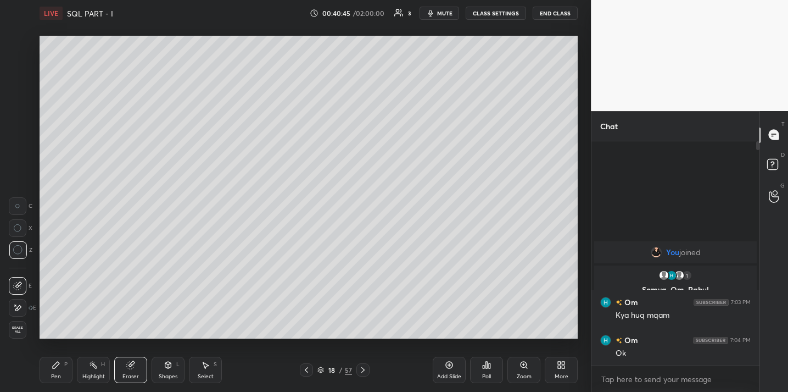
click at [52, 367] on icon at bounding box center [56, 364] width 9 height 9
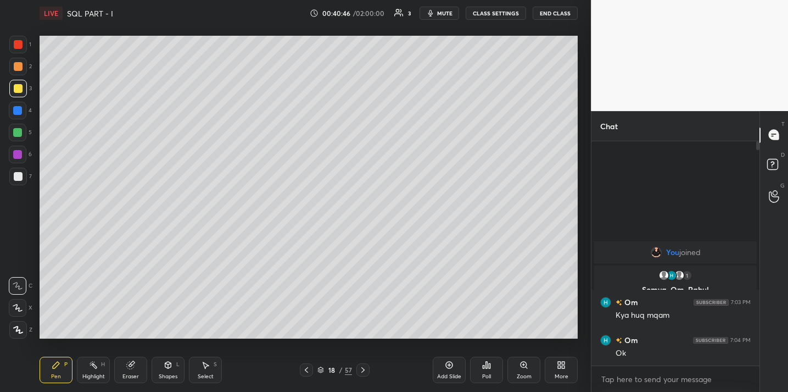
click at [170, 370] on div "Shapes L" at bounding box center [168, 369] width 33 height 26
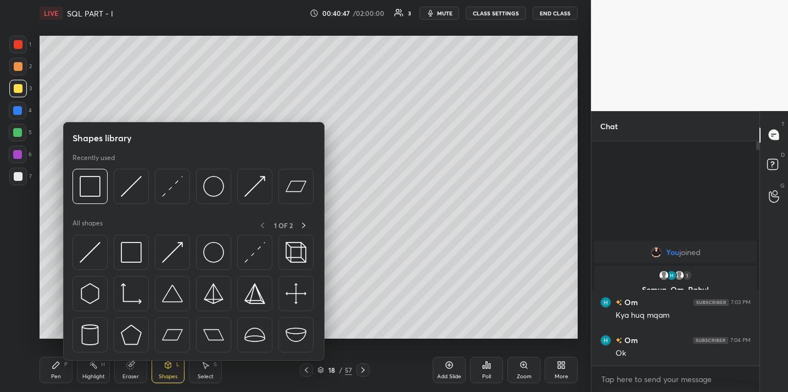
click at [69, 192] on div "Shapes library Recently used All shapes 1 OF 2" at bounding box center [193, 241] width 261 height 238
click at [87, 191] on img at bounding box center [90, 186] width 21 height 21
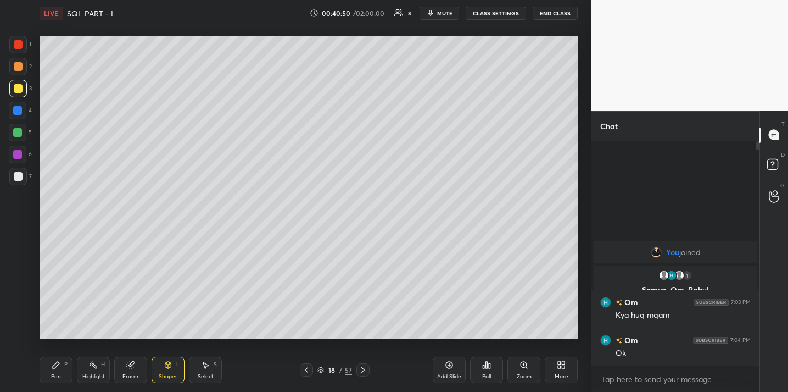
click at [62, 364] on div "Pen P" at bounding box center [56, 369] width 33 height 26
drag, startPoint x: 19, startPoint y: 136, endPoint x: 36, endPoint y: 132, distance: 16.8
click at [19, 136] on div at bounding box center [17, 132] width 9 height 9
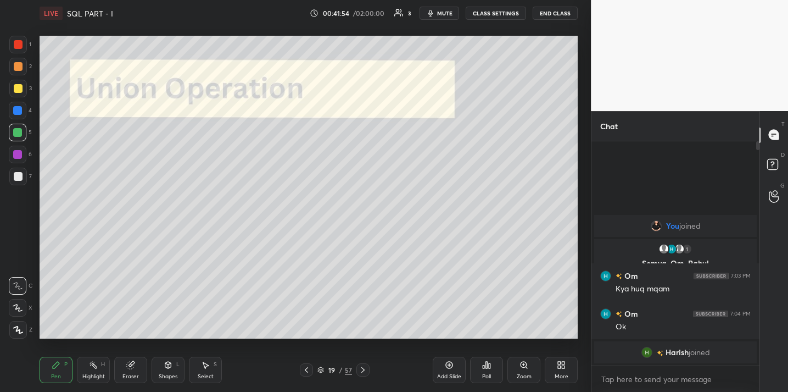
click at [22, 176] on div at bounding box center [18, 177] width 18 height 18
click at [134, 362] on icon at bounding box center [130, 364] width 9 height 9
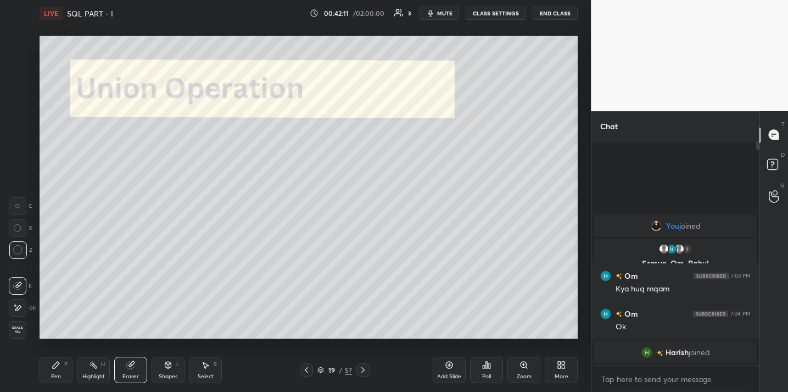
click at [52, 366] on icon at bounding box center [56, 364] width 9 height 9
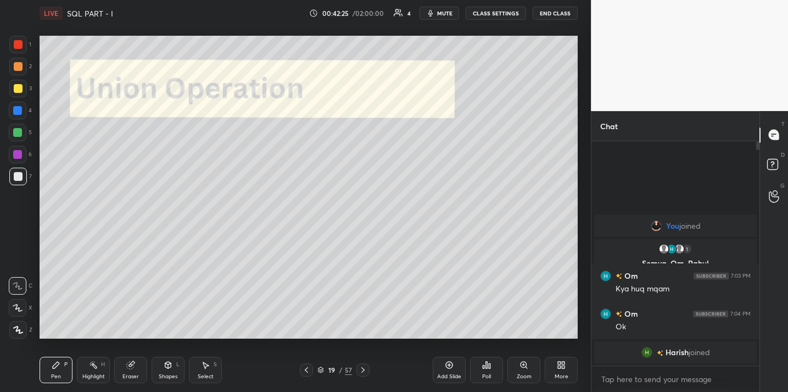
click at [161, 374] on div "Shapes" at bounding box center [168, 376] width 19 height 5
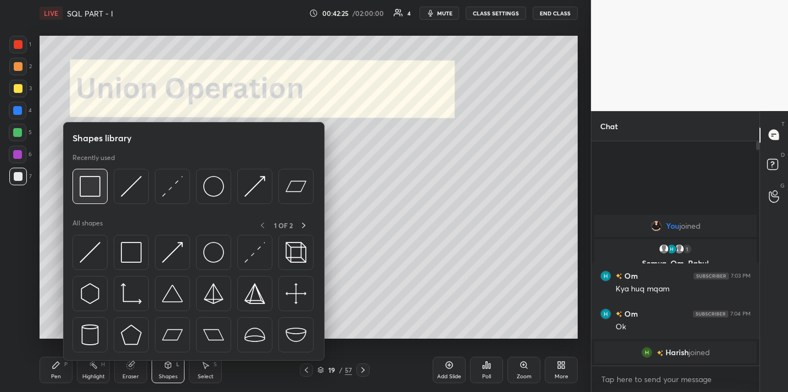
click at [93, 188] on img at bounding box center [90, 186] width 21 height 21
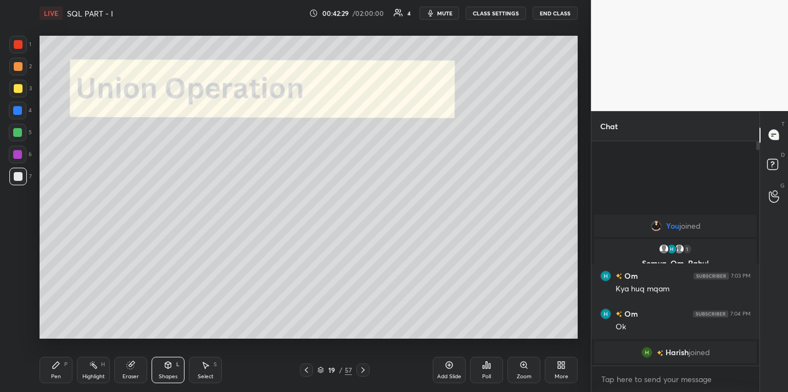
click at [66, 360] on div "Pen P" at bounding box center [56, 369] width 33 height 26
click at [18, 88] on div at bounding box center [18, 88] width 9 height 9
click at [135, 361] on div "Eraser" at bounding box center [130, 369] width 33 height 26
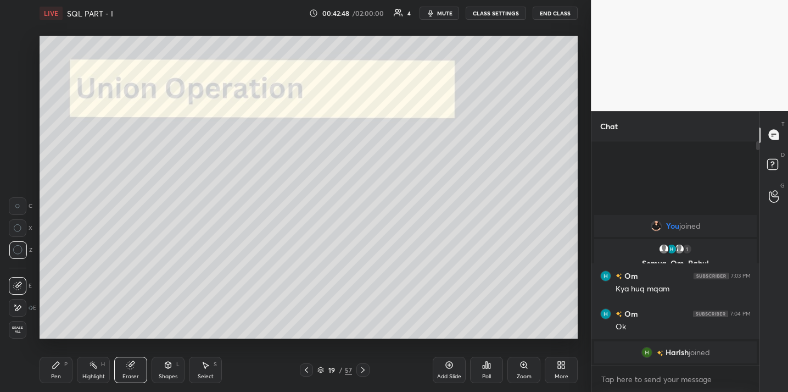
drag, startPoint x: 52, startPoint y: 378, endPoint x: 56, endPoint y: 364, distance: 14.4
click at [52, 378] on div "Pen" at bounding box center [56, 376] width 10 height 5
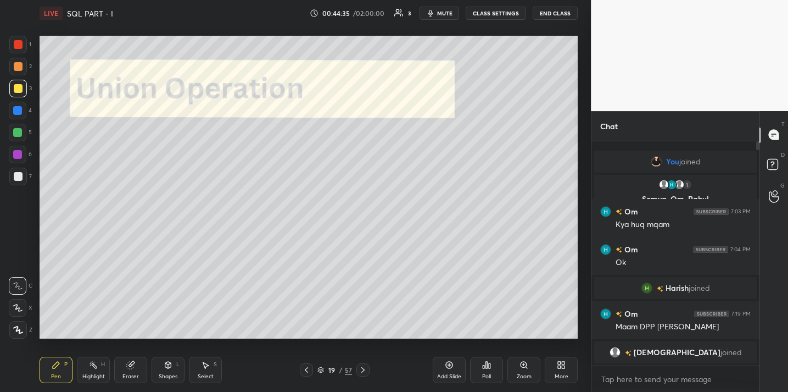
click at [124, 371] on div "Eraser" at bounding box center [130, 369] width 33 height 26
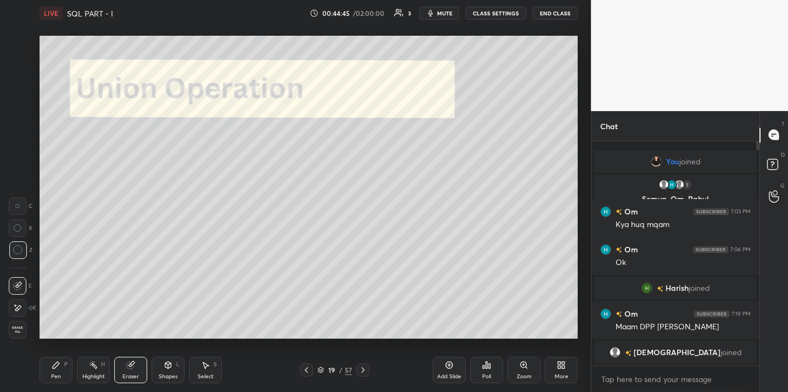
click at [44, 374] on div "Pen P" at bounding box center [56, 369] width 33 height 26
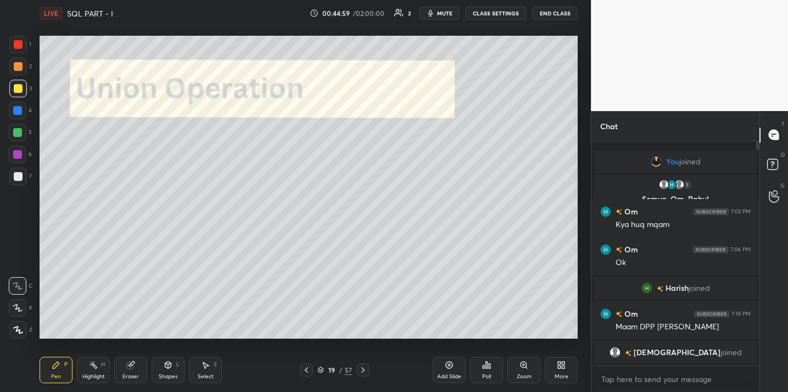
click at [444, 371] on div "Add Slide" at bounding box center [449, 369] width 33 height 26
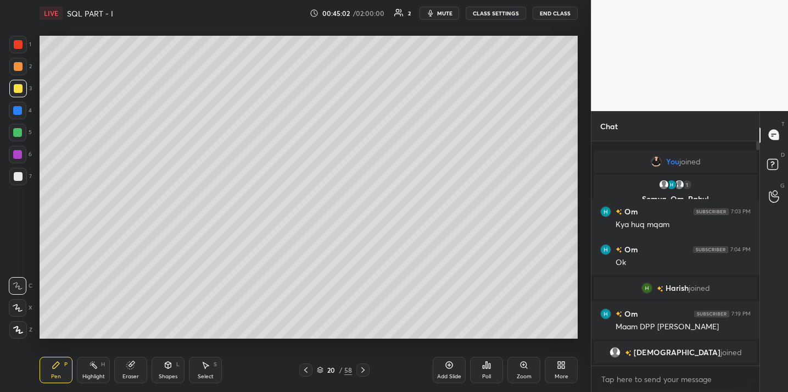
click at [166, 367] on icon at bounding box center [168, 364] width 9 height 9
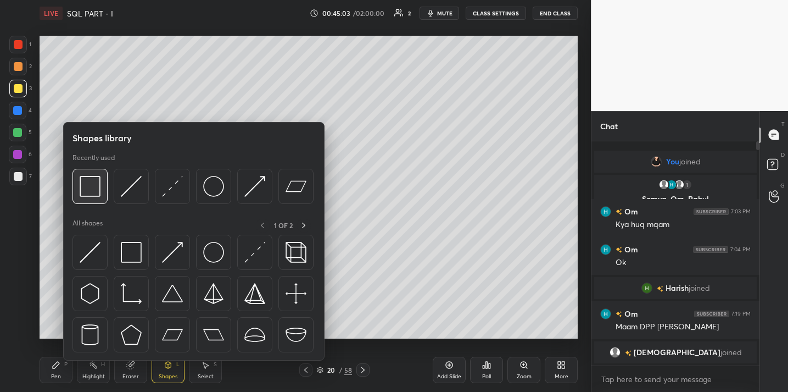
click at [94, 189] on img at bounding box center [90, 186] width 21 height 21
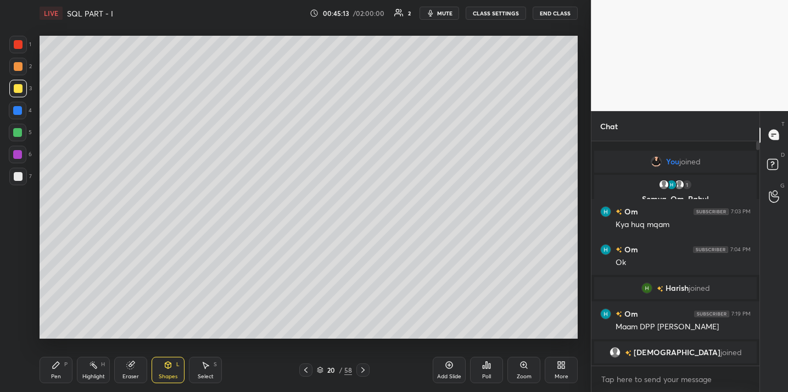
click at [440, 12] on span "mute" at bounding box center [444, 13] width 15 height 8
click at [550, 10] on button "End Class" at bounding box center [555, 13] width 45 height 13
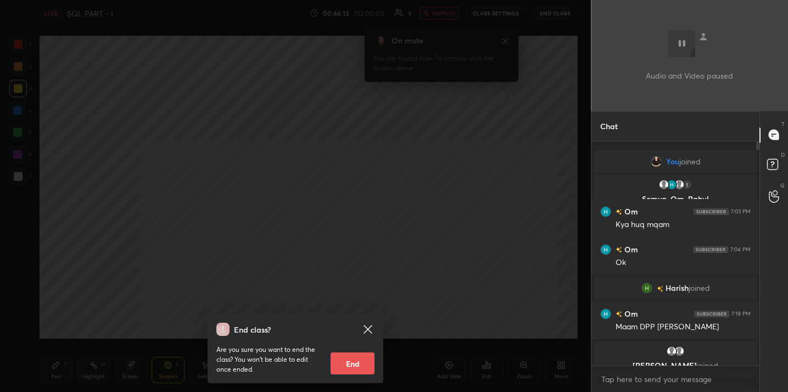
click at [485, 242] on div "End class? Are you sure you want to end the class? You won’t be able to edit on…" at bounding box center [295, 196] width 591 height 392
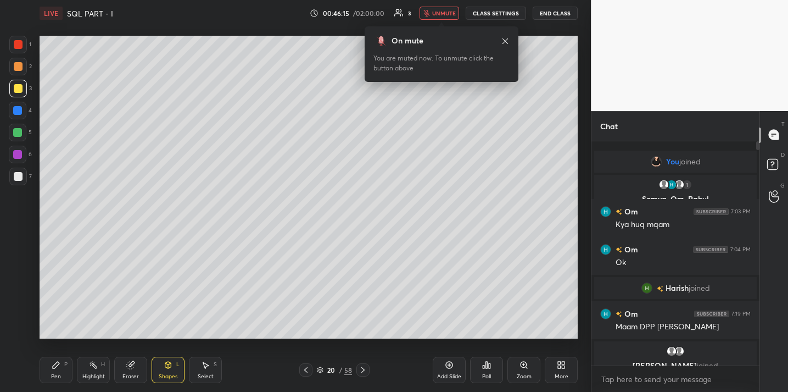
click at [430, 14] on icon "button" at bounding box center [427, 13] width 6 height 7
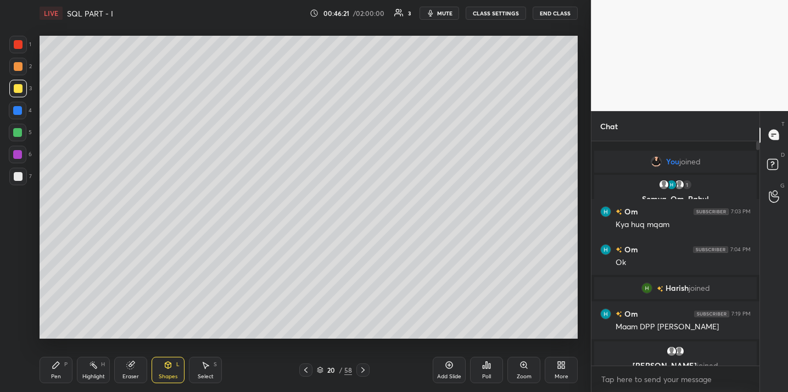
click at [58, 374] on div "Pen" at bounding box center [56, 376] width 10 height 5
click at [19, 180] on div at bounding box center [18, 177] width 18 height 18
click at [23, 91] on div at bounding box center [18, 89] width 18 height 18
click at [453, 374] on div "Add Slide" at bounding box center [449, 376] width 24 height 5
click at [161, 375] on div "Shapes" at bounding box center [168, 376] width 19 height 5
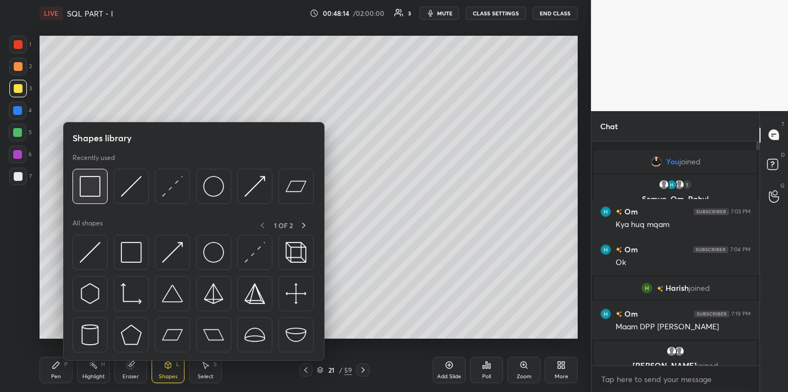
click at [91, 187] on img at bounding box center [90, 186] width 21 height 21
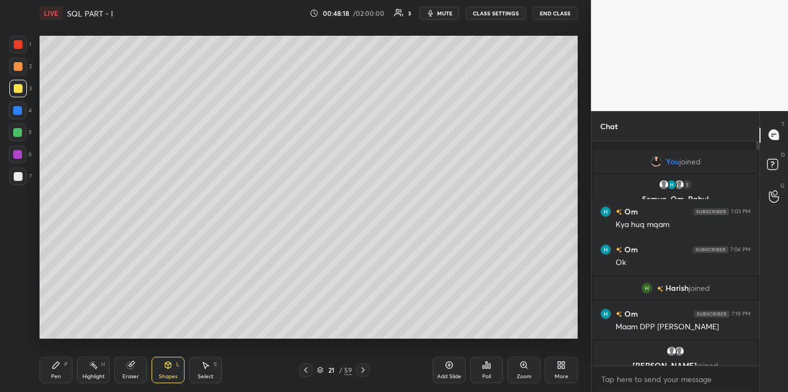
click at [53, 367] on icon at bounding box center [56, 364] width 7 height 7
click at [174, 370] on div "Shapes L" at bounding box center [168, 369] width 33 height 26
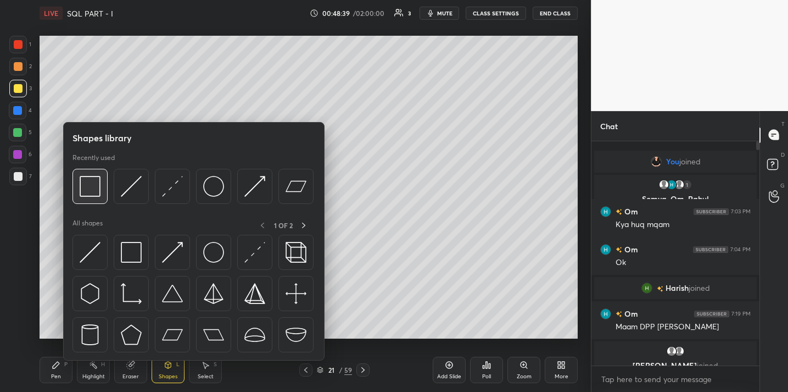
click at [95, 190] on img at bounding box center [90, 186] width 21 height 21
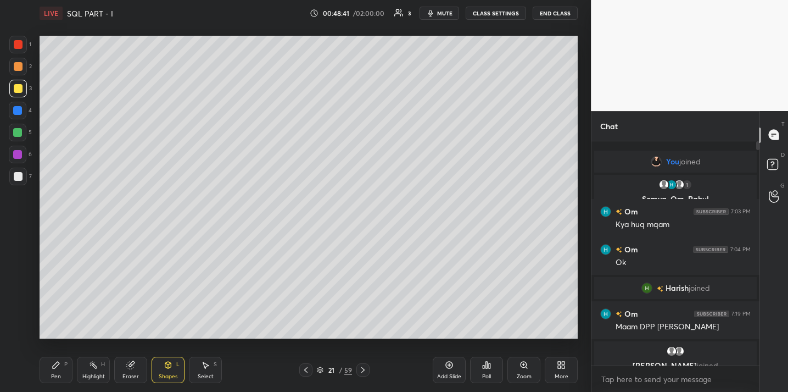
click at [54, 365] on icon at bounding box center [56, 364] width 7 height 7
click at [9, 179] on div at bounding box center [18, 177] width 18 height 18
drag, startPoint x: 452, startPoint y: 364, endPoint x: 453, endPoint y: 355, distance: 8.9
click at [452, 364] on icon at bounding box center [449, 364] width 9 height 9
click at [167, 363] on icon at bounding box center [168, 364] width 6 height 2
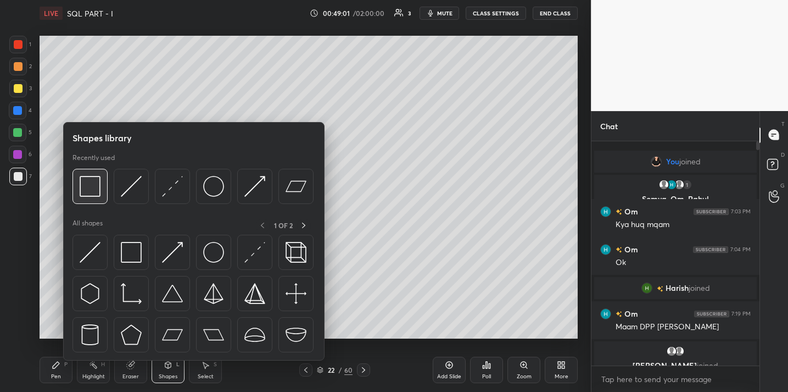
click at [94, 193] on img at bounding box center [90, 186] width 21 height 21
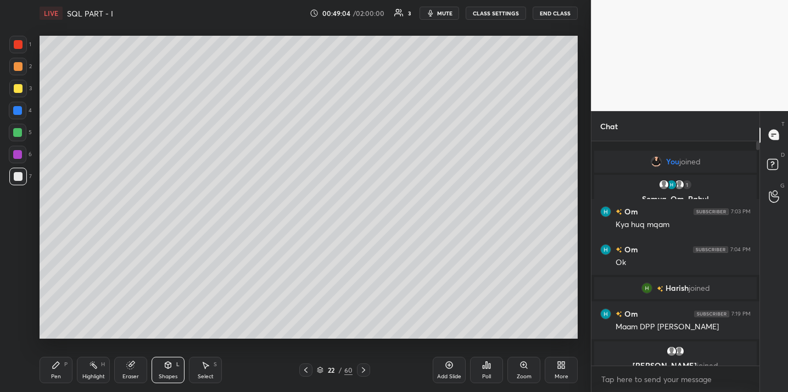
click at [52, 366] on icon at bounding box center [56, 364] width 9 height 9
click at [23, 84] on div at bounding box center [18, 89] width 18 height 18
drag, startPoint x: 131, startPoint y: 366, endPoint x: 146, endPoint y: 340, distance: 30.5
click at [131, 366] on icon at bounding box center [130, 364] width 7 height 7
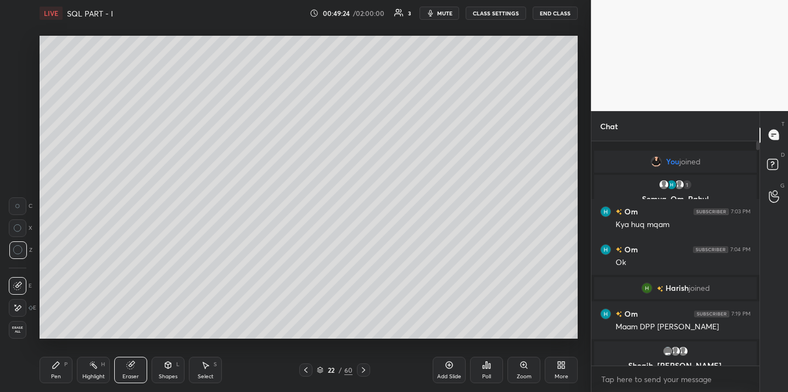
click at [169, 371] on div "Shapes L" at bounding box center [168, 369] width 33 height 26
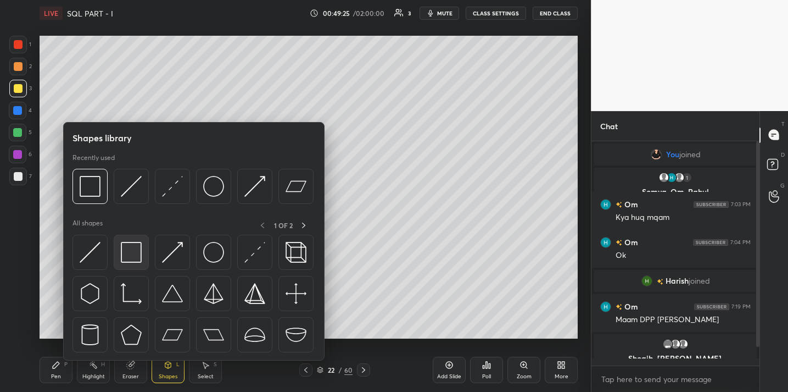
click at [122, 257] on img at bounding box center [131, 252] width 21 height 21
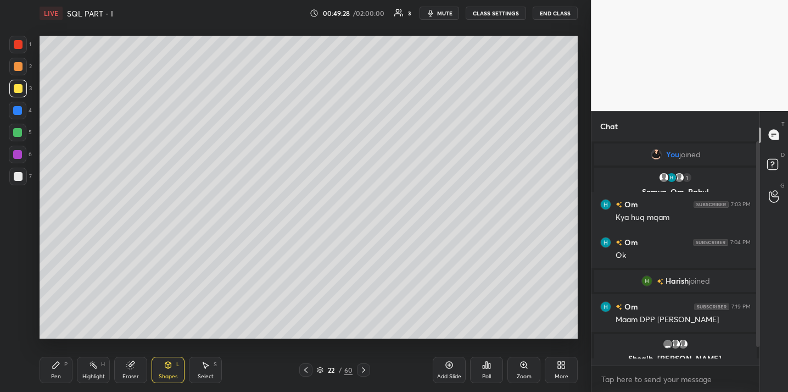
drag, startPoint x: 49, startPoint y: 367, endPoint x: 61, endPoint y: 349, distance: 22.0
click at [51, 367] on div "Pen P" at bounding box center [56, 369] width 33 height 26
click at [18, 181] on div at bounding box center [18, 177] width 18 height 18
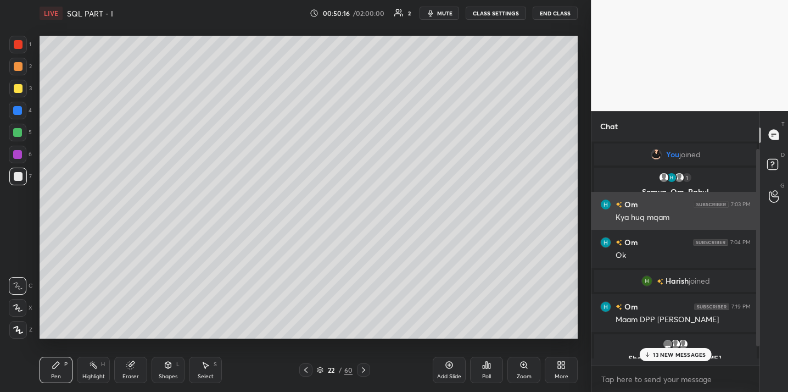
scroll to position [31, 0]
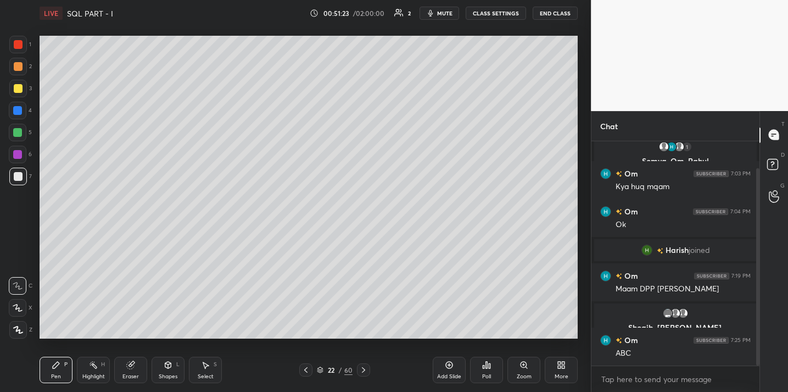
drag, startPoint x: 455, startPoint y: 374, endPoint x: 460, endPoint y: 343, distance: 31.1
click at [455, 374] on div "Add Slide" at bounding box center [449, 376] width 24 height 5
click at [169, 367] on icon at bounding box center [168, 364] width 9 height 9
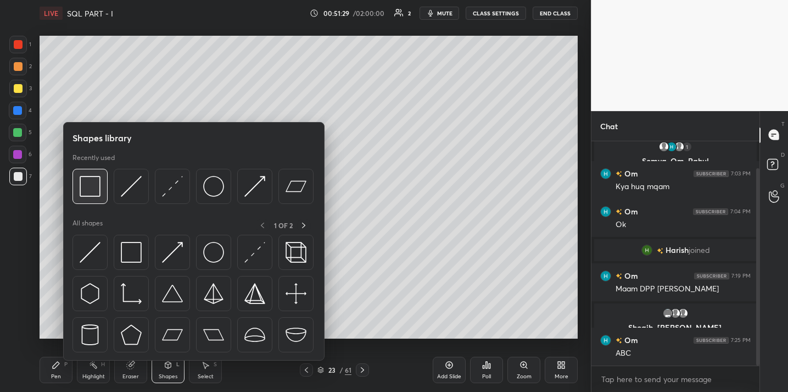
click at [87, 202] on div at bounding box center [90, 186] width 35 height 35
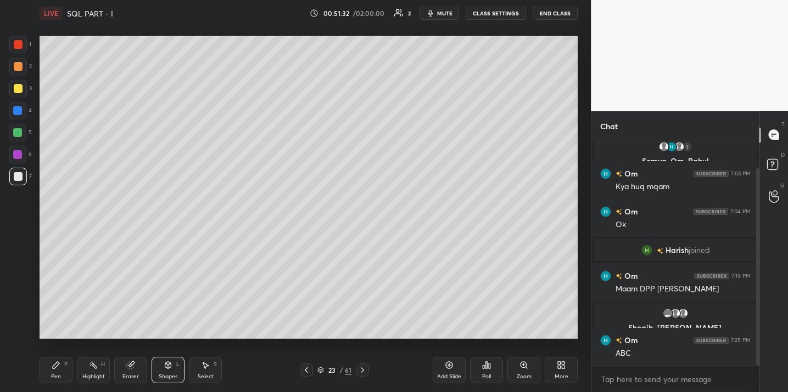
click at [61, 366] on div "Pen P" at bounding box center [56, 369] width 33 height 26
drag, startPoint x: 136, startPoint y: 364, endPoint x: 141, endPoint y: 345, distance: 19.3
click at [136, 364] on div "Eraser" at bounding box center [130, 369] width 33 height 26
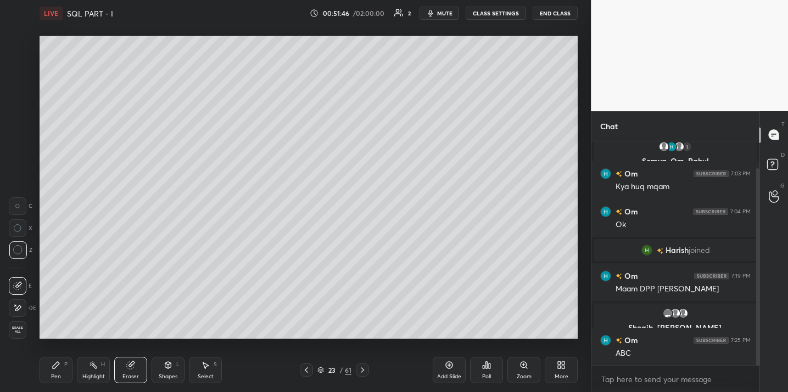
drag, startPoint x: 46, startPoint y: 375, endPoint x: 58, endPoint y: 348, distance: 29.5
click at [46, 375] on div "Pen P" at bounding box center [56, 369] width 33 height 26
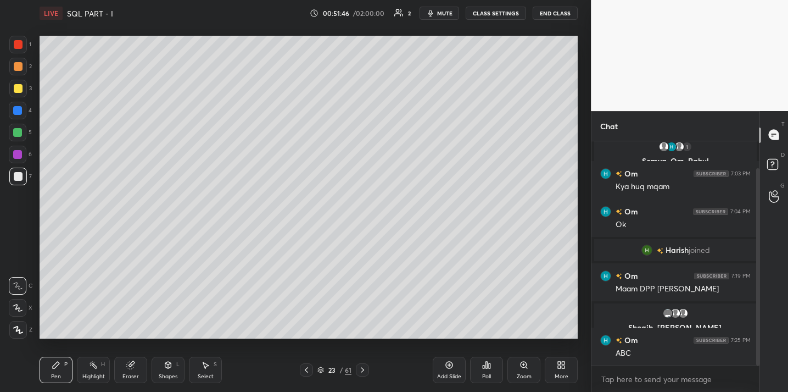
click at [18, 87] on div at bounding box center [18, 88] width 9 height 9
drag, startPoint x: 169, startPoint y: 369, endPoint x: 172, endPoint y: 363, distance: 7.2
click at [170, 366] on div "Shapes L" at bounding box center [168, 369] width 33 height 26
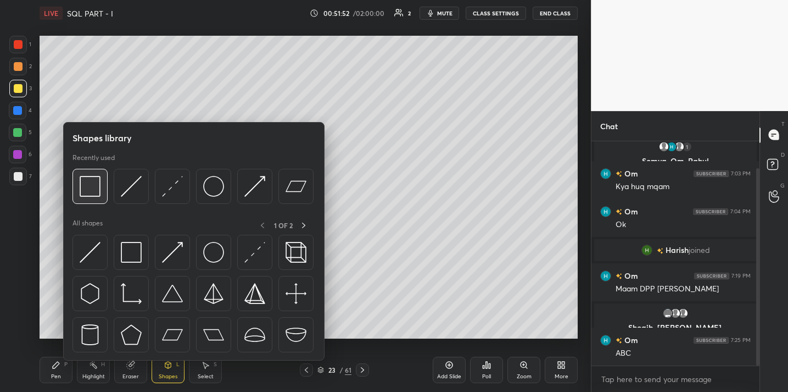
click at [86, 203] on div at bounding box center [90, 186] width 35 height 35
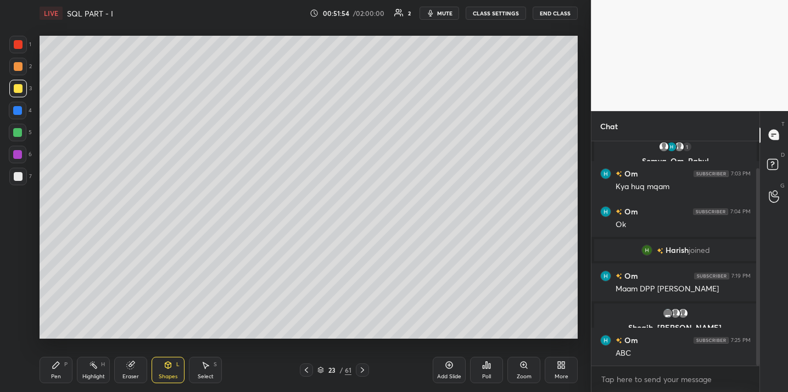
click at [56, 369] on div "Pen P" at bounding box center [56, 369] width 33 height 26
click at [141, 367] on div "Eraser" at bounding box center [130, 369] width 33 height 26
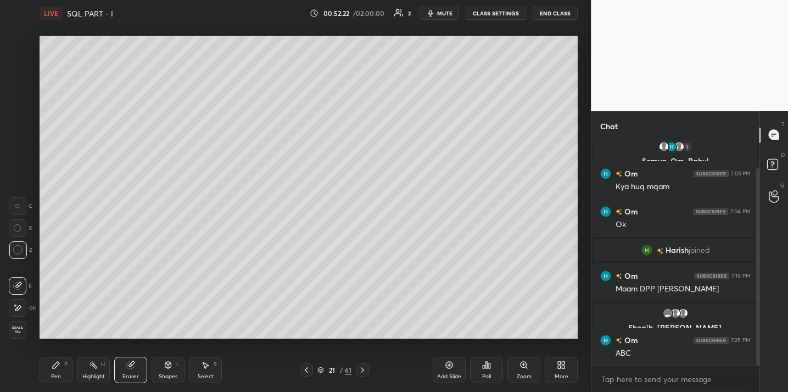
click at [63, 367] on div "Pen P" at bounding box center [56, 369] width 33 height 26
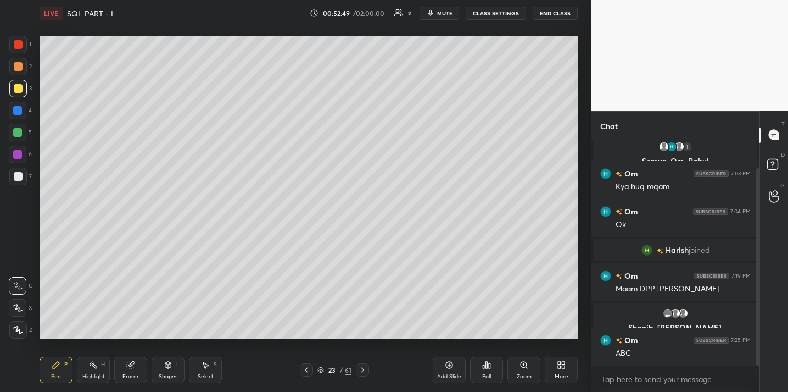
drag, startPoint x: 442, startPoint y: 370, endPoint x: 445, endPoint y: 347, distance: 23.3
click at [442, 370] on div "Add Slide" at bounding box center [449, 369] width 33 height 26
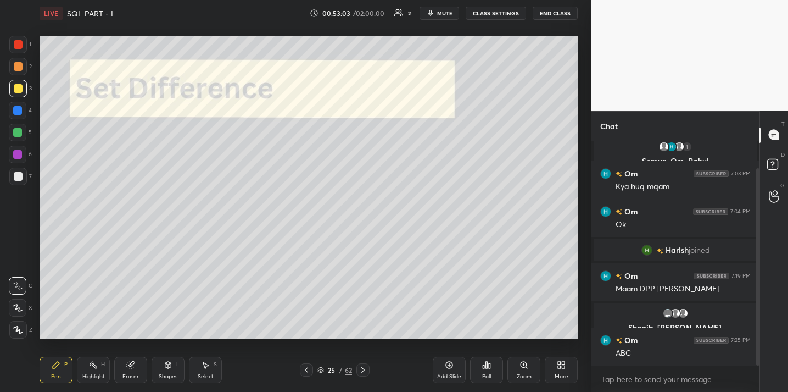
click at [21, 183] on div at bounding box center [18, 177] width 18 height 18
click at [160, 360] on div "Shapes L" at bounding box center [168, 369] width 33 height 26
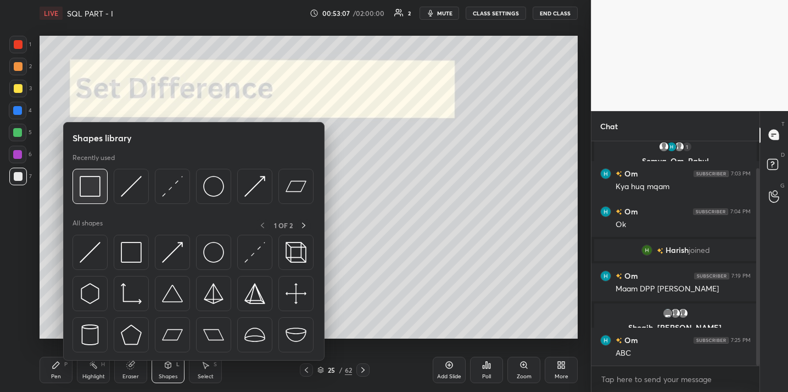
click at [92, 187] on img at bounding box center [90, 186] width 21 height 21
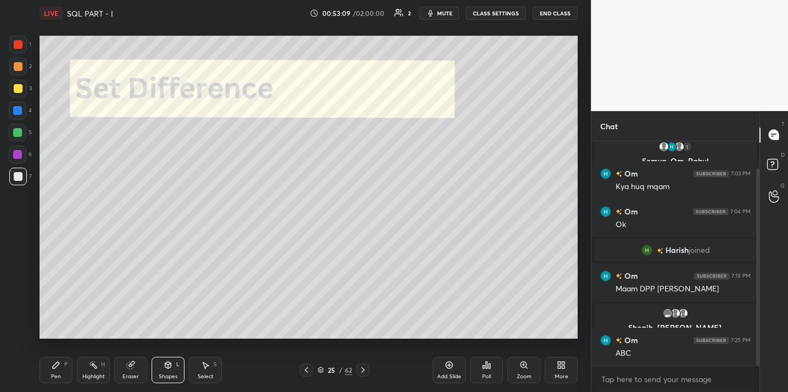
click at [59, 364] on icon at bounding box center [56, 364] width 9 height 9
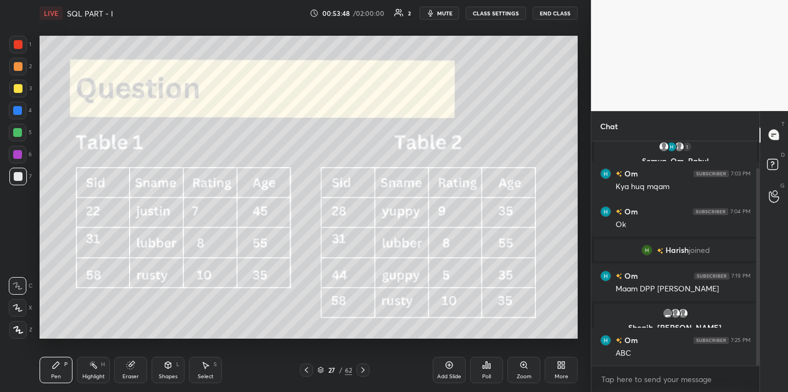
click at [551, 19] on button "End Class" at bounding box center [555, 13] width 45 height 13
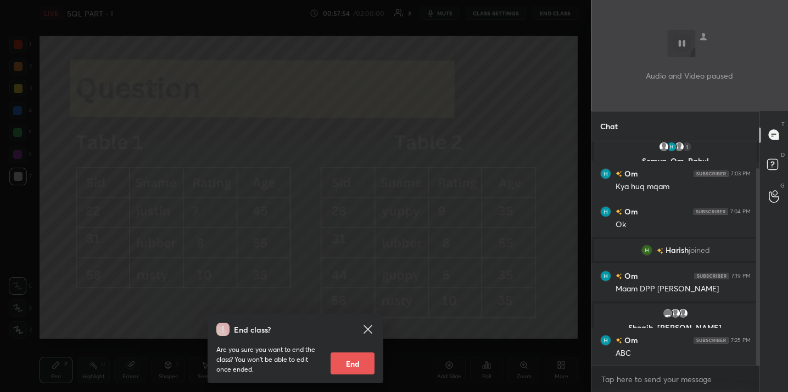
click at [366, 147] on div "End class? Are you sure you want to end the class? You won’t be able to edit on…" at bounding box center [295, 196] width 591 height 392
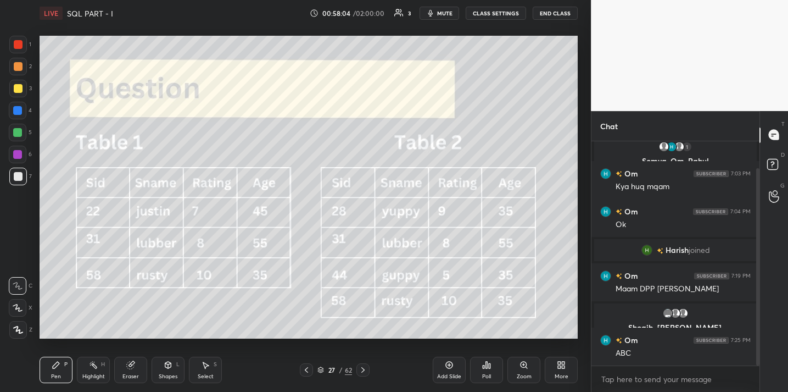
click at [450, 367] on icon at bounding box center [449, 364] width 9 height 9
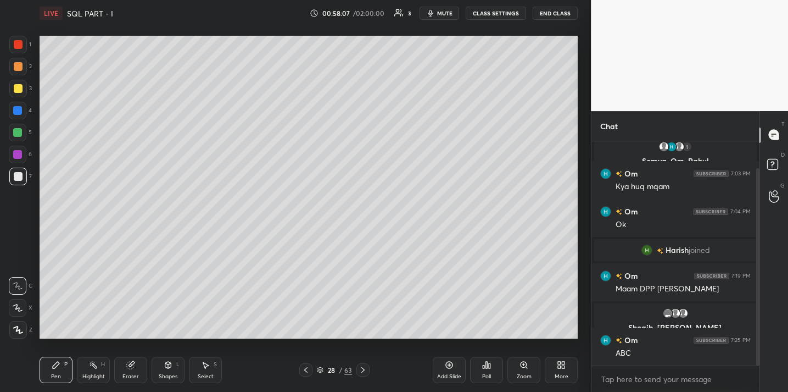
click at [170, 370] on div "Shapes L" at bounding box center [168, 369] width 33 height 26
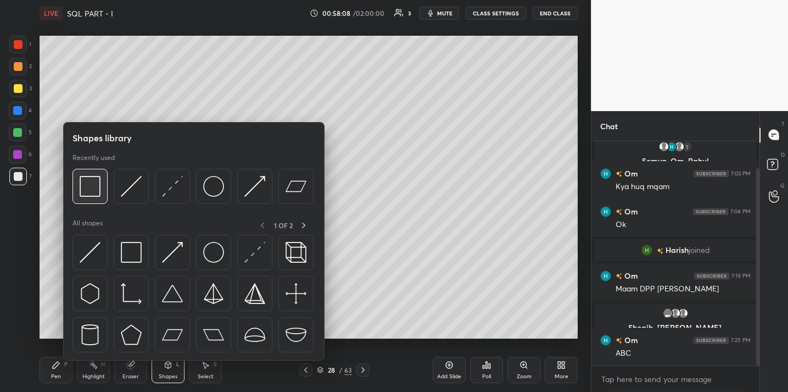
click at [99, 195] on img at bounding box center [90, 186] width 21 height 21
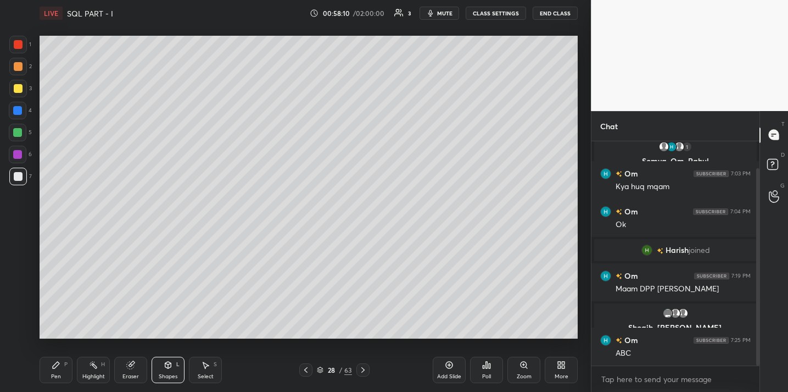
click at [73, 363] on div "Pen P Highlight H Eraser Shapes L Select S" at bounding box center [138, 369] width 197 height 26
click at [62, 370] on div "Pen P" at bounding box center [56, 369] width 33 height 26
drag, startPoint x: 451, startPoint y: 369, endPoint x: 446, endPoint y: 365, distance: 6.3
click at [450, 367] on div "Add Slide" at bounding box center [449, 369] width 33 height 26
click at [136, 364] on div "Eraser" at bounding box center [130, 369] width 33 height 26
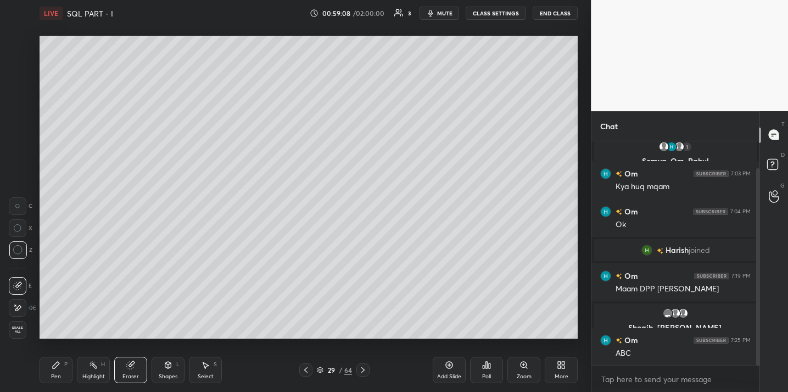
click at [171, 367] on icon at bounding box center [168, 364] width 9 height 9
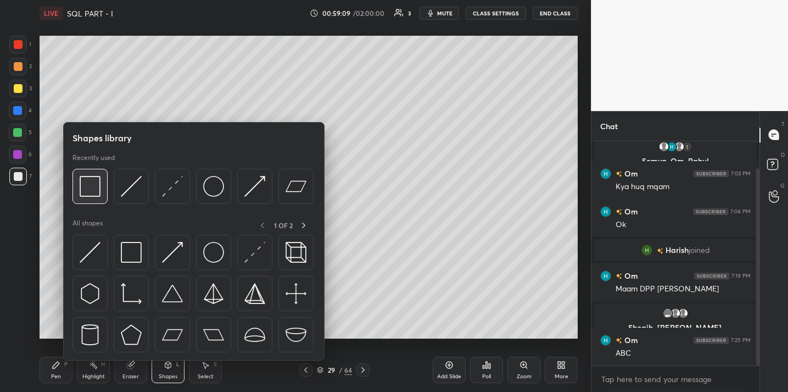
click at [91, 193] on img at bounding box center [90, 186] width 21 height 21
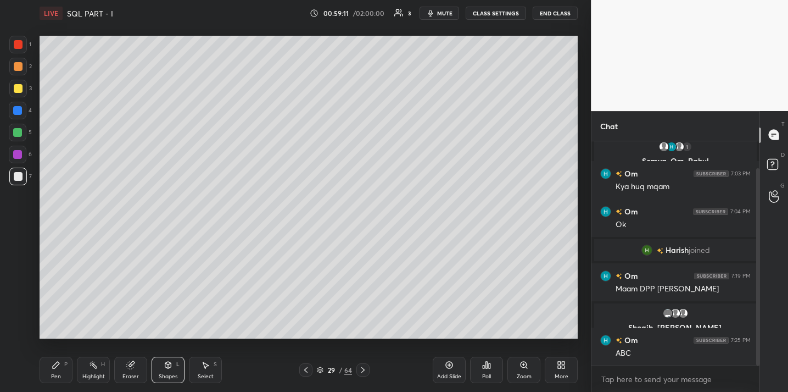
drag, startPoint x: 60, startPoint y: 365, endPoint x: 69, endPoint y: 352, distance: 16.3
click at [62, 365] on div "Pen P" at bounding box center [56, 369] width 33 height 26
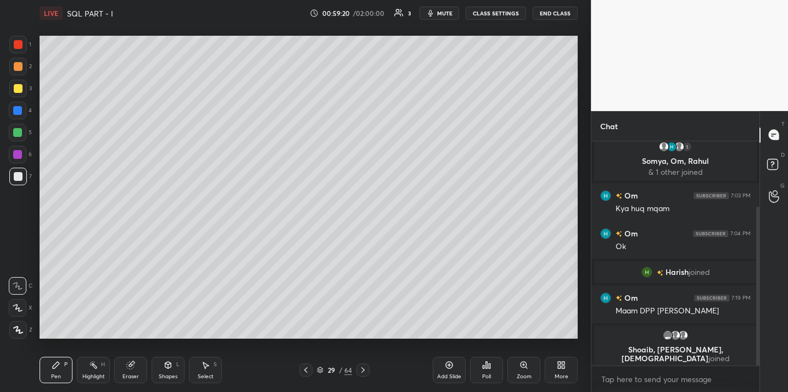
scroll to position [93, 0]
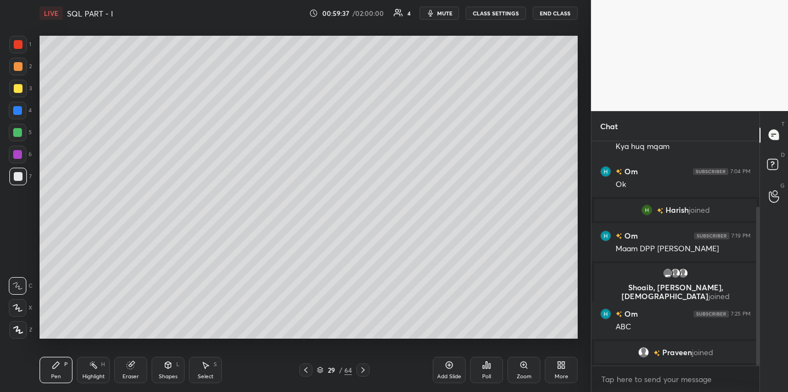
click at [449, 367] on icon at bounding box center [449, 364] width 9 height 9
click at [137, 362] on div "Eraser" at bounding box center [130, 369] width 33 height 26
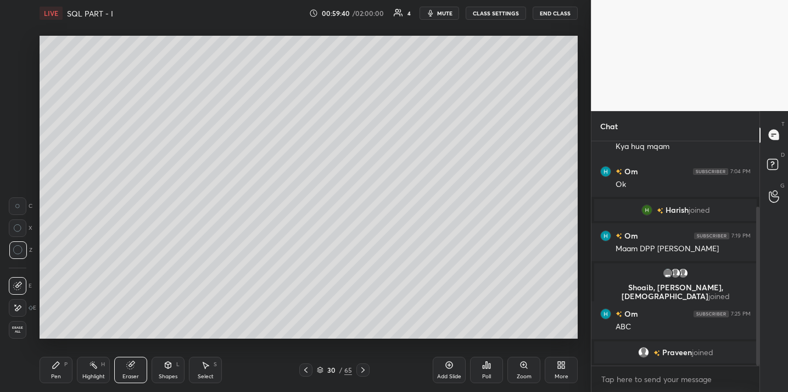
click at [166, 368] on icon at bounding box center [168, 364] width 9 height 9
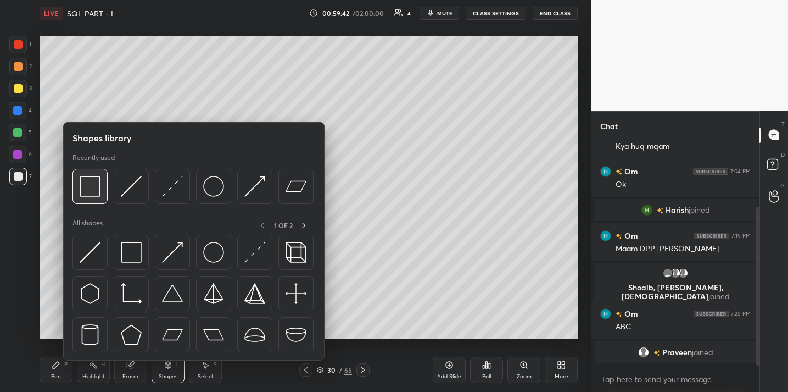
click at [97, 188] on img at bounding box center [90, 186] width 21 height 21
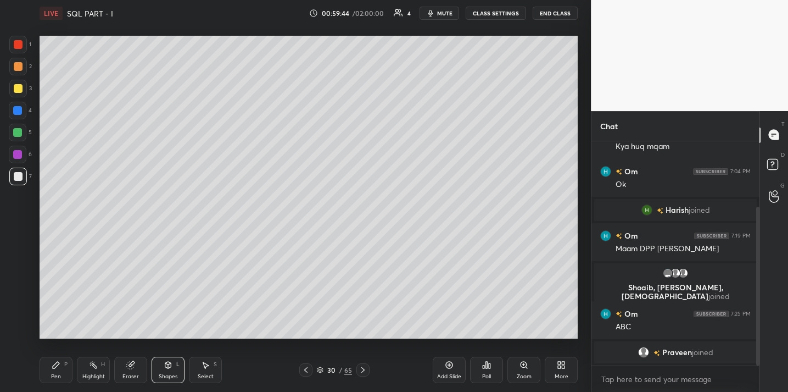
click at [55, 365] on icon at bounding box center [56, 364] width 9 height 9
drag, startPoint x: 169, startPoint y: 367, endPoint x: 170, endPoint y: 360, distance: 6.6
click at [169, 367] on icon at bounding box center [168, 364] width 6 height 7
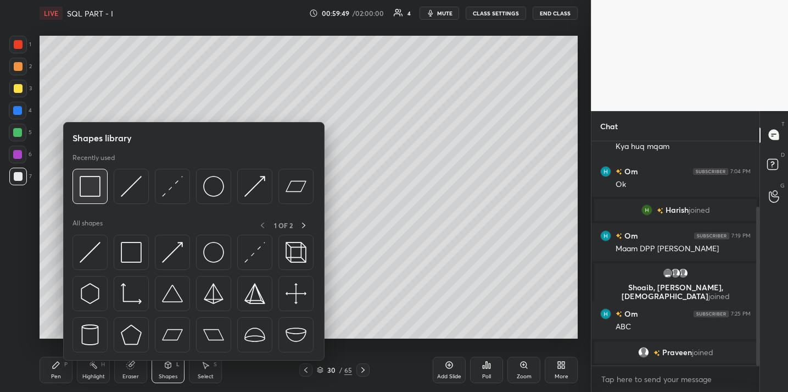
click at [93, 187] on img at bounding box center [90, 186] width 21 height 21
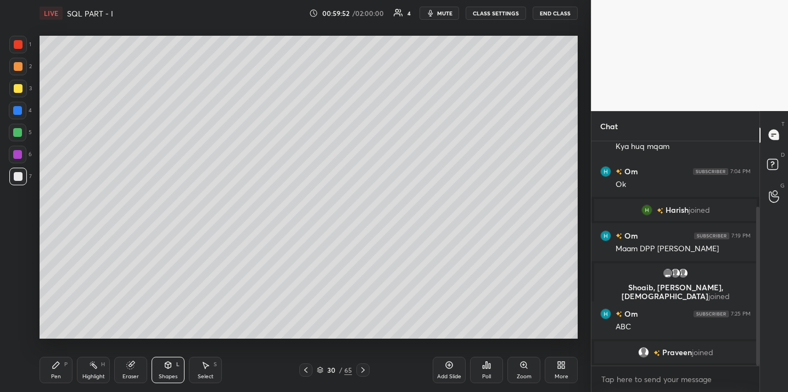
click at [48, 366] on div "Pen P" at bounding box center [56, 369] width 33 height 26
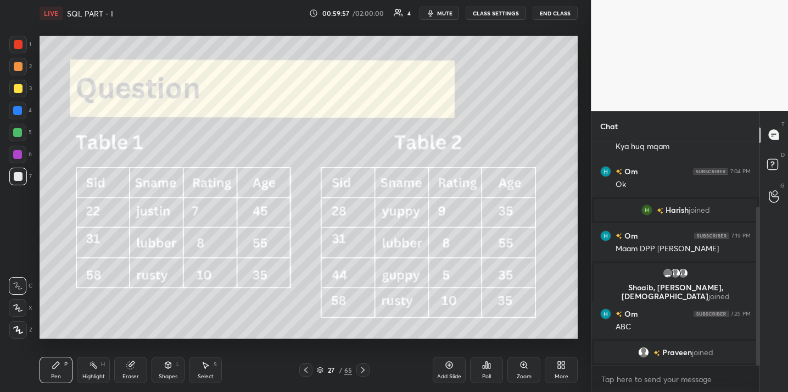
click at [130, 367] on icon at bounding box center [130, 364] width 7 height 7
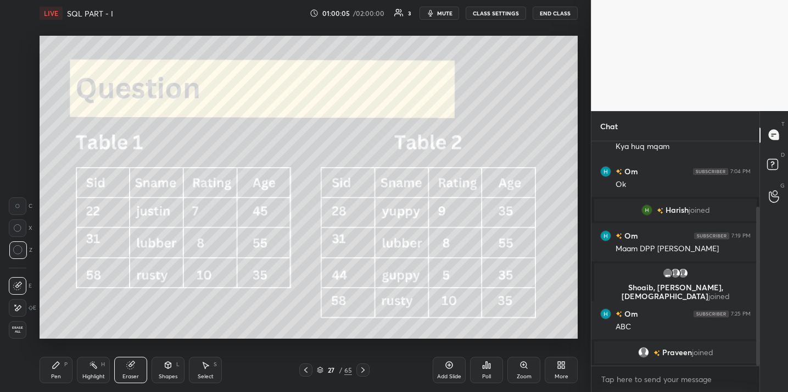
click at [54, 365] on icon at bounding box center [56, 364] width 7 height 7
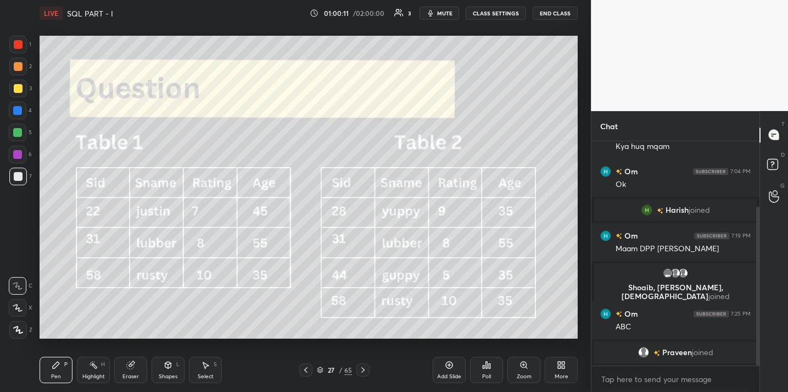
click at [131, 364] on div "Eraser" at bounding box center [130, 369] width 33 height 26
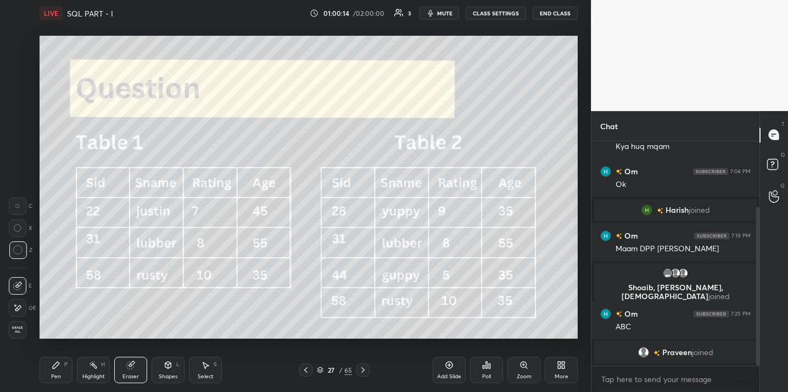
click at [58, 358] on div "Pen P" at bounding box center [56, 369] width 33 height 26
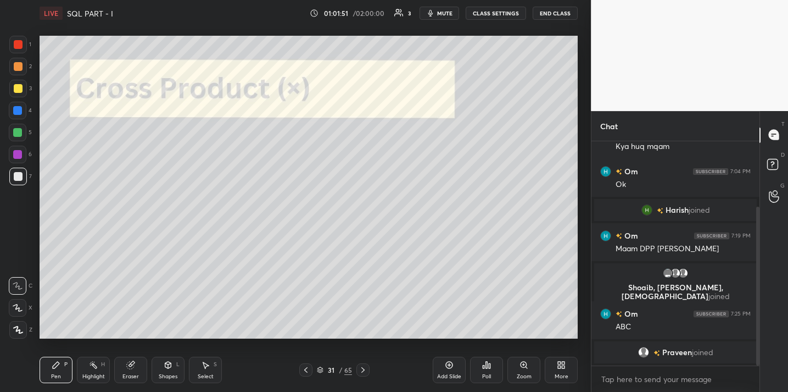
click at [555, 13] on button "End Class" at bounding box center [555, 13] width 45 height 13
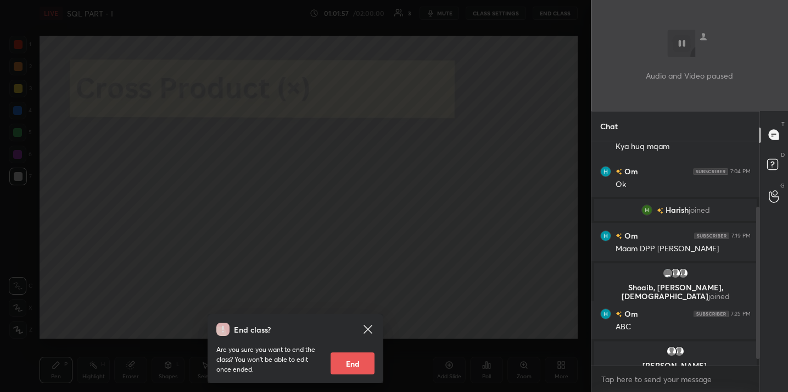
scroll to position [107, 0]
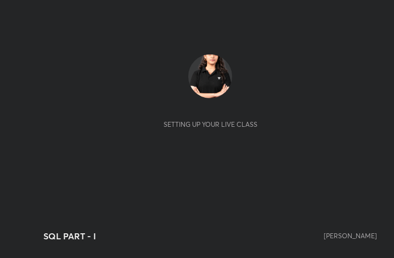
scroll to position [188, 350]
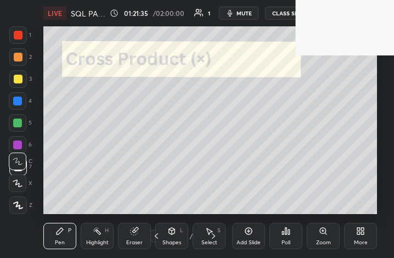
click at [246, 16] on span "mute" at bounding box center [244, 13] width 15 height 8
click at [313, 31] on video at bounding box center [345, 27] width 99 height 55
click at [303, 106] on div "1 2 3 4 5 6 7 C X Z C X Z E E Erase all H H LIVE SQL PART - I 01:21:41 / 02:00:…" at bounding box center [197, 129] width 394 height 258
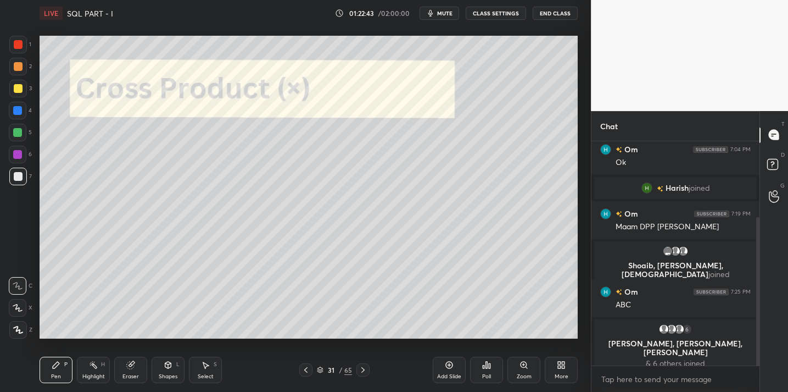
scroll to position [54607, 54381]
click at [439, 14] on button "mute" at bounding box center [440, 13] width 40 height 13
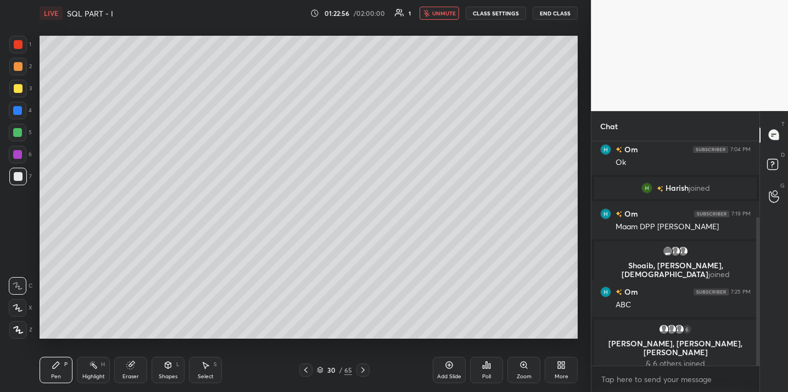
click at [563, 15] on button "End Class" at bounding box center [555, 13] width 45 height 13
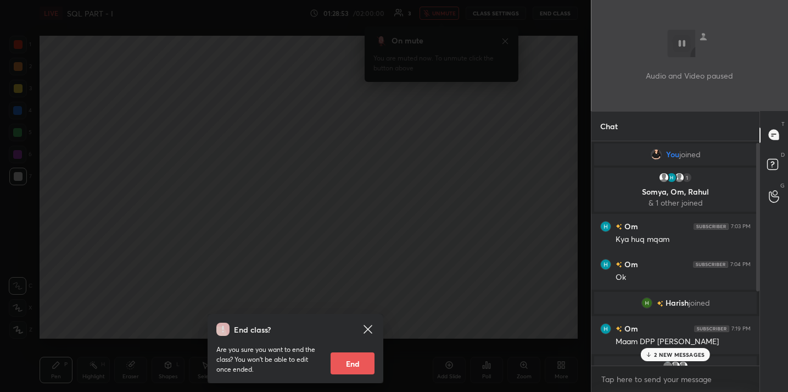
scroll to position [115, 0]
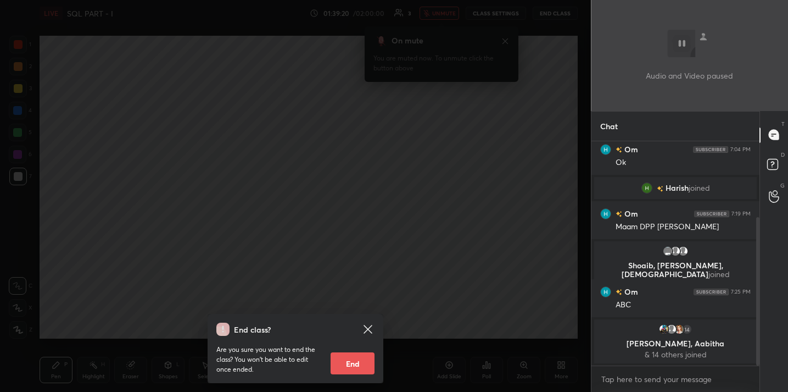
click at [421, 186] on div "End class? Are you sure you want to end the class? You won’t be able to edit on…" at bounding box center [295, 196] width 591 height 392
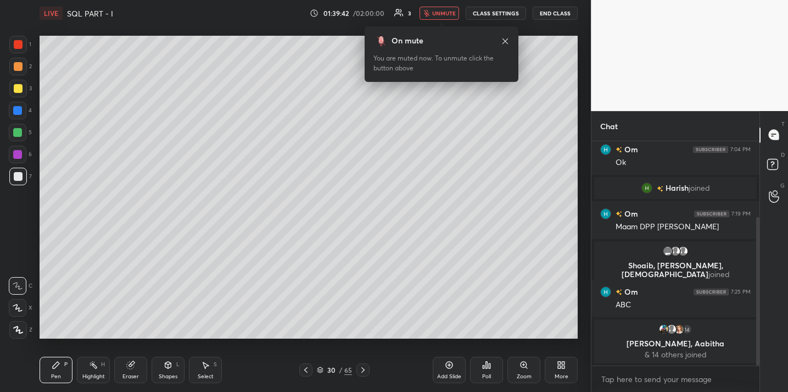
click at [439, 18] on button "unmute" at bounding box center [440, 13] width 40 height 13
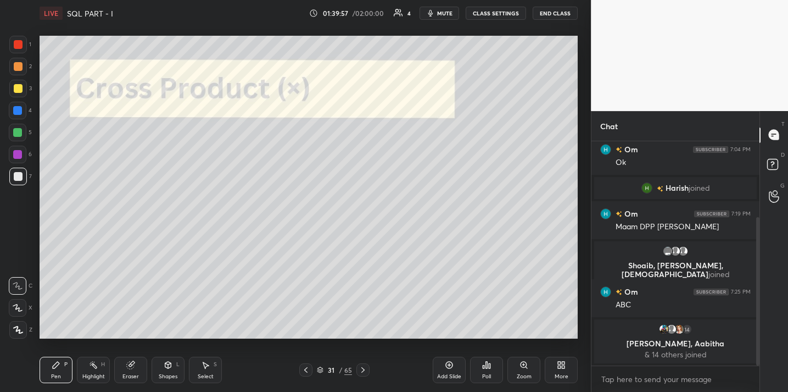
click at [551, 13] on button "End Class" at bounding box center [555, 13] width 45 height 13
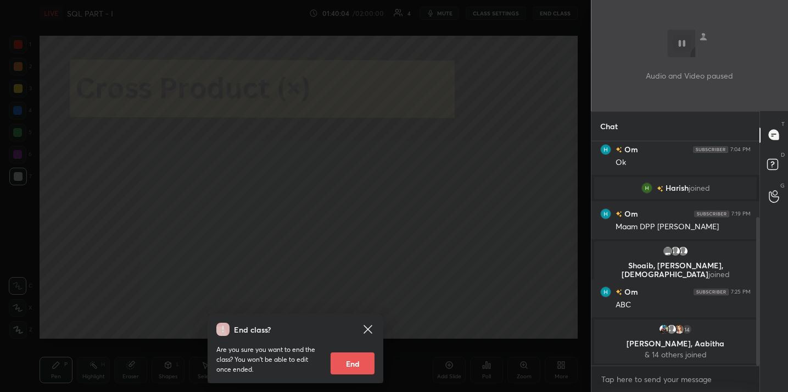
click at [427, 71] on div "End class? Are you sure you want to end the class? You won’t be able to edit on…" at bounding box center [295, 196] width 591 height 392
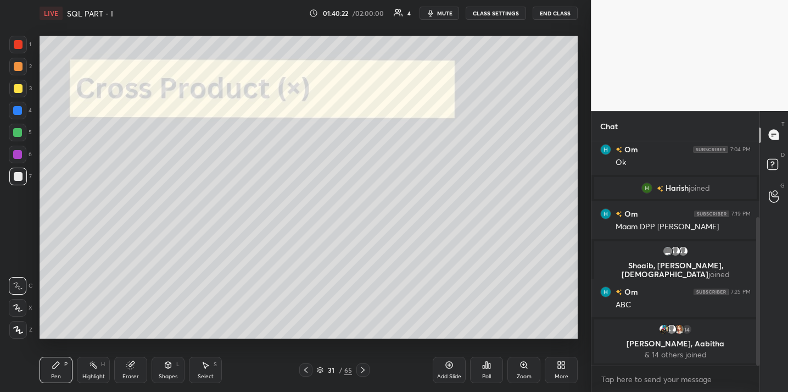
click at [171, 372] on div "Shapes L" at bounding box center [168, 369] width 33 height 26
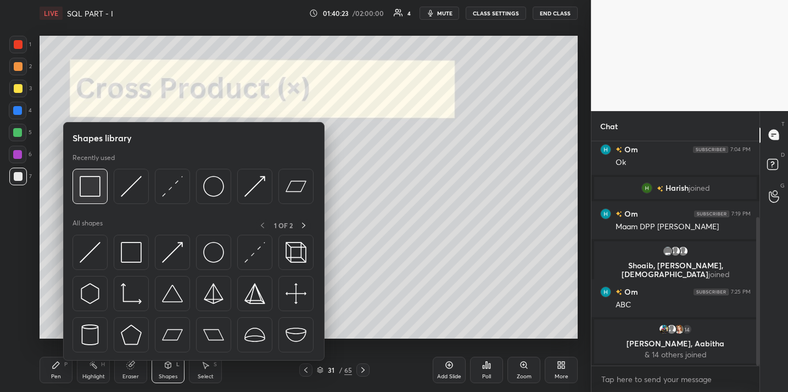
click at [81, 187] on img at bounding box center [90, 186] width 21 height 21
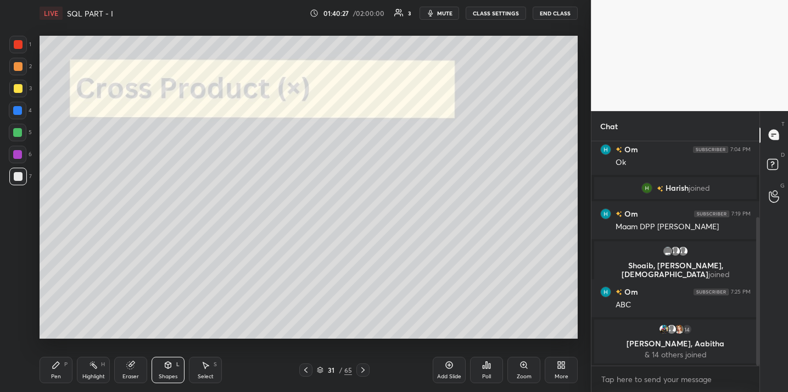
click at [56, 371] on div "Pen P" at bounding box center [56, 369] width 33 height 26
click at [16, 47] on div at bounding box center [18, 44] width 9 height 9
click at [161, 371] on div "Shapes L" at bounding box center [168, 369] width 33 height 26
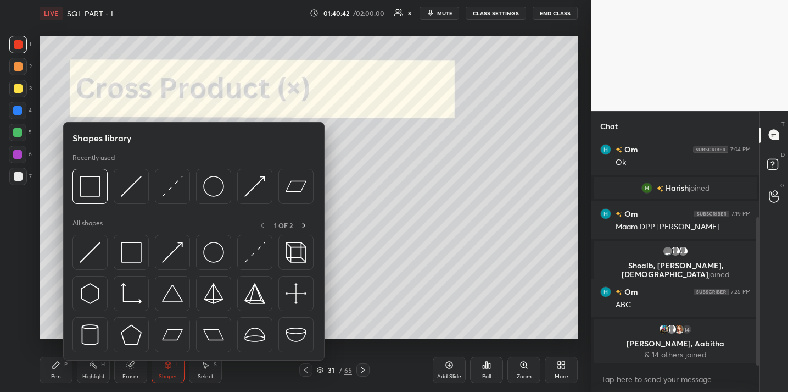
click at [68, 370] on div "Pen P" at bounding box center [56, 369] width 33 height 26
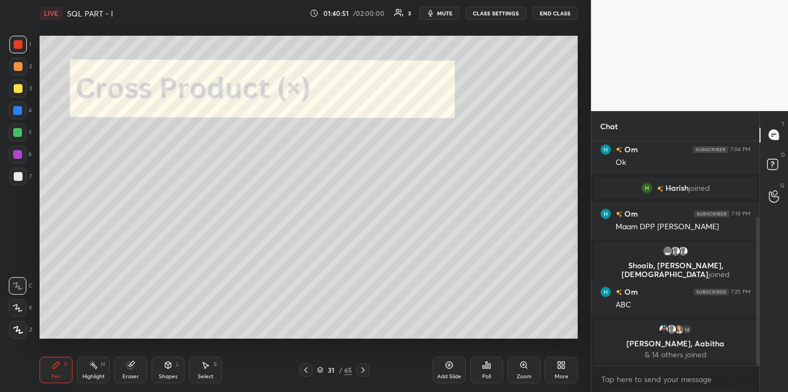
drag, startPoint x: 20, startPoint y: 86, endPoint x: 14, endPoint y: 96, distance: 11.1
click at [20, 87] on div at bounding box center [18, 88] width 9 height 9
click at [126, 366] on icon at bounding box center [130, 364] width 9 height 9
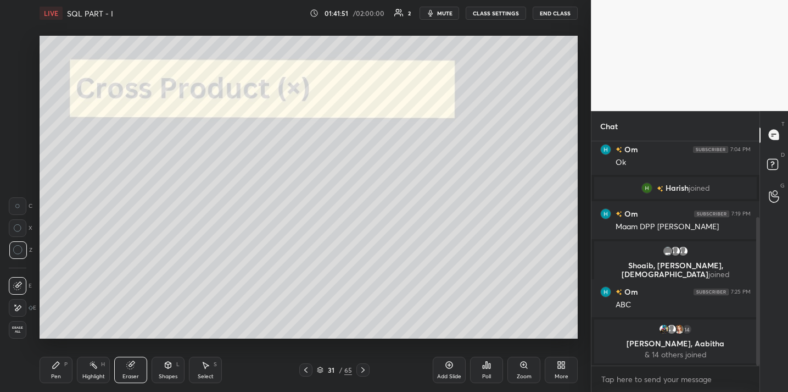
click at [167, 366] on icon at bounding box center [168, 364] width 6 height 7
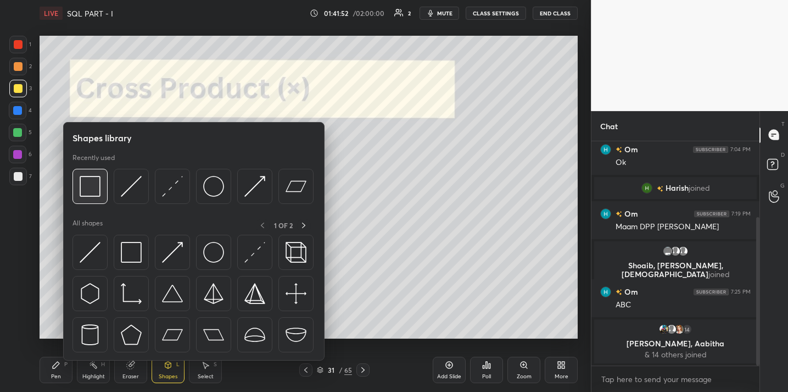
click at [97, 197] on div at bounding box center [90, 186] width 35 height 35
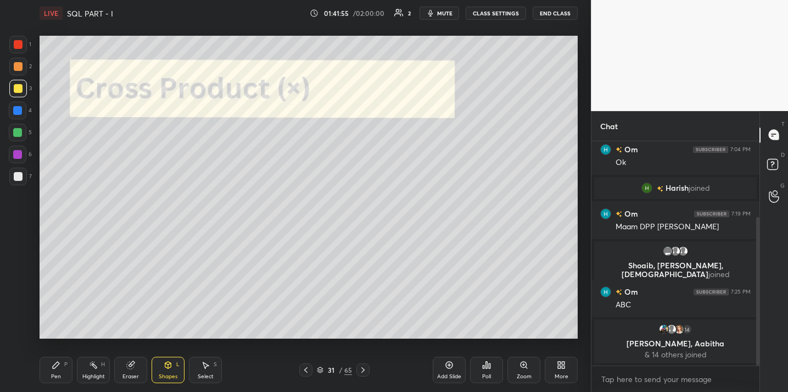
click at [62, 364] on div "Pen P" at bounding box center [56, 369] width 33 height 26
click at [173, 371] on div "Shapes L" at bounding box center [168, 369] width 33 height 26
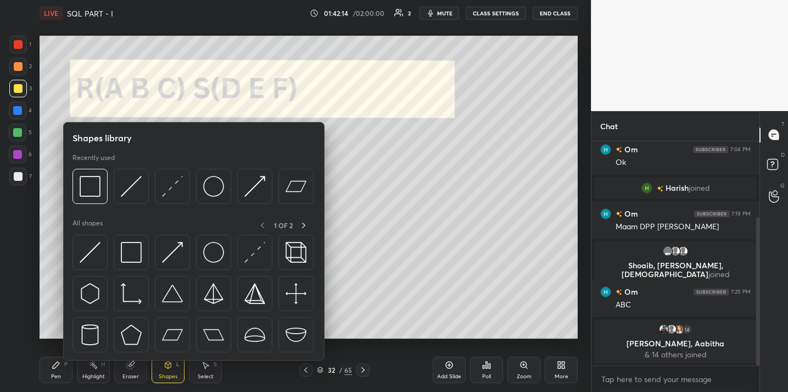
click at [131, 366] on icon at bounding box center [130, 364] width 7 height 7
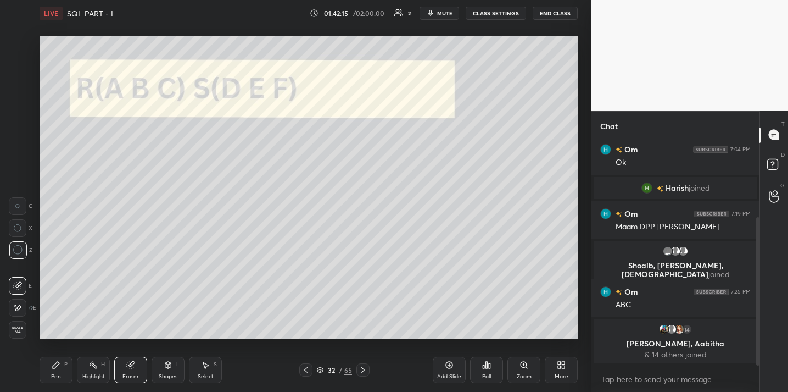
click at [56, 374] on div "Pen" at bounding box center [56, 376] width 10 height 5
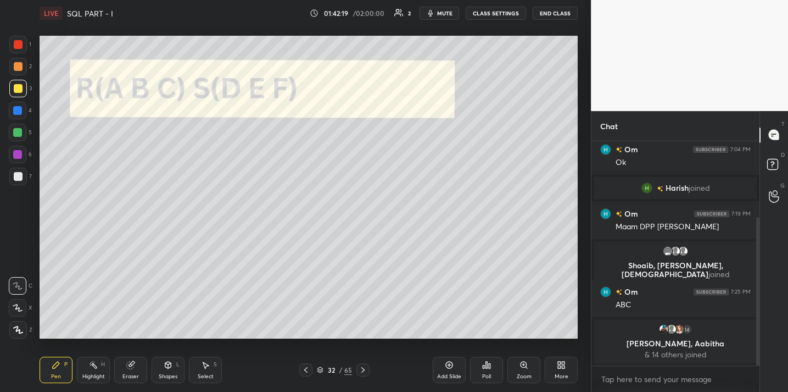
click at [169, 367] on icon at bounding box center [168, 364] width 6 height 7
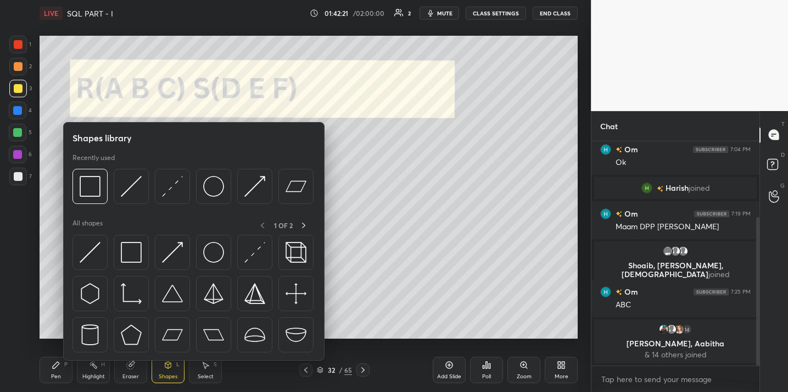
click at [64, 187] on div "Shapes library Recently used All shapes 1 OF 2" at bounding box center [193, 241] width 261 height 238
click at [76, 187] on div at bounding box center [90, 186] width 35 height 35
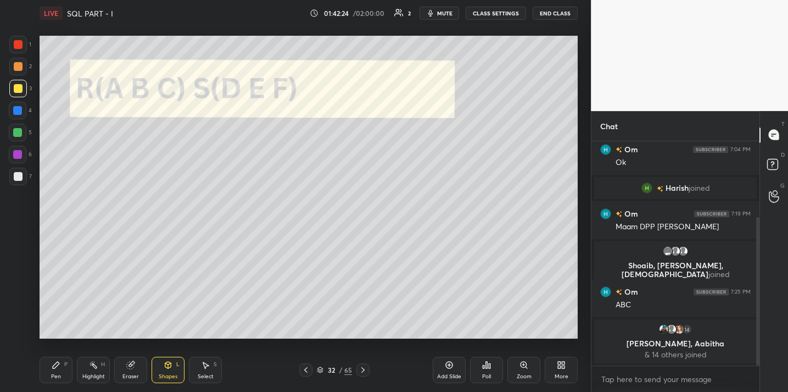
drag, startPoint x: 56, startPoint y: 366, endPoint x: 76, endPoint y: 343, distance: 31.2
click at [58, 365] on icon at bounding box center [56, 364] width 9 height 9
click at [14, 180] on div at bounding box center [18, 176] width 9 height 9
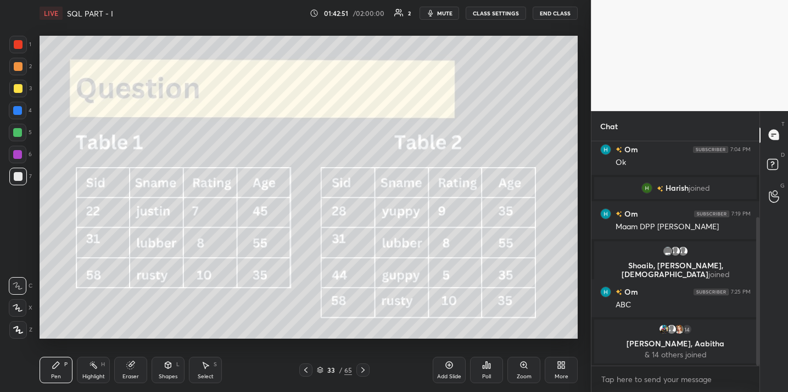
click at [134, 370] on div "Eraser" at bounding box center [130, 369] width 33 height 26
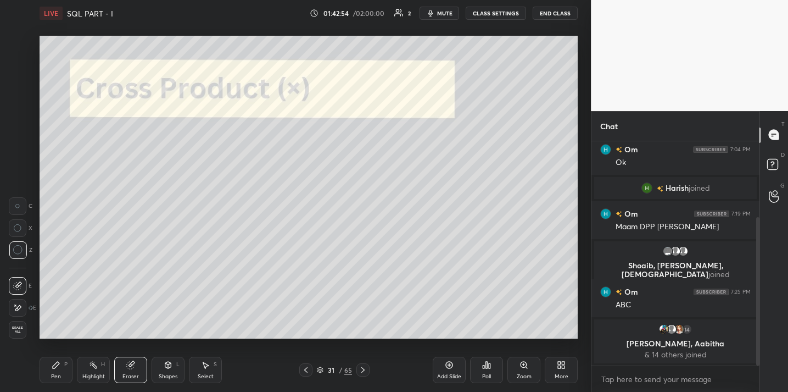
click at [63, 364] on div "Pen P" at bounding box center [56, 369] width 33 height 26
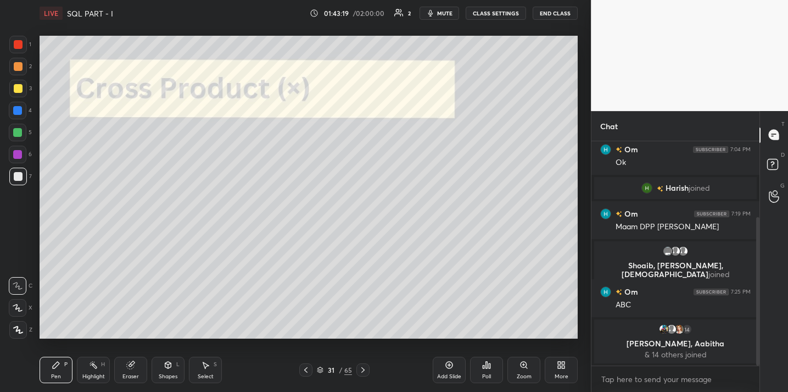
drag, startPoint x: 123, startPoint y: 364, endPoint x: 132, endPoint y: 360, distance: 10.1
click at [125, 364] on div "Eraser" at bounding box center [130, 369] width 33 height 26
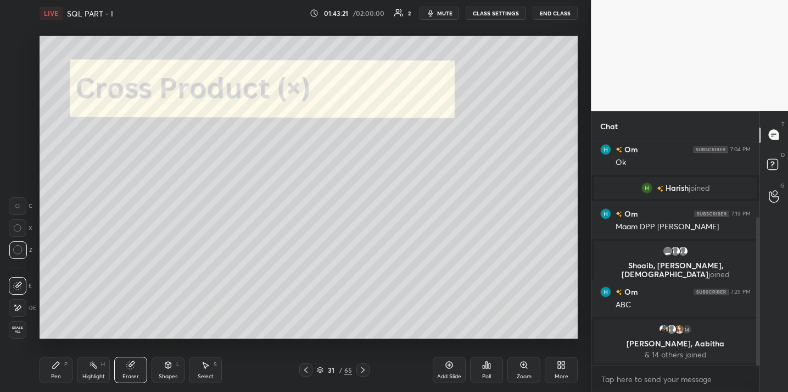
click at [64, 363] on div "P" at bounding box center [65, 363] width 3 height 5
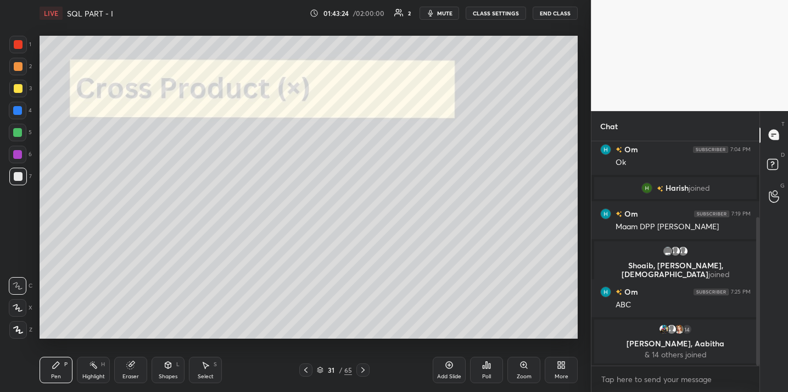
drag, startPoint x: 137, startPoint y: 365, endPoint x: 164, endPoint y: 342, distance: 35.4
click at [138, 364] on div "Eraser" at bounding box center [130, 369] width 33 height 26
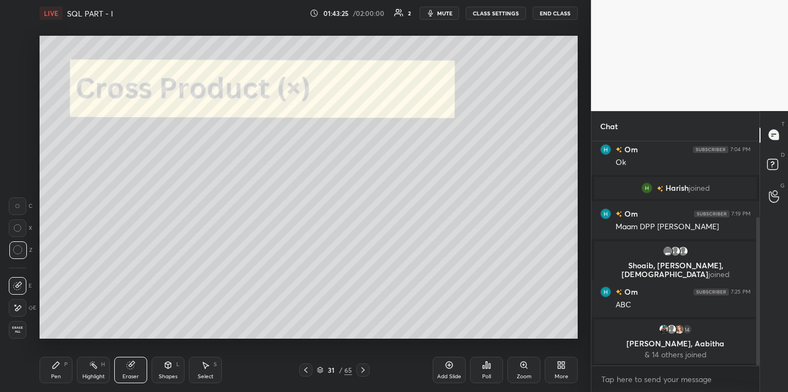
drag, startPoint x: 75, startPoint y: 354, endPoint x: 101, endPoint y: 341, distance: 29.0
click at [76, 353] on div "Pen P Highlight H Eraser Shapes L Select S 31 / 65 Add Slide Poll Zoom More" at bounding box center [309, 370] width 538 height 44
click at [64, 365] on div "Pen P" at bounding box center [56, 369] width 33 height 26
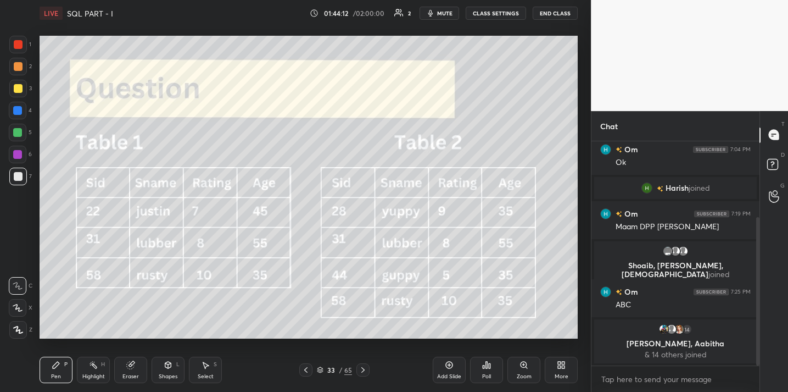
click at [451, 367] on div "Add Slide" at bounding box center [449, 369] width 33 height 26
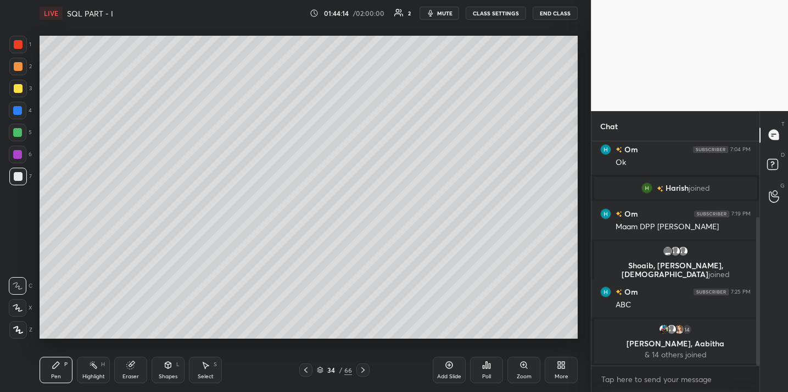
click at [175, 364] on div "Shapes L" at bounding box center [168, 369] width 33 height 26
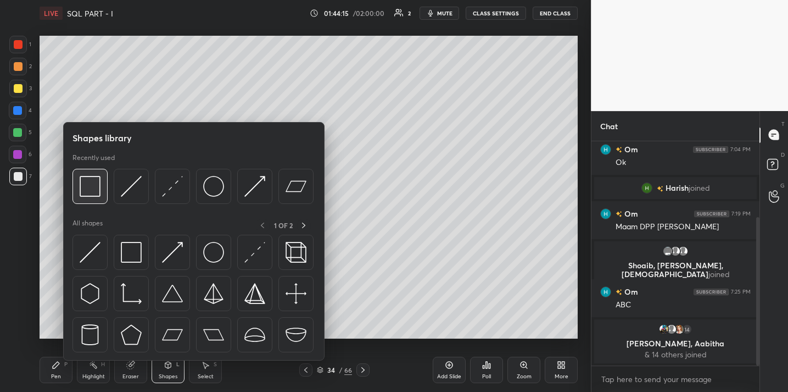
click at [90, 184] on img at bounding box center [90, 186] width 21 height 21
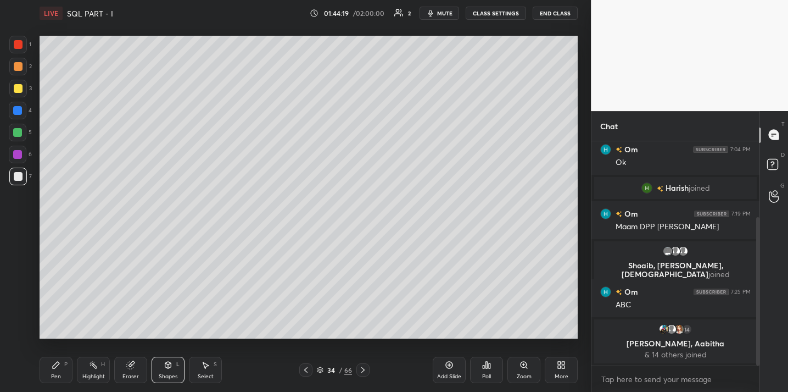
drag, startPoint x: 59, startPoint y: 369, endPoint x: 59, endPoint y: 359, distance: 9.9
click at [59, 367] on div "Pen P" at bounding box center [56, 369] width 33 height 26
click at [140, 371] on div "Eraser" at bounding box center [130, 369] width 33 height 26
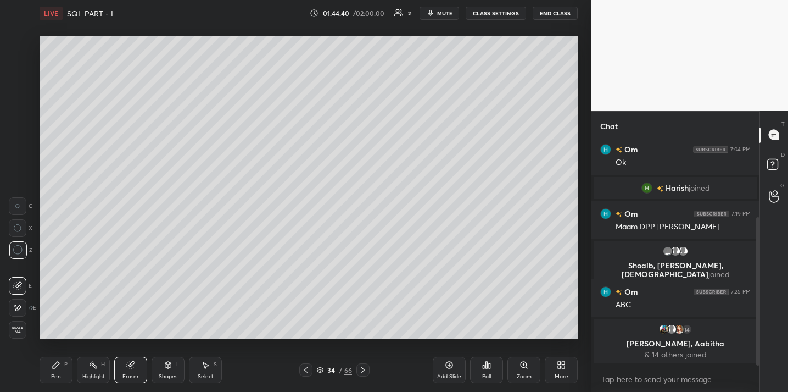
click at [55, 370] on div "Pen P" at bounding box center [56, 369] width 33 height 26
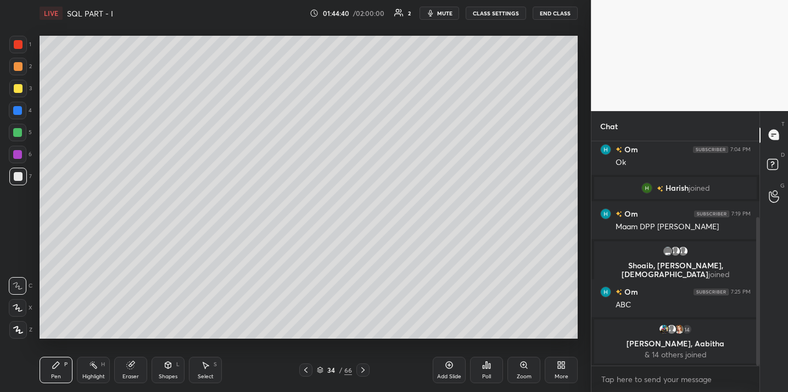
click at [160, 363] on div "Shapes L" at bounding box center [168, 369] width 33 height 26
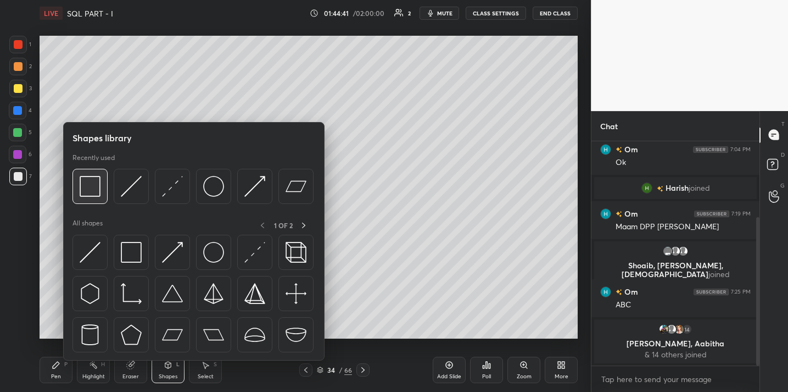
click at [99, 196] on img at bounding box center [90, 186] width 21 height 21
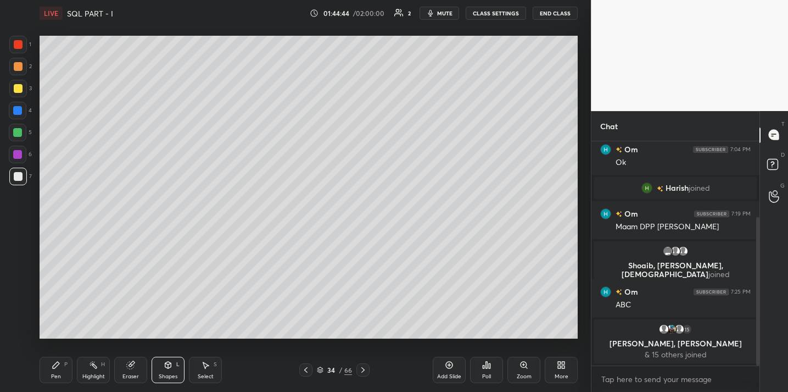
click at [57, 364] on icon at bounding box center [56, 364] width 7 height 7
drag, startPoint x: 15, startPoint y: 85, endPoint x: 38, endPoint y: 85, distance: 22.5
click at [15, 86] on div at bounding box center [18, 88] width 9 height 9
click at [443, 377] on div "Add Slide" at bounding box center [449, 376] width 24 height 5
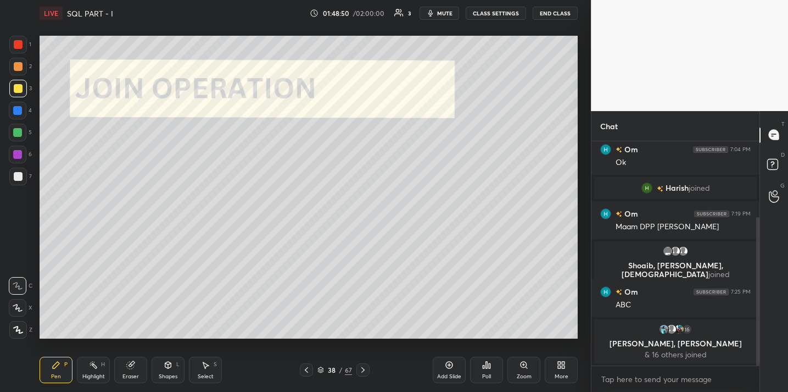
drag, startPoint x: 18, startPoint y: 50, endPoint x: 24, endPoint y: 51, distance: 6.6
click at [20, 49] on div at bounding box center [18, 45] width 18 height 18
click at [16, 90] on div at bounding box center [18, 88] width 9 height 9
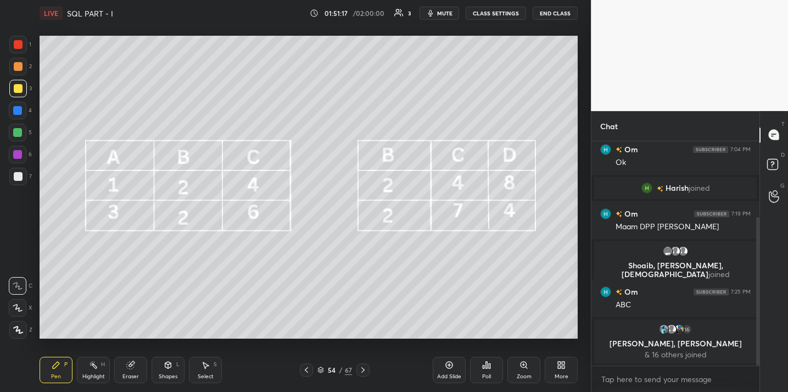
click at [350, 372] on div "67" at bounding box center [348, 370] width 7 height 10
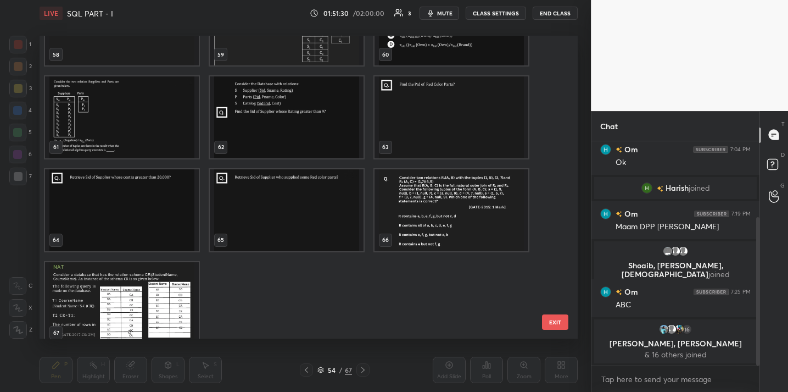
scroll to position [1829, 0]
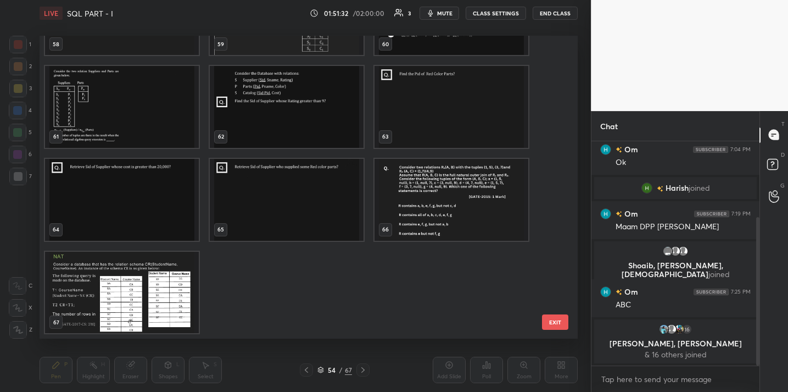
click at [553, 321] on button "EXIT" at bounding box center [555, 321] width 26 height 15
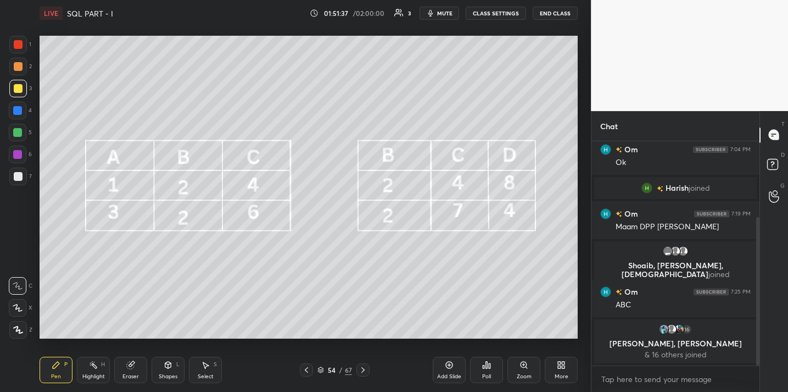
click at [331, 372] on div "54" at bounding box center [331, 369] width 11 height 7
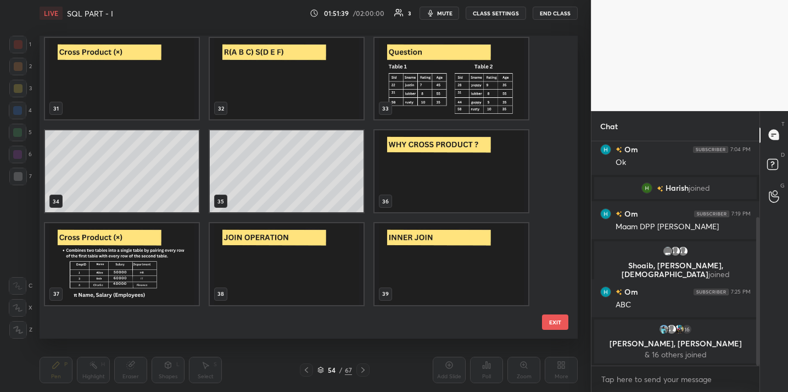
scroll to position [895, 0]
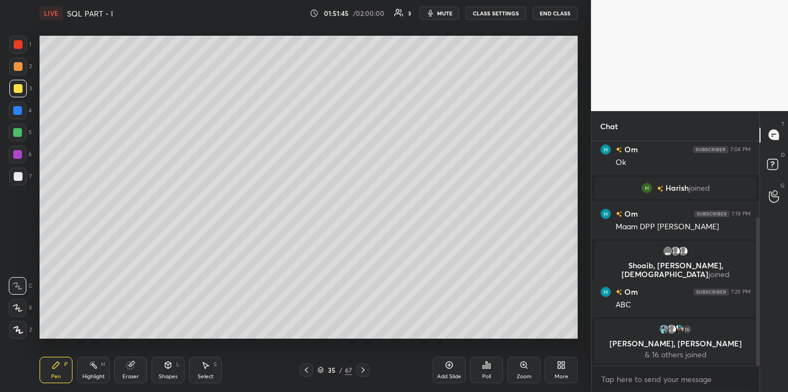
click at [488, 367] on icon at bounding box center [487, 364] width 2 height 7
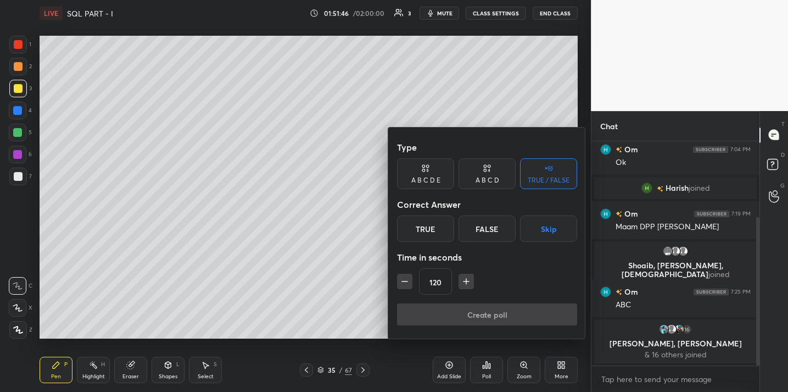
click at [431, 228] on div "True" at bounding box center [425, 228] width 57 height 26
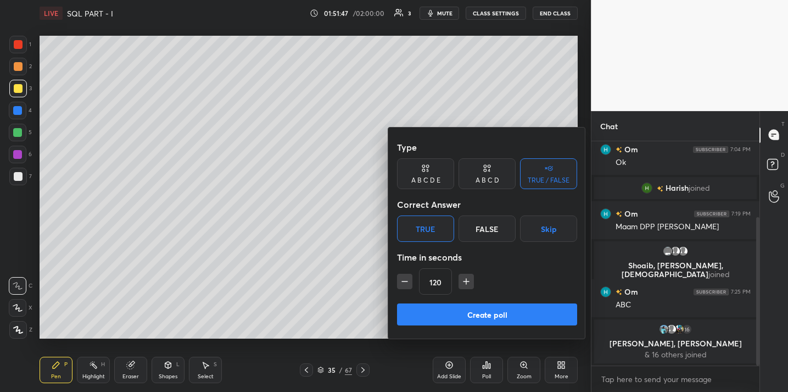
click at [479, 311] on button "Create poll" at bounding box center [487, 314] width 180 height 22
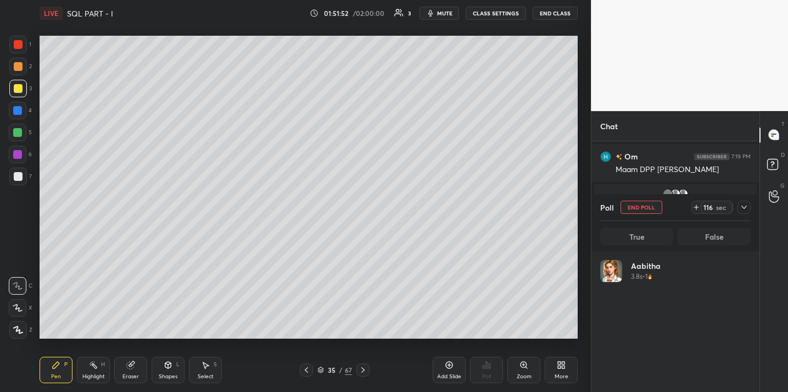
scroll to position [129, 147]
click at [743, 210] on icon at bounding box center [744, 207] width 9 height 9
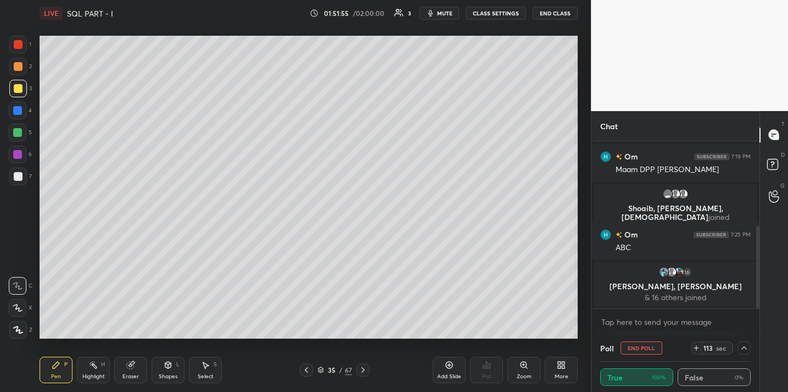
scroll to position [1, 4]
click at [740, 349] on icon at bounding box center [744, 347] width 9 height 9
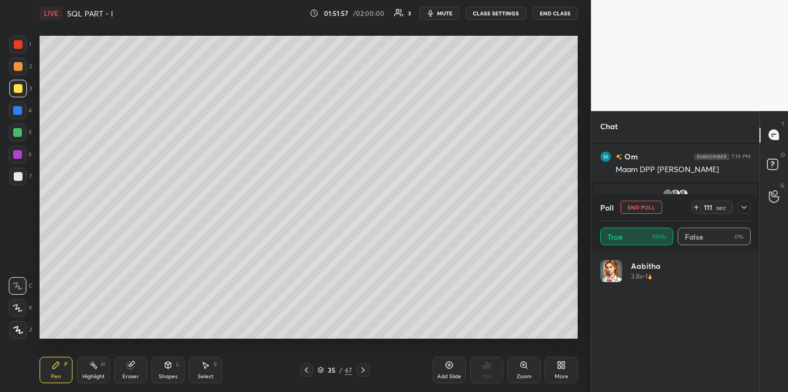
scroll to position [129, 147]
click at [743, 208] on icon at bounding box center [744, 207] width 9 height 9
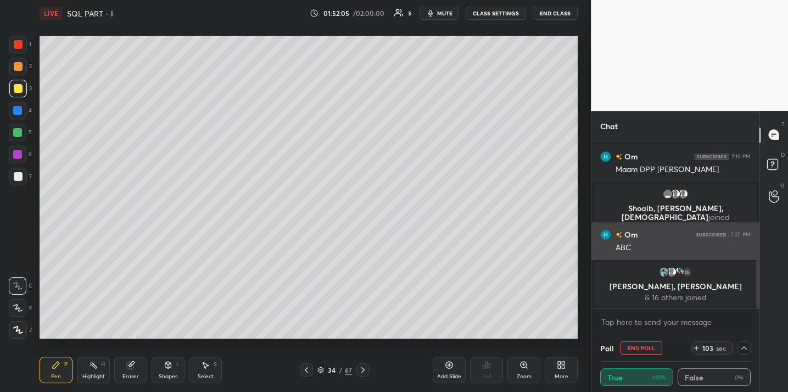
scroll to position [1, 4]
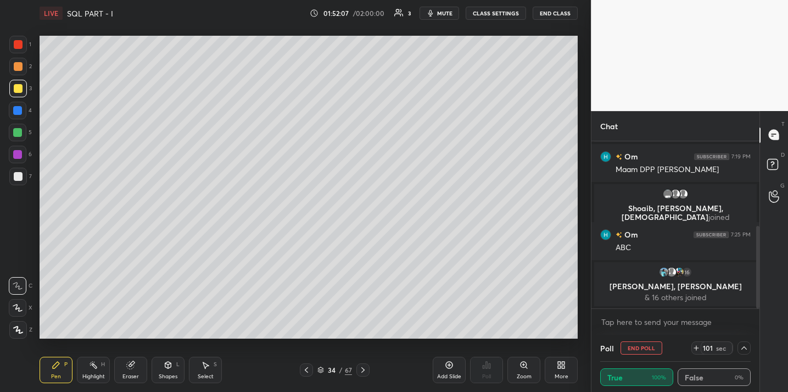
click at [740, 345] on icon at bounding box center [744, 347] width 9 height 9
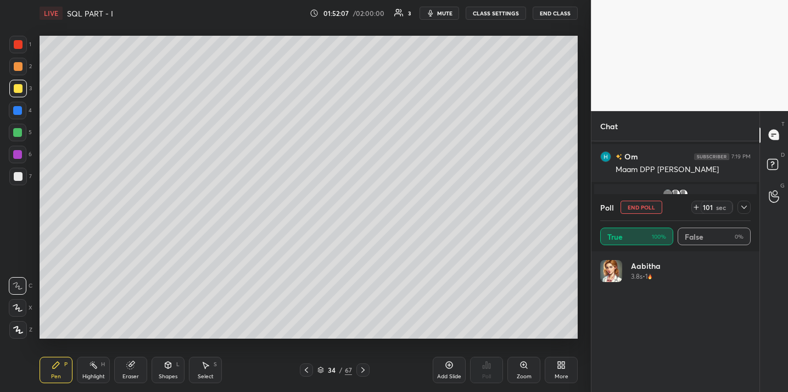
scroll to position [0, 0]
click at [746, 205] on icon at bounding box center [744, 207] width 9 height 9
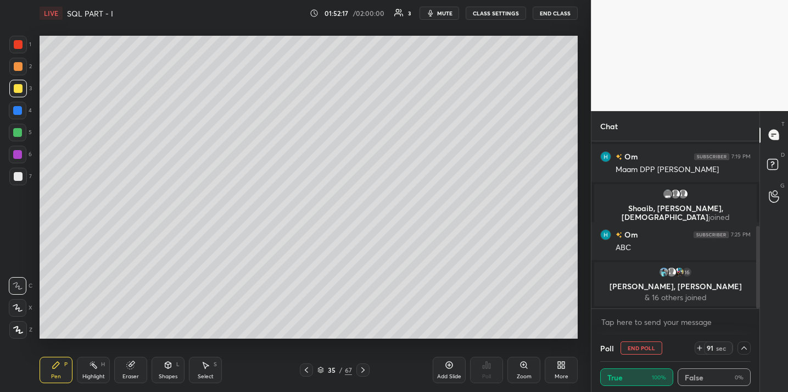
click at [442, 9] on span "mute" at bounding box center [444, 13] width 15 height 8
click at [563, 12] on button "End Class" at bounding box center [555, 13] width 45 height 13
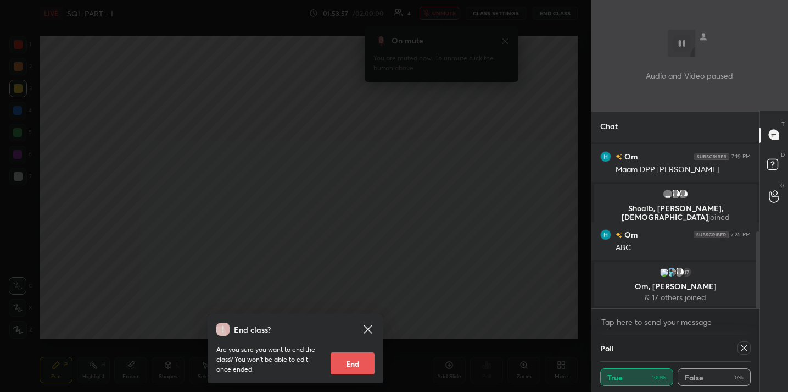
scroll to position [196, 0]
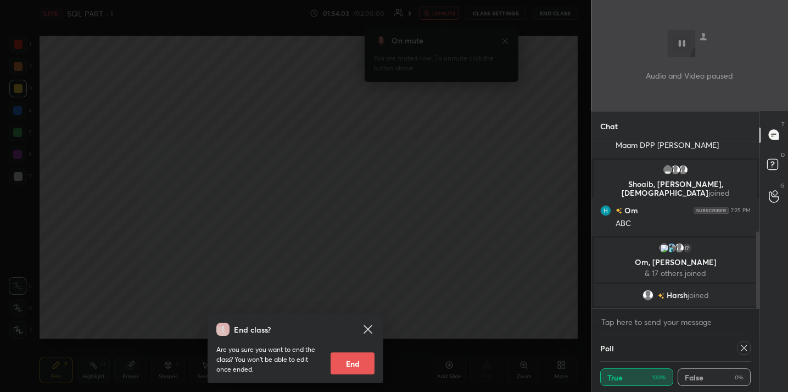
click at [745, 354] on div "Poll" at bounding box center [675, 348] width 151 height 26
click at [745, 350] on icon at bounding box center [744, 347] width 9 height 9
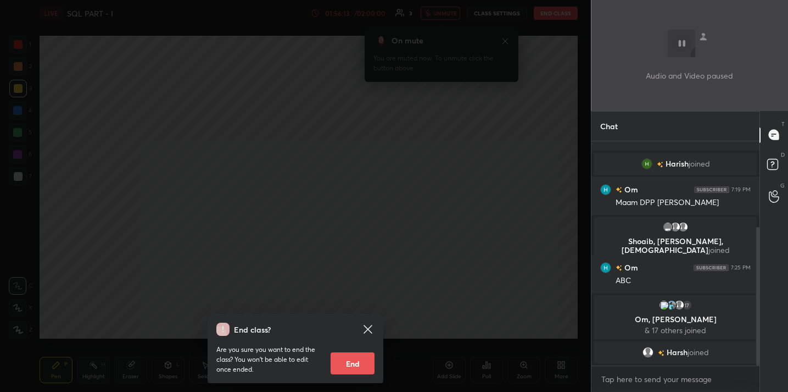
scroll to position [153, 0]
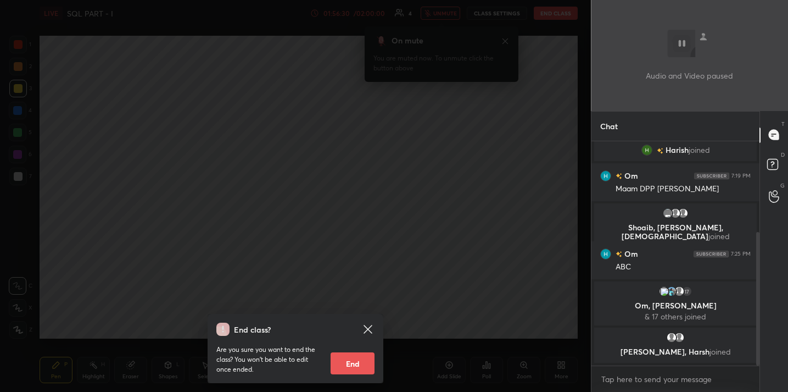
click at [367, 266] on div "End class? Are you sure you want to end the class? You won’t be able to edit on…" at bounding box center [295, 196] width 591 height 392
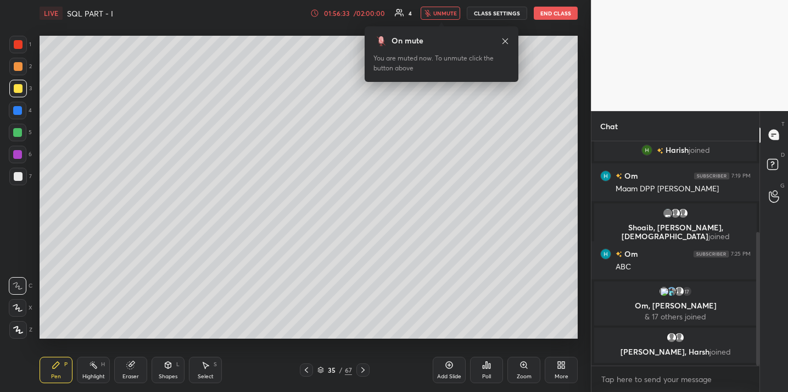
click at [444, 14] on span "unmute" at bounding box center [445, 13] width 24 height 8
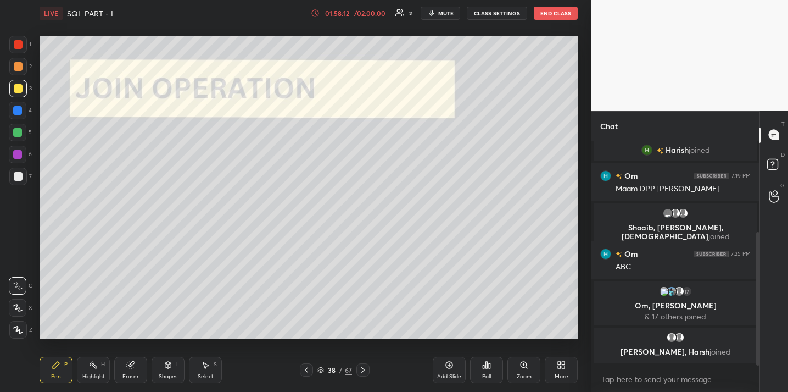
click at [372, 16] on div "/ 02:00:00" at bounding box center [370, 13] width 34 height 7
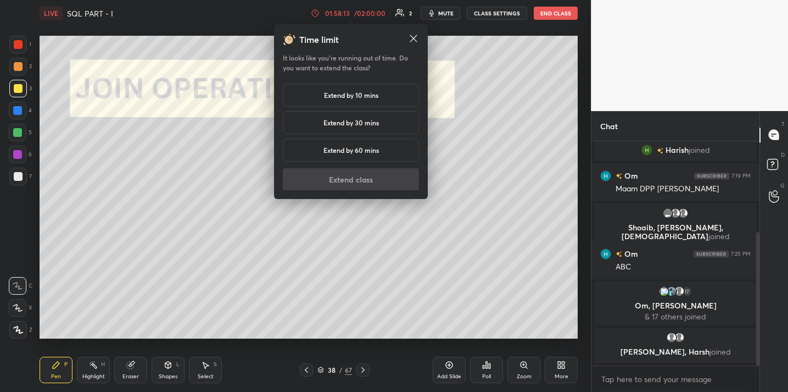
click at [346, 99] on h5 "Extend by 10 mins" at bounding box center [351, 95] width 54 height 10
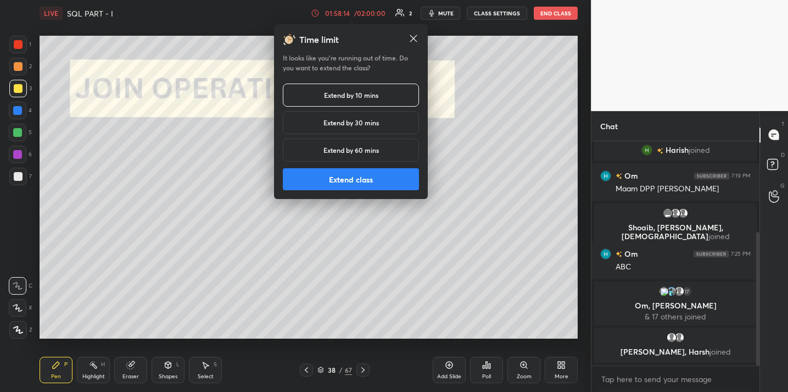
click at [347, 175] on button "Extend class" at bounding box center [351, 179] width 136 height 22
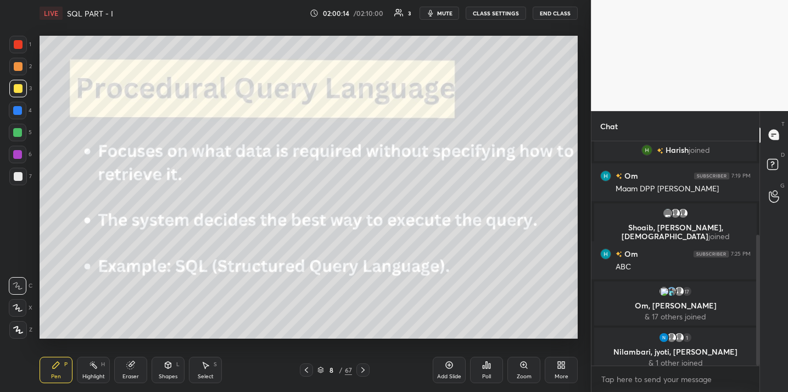
scroll to position [161, 0]
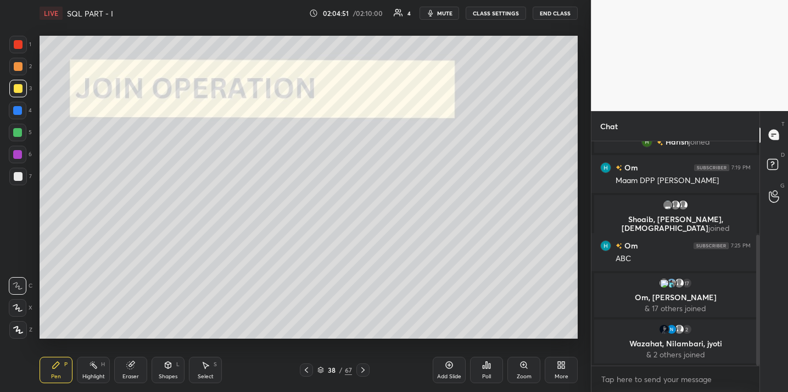
drag, startPoint x: 15, startPoint y: 44, endPoint x: 37, endPoint y: 56, distance: 25.6
click at [15, 44] on div at bounding box center [18, 44] width 9 height 9
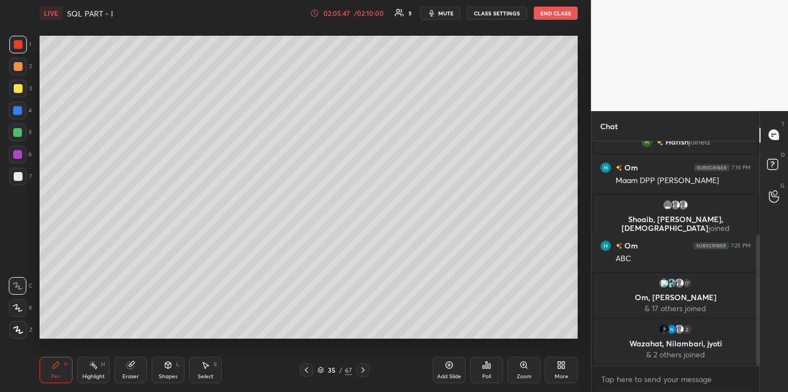
click at [550, 15] on button "End Class" at bounding box center [556, 13] width 44 height 13
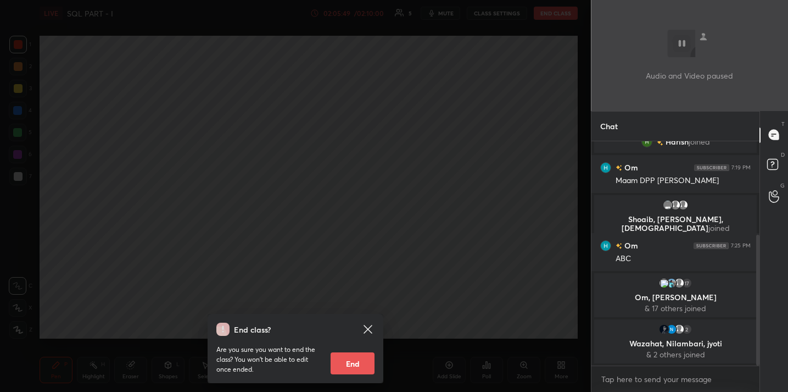
click at [359, 361] on button "End" at bounding box center [353, 363] width 44 height 22
type textarea "x"
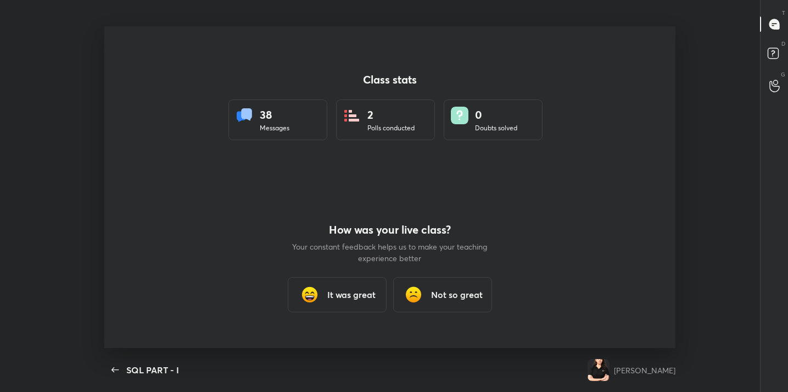
scroll to position [0, 0]
